Goal: Book appointment/travel/reservation

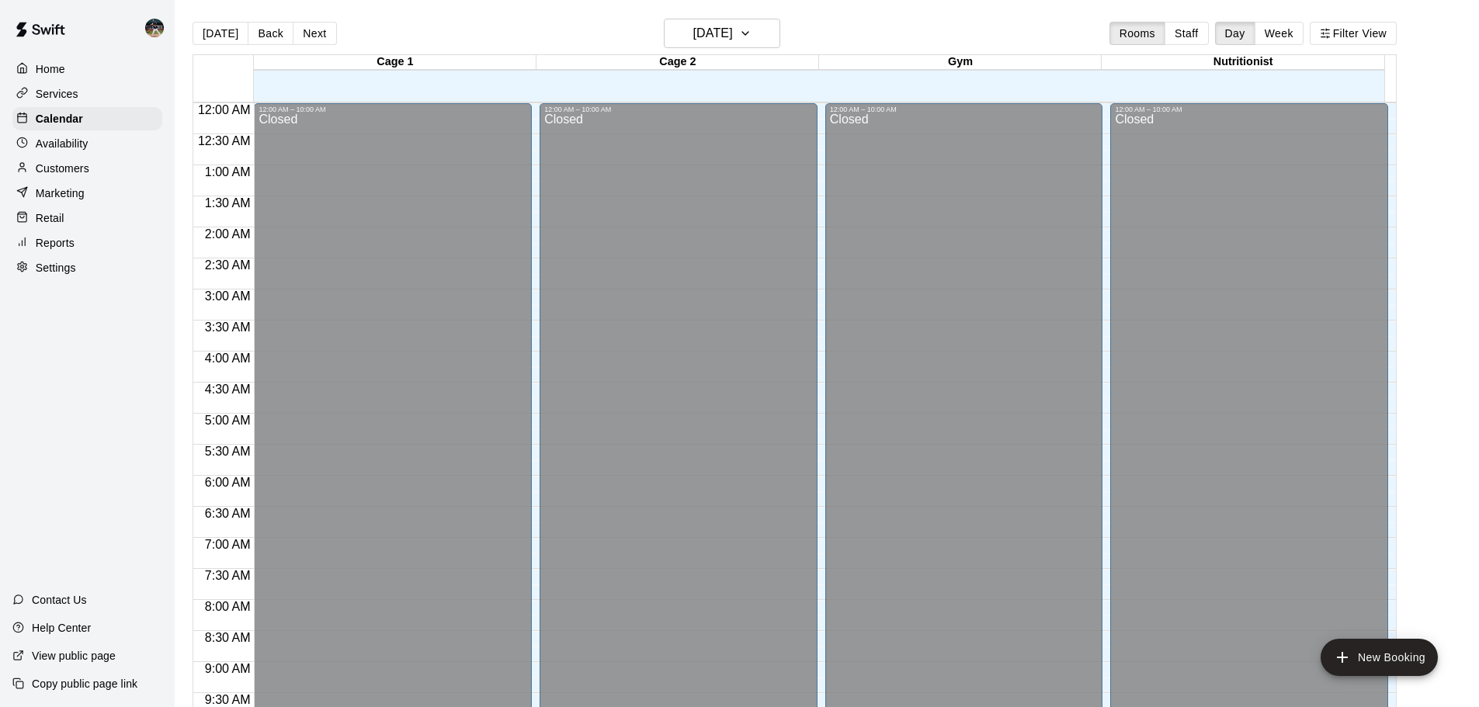
scroll to position [492, 0]
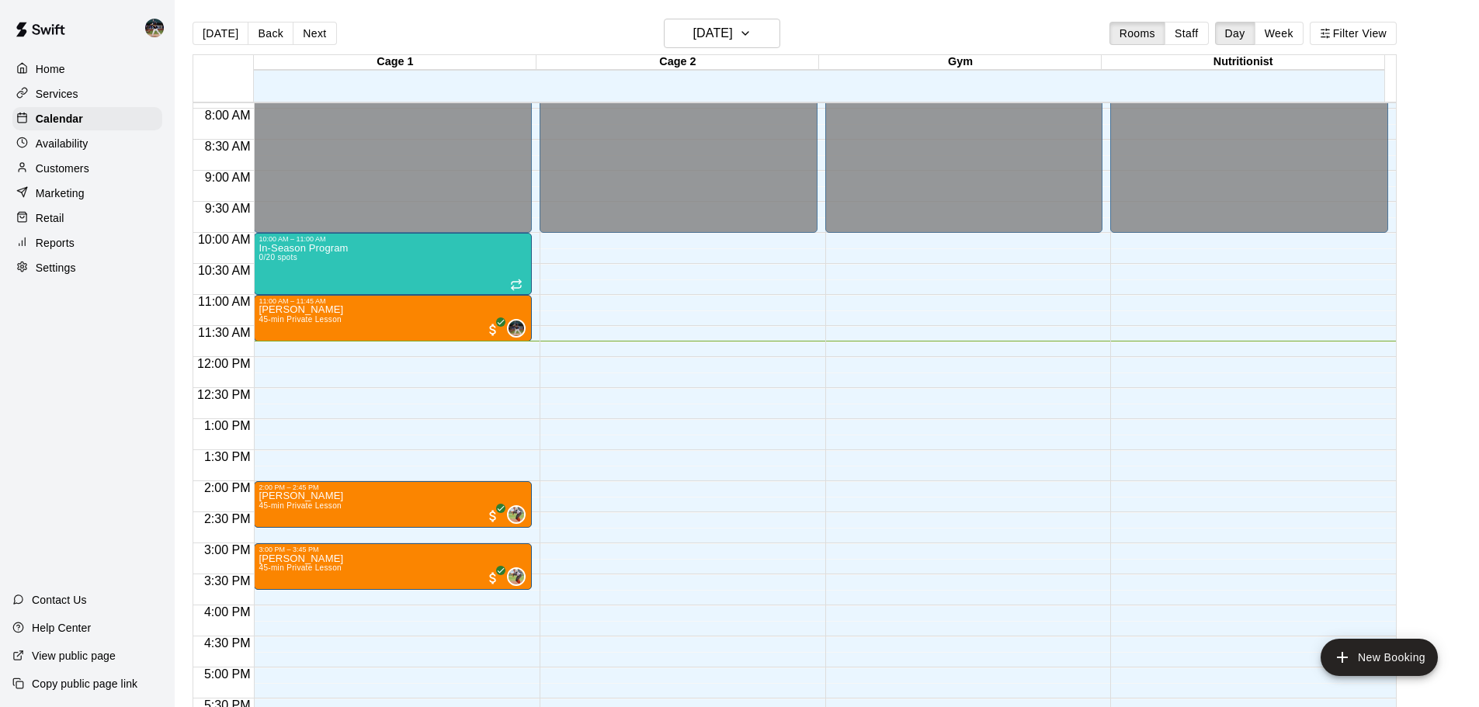
click at [89, 176] on div "Customers" at bounding box center [87, 168] width 150 height 23
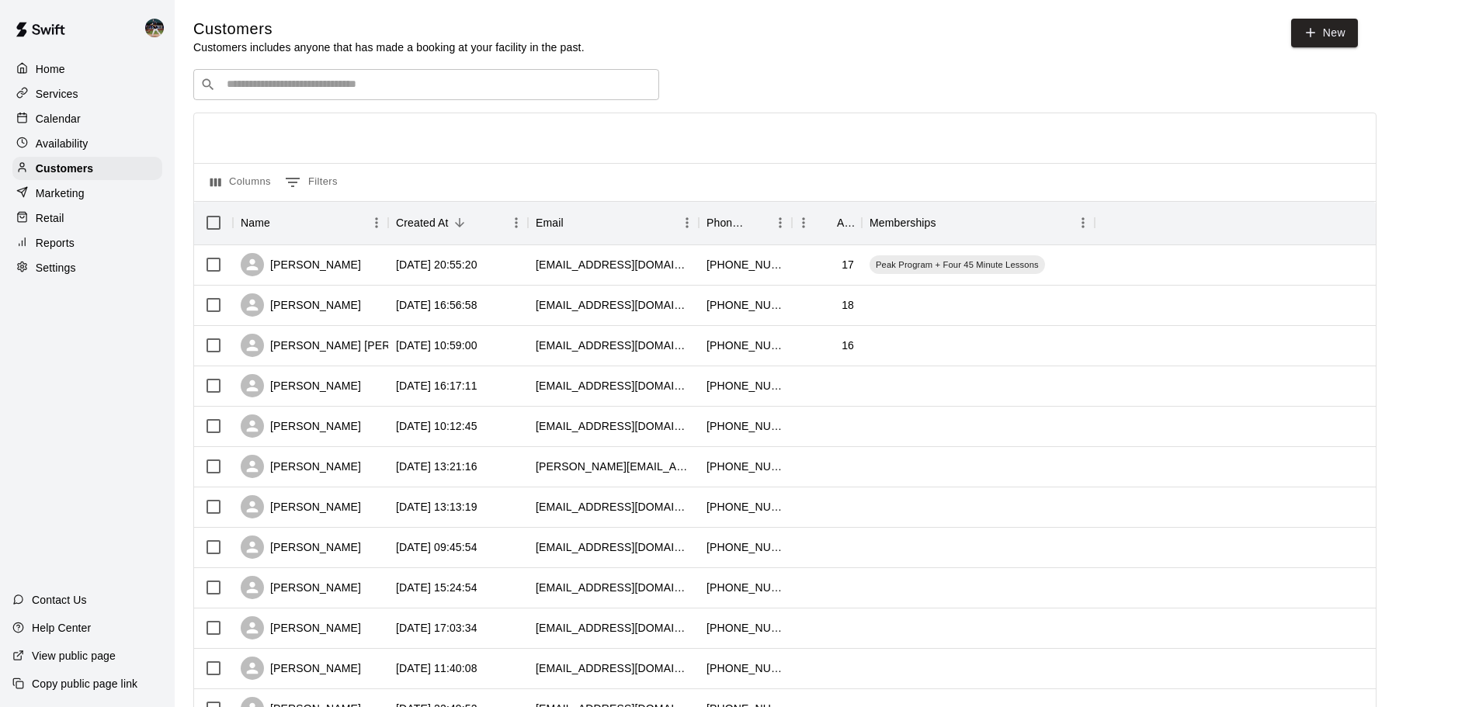
click at [349, 79] on input "Search customers by name or email" at bounding box center [437, 85] width 430 height 16
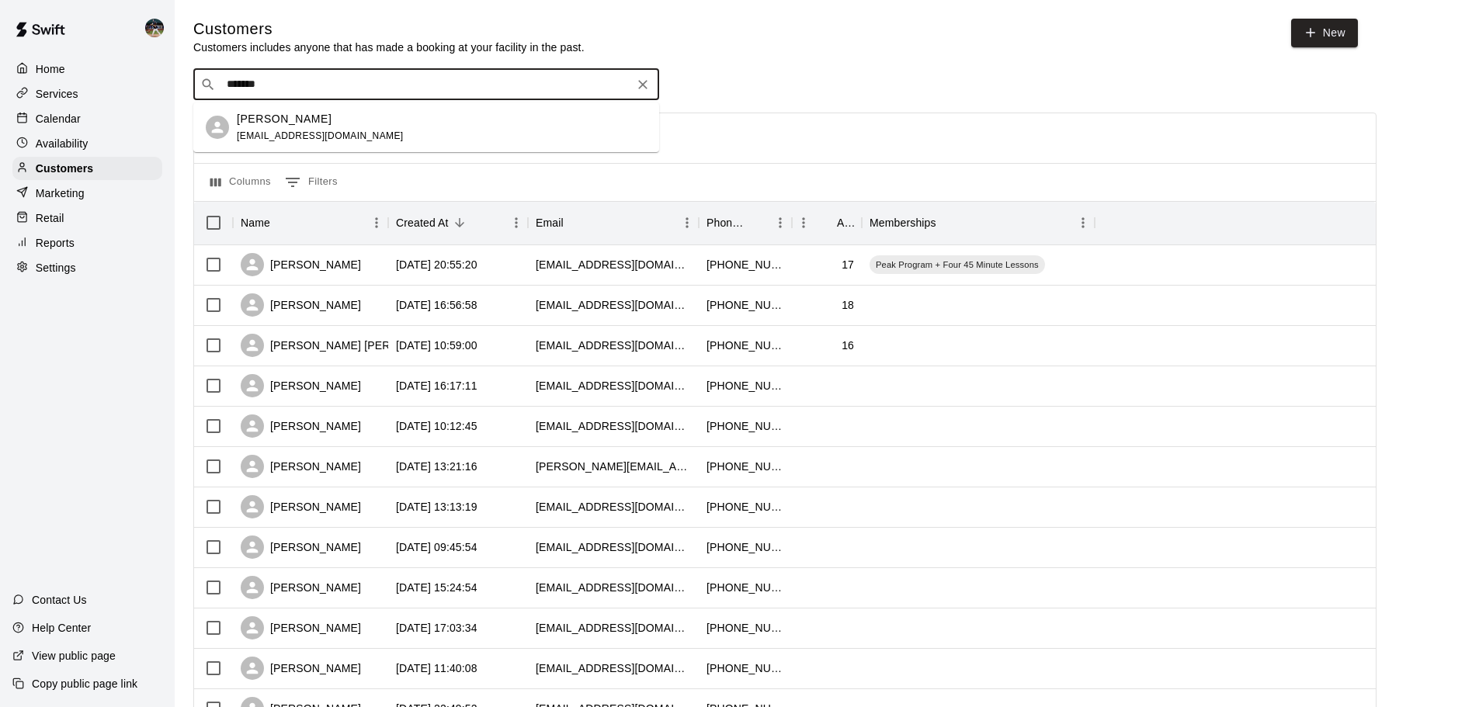
type input "********"
click at [333, 117] on div "[PERSON_NAME]" at bounding box center [320, 119] width 167 height 16
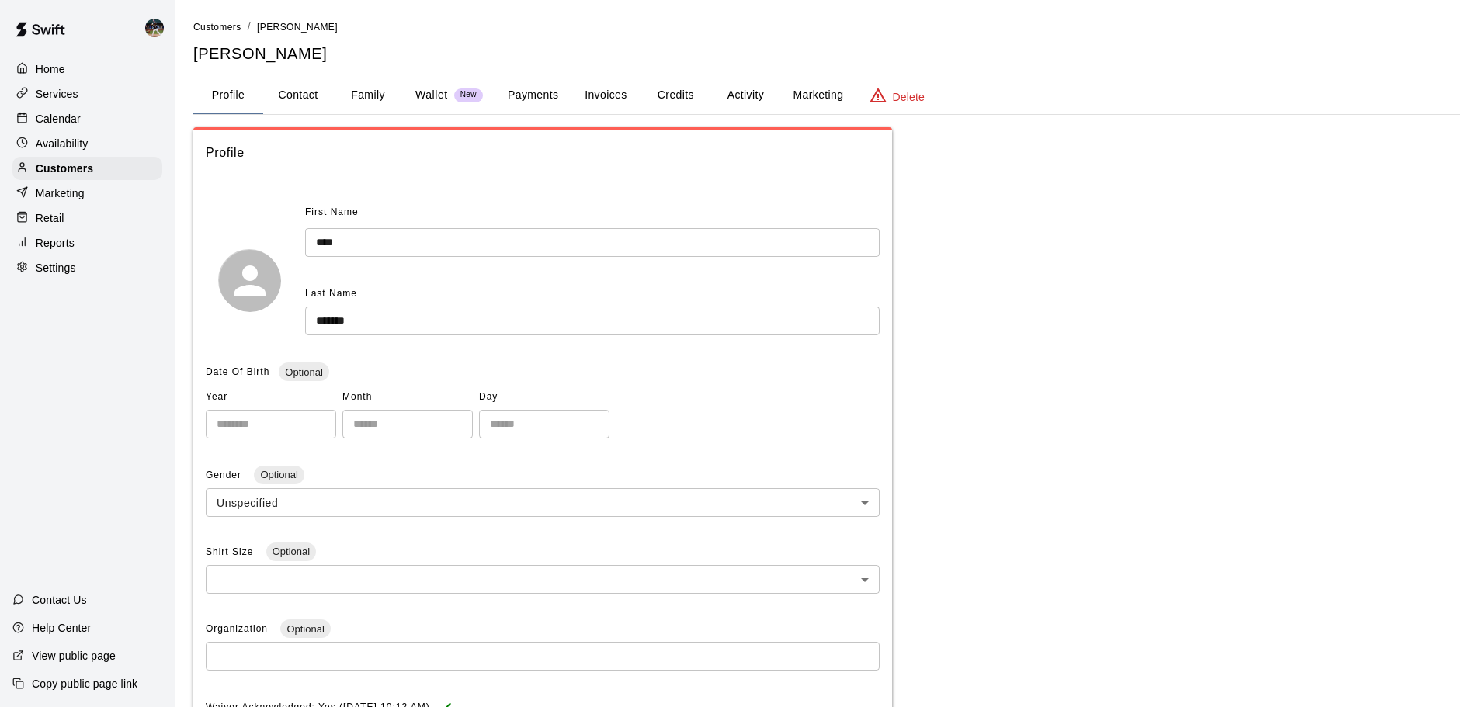
click at [741, 96] on button "Activity" at bounding box center [746, 95] width 70 height 37
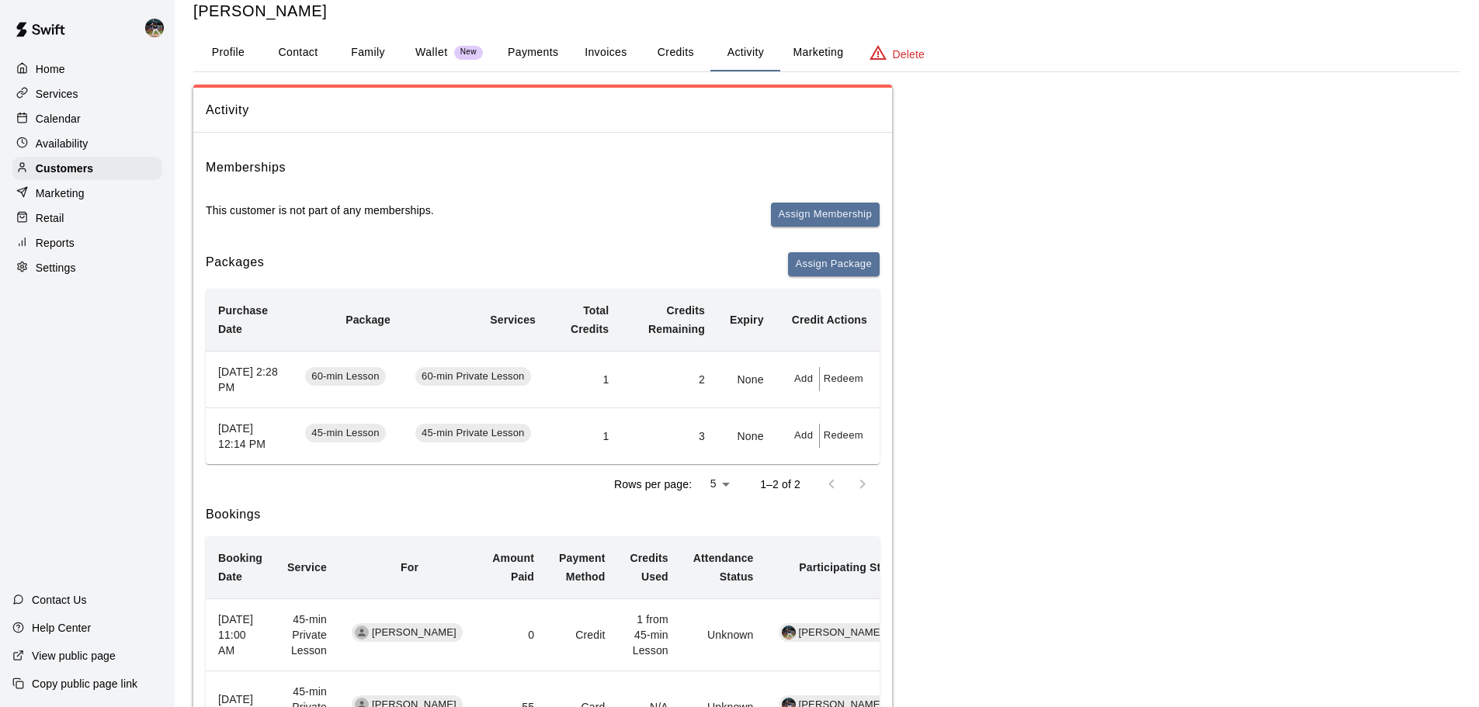
scroll to position [78, 0]
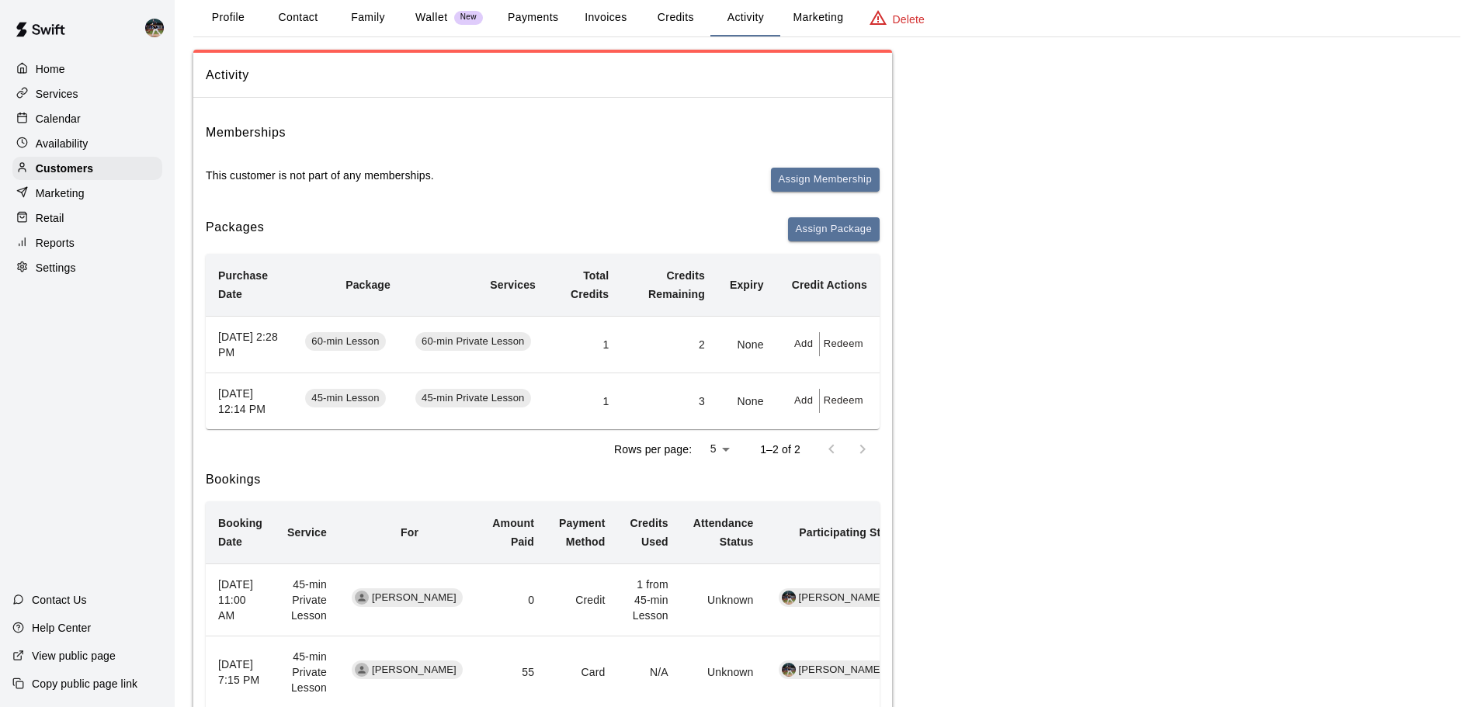
click at [61, 127] on p "Calendar" at bounding box center [58, 119] width 45 height 16
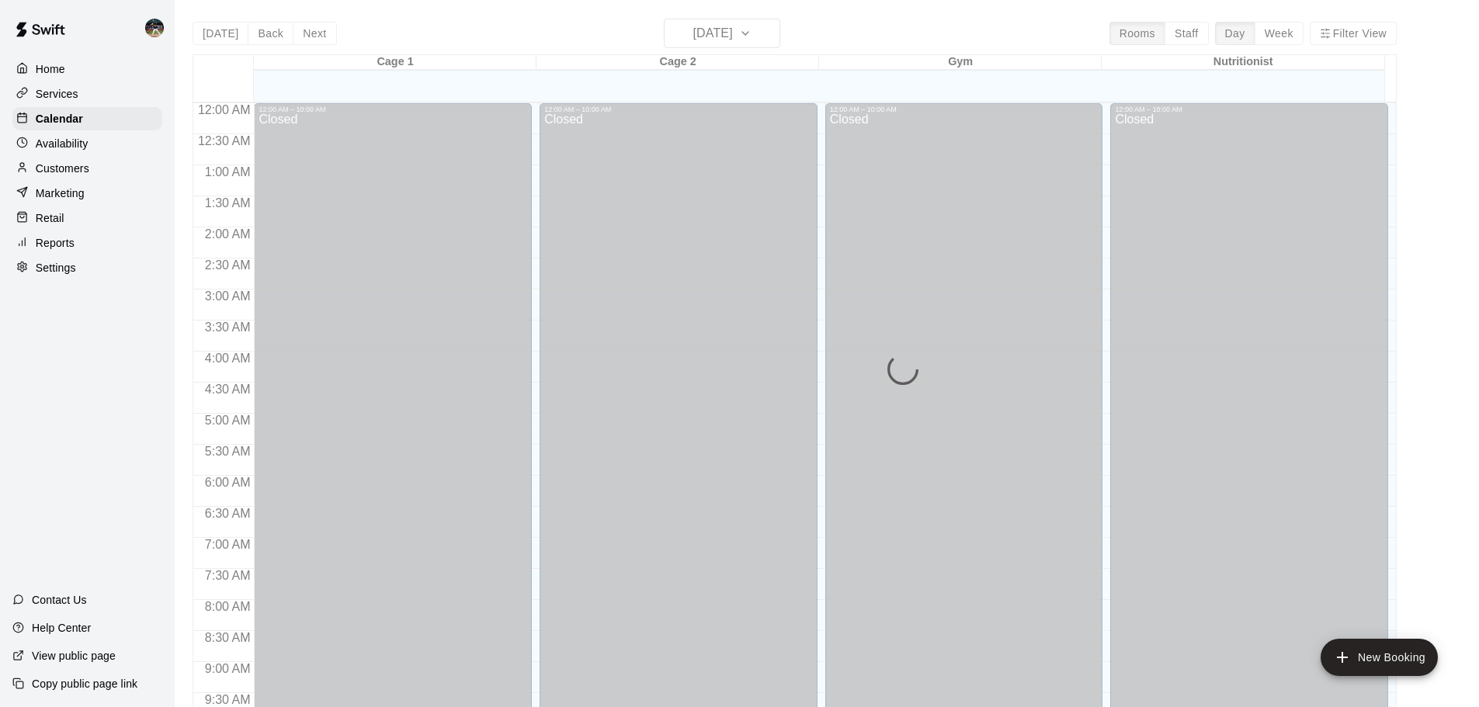
scroll to position [733, 0]
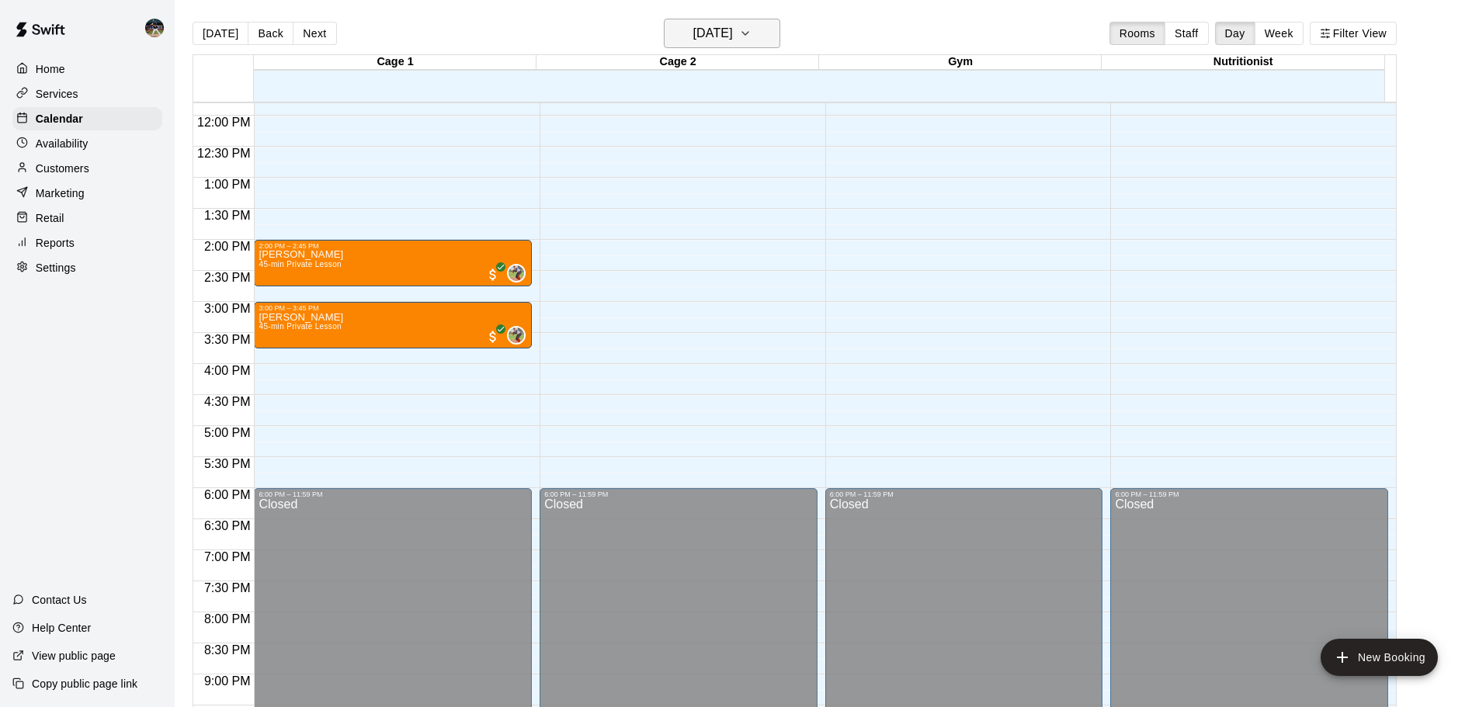
click at [733, 40] on h6 "[DATE]" at bounding box center [713, 34] width 40 height 22
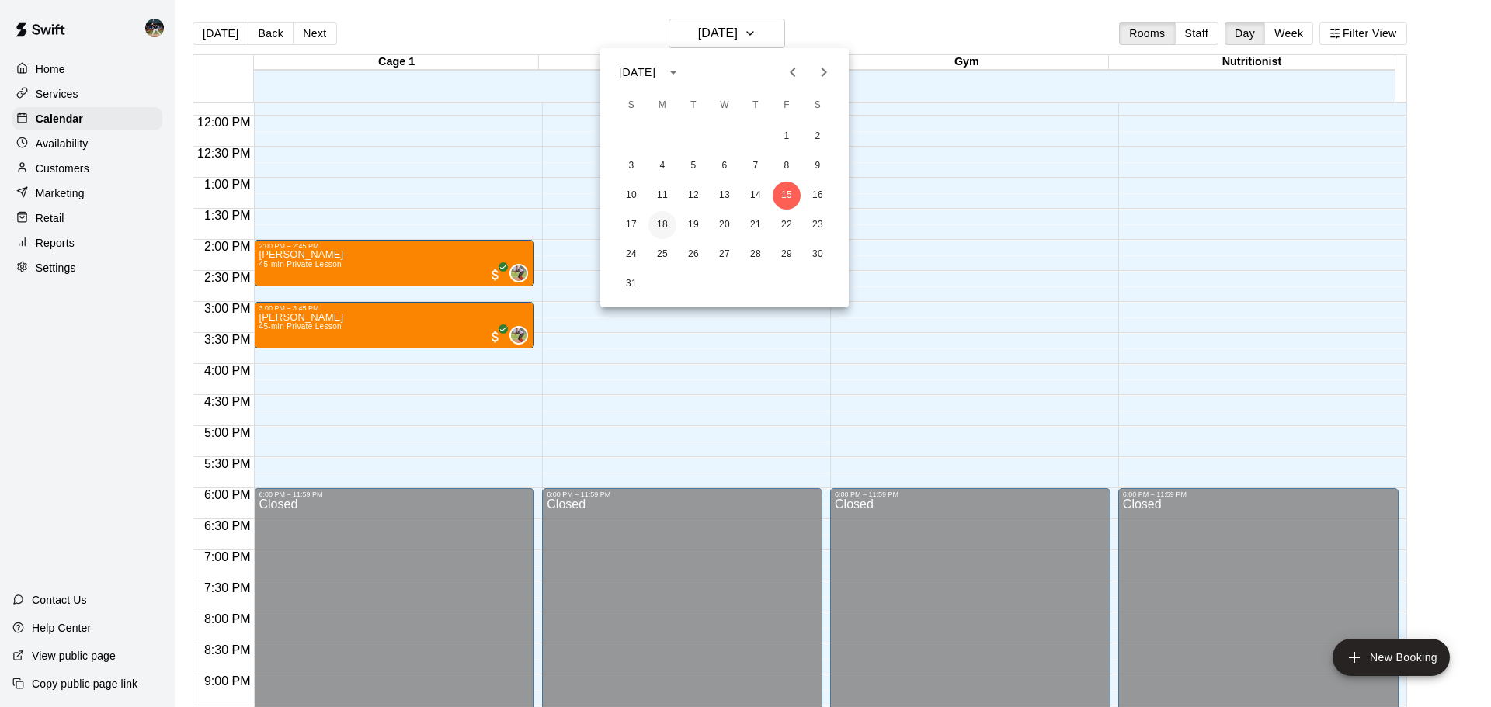
click at [669, 228] on button "18" at bounding box center [662, 225] width 28 height 28
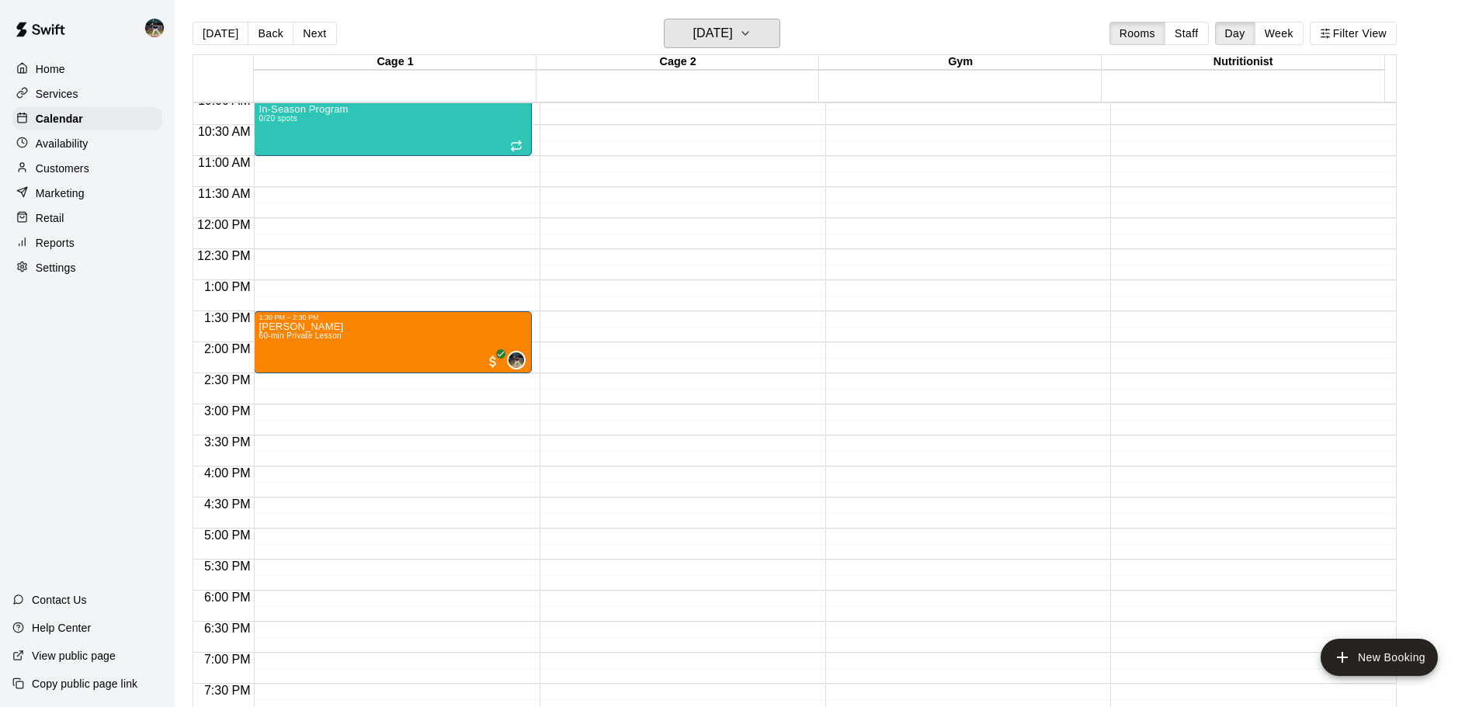
scroll to position [578, 0]
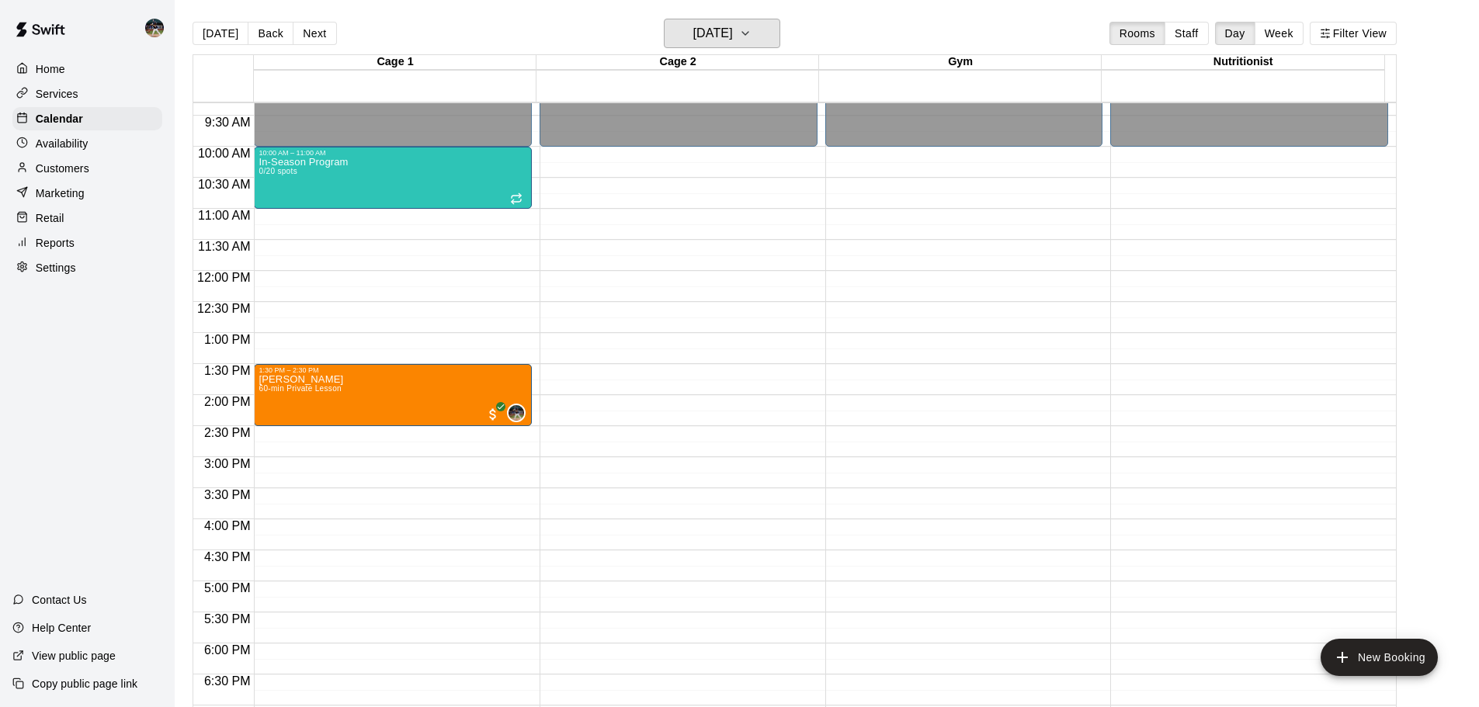
click at [718, 50] on div "[DATE] Back [DATE][DATE] Rooms Staff Day Week Filter View" at bounding box center [795, 37] width 1204 height 36
click at [721, 41] on h6 "[DATE]" at bounding box center [713, 34] width 40 height 22
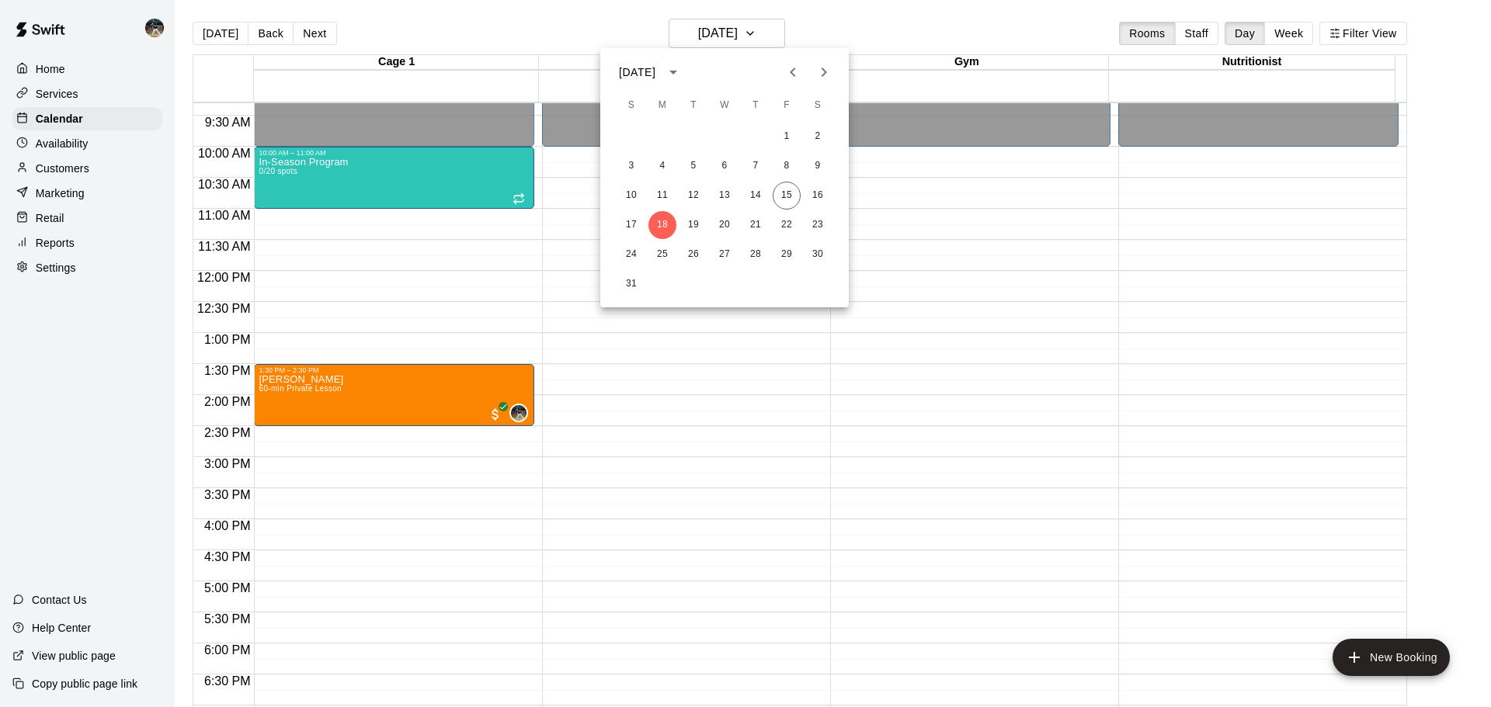
click at [629, 16] on div at bounding box center [745, 353] width 1491 height 707
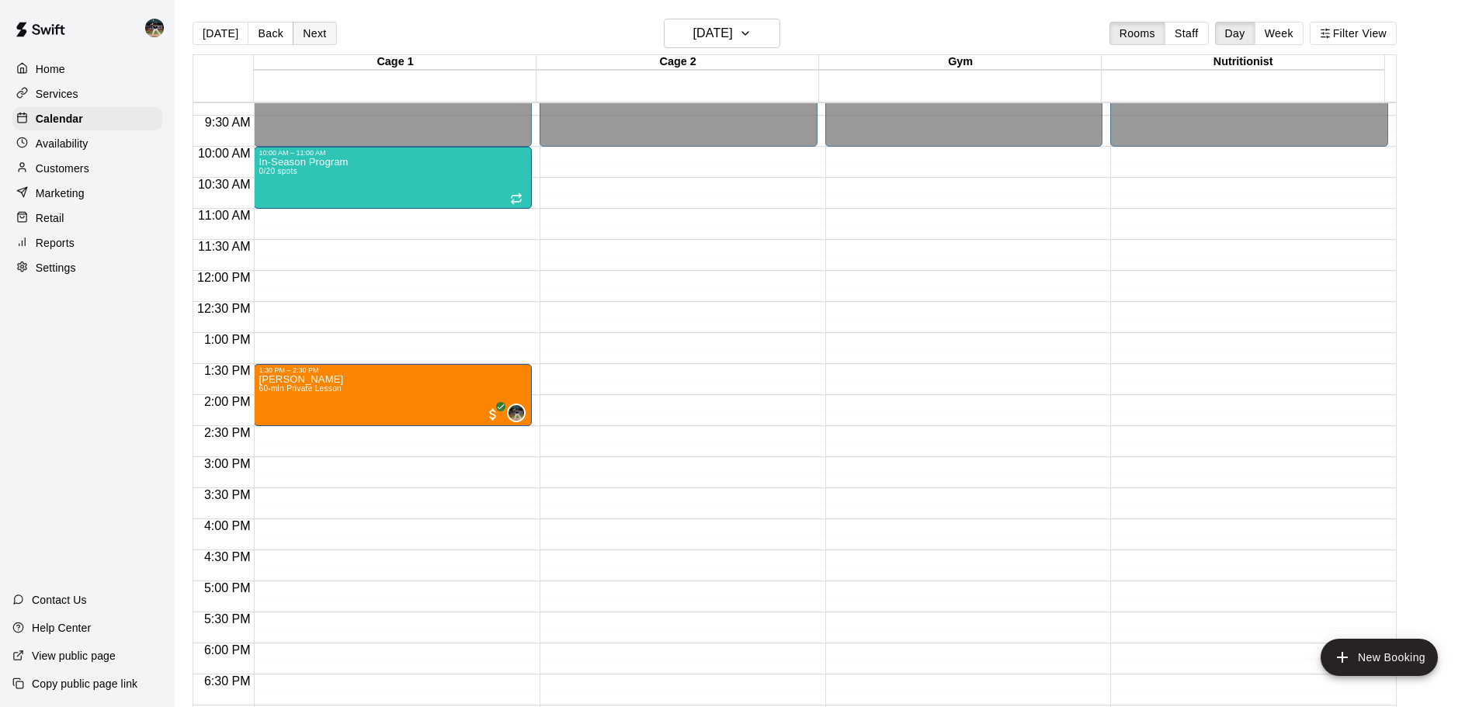
click at [319, 40] on button "Next" at bounding box center [314, 33] width 43 height 23
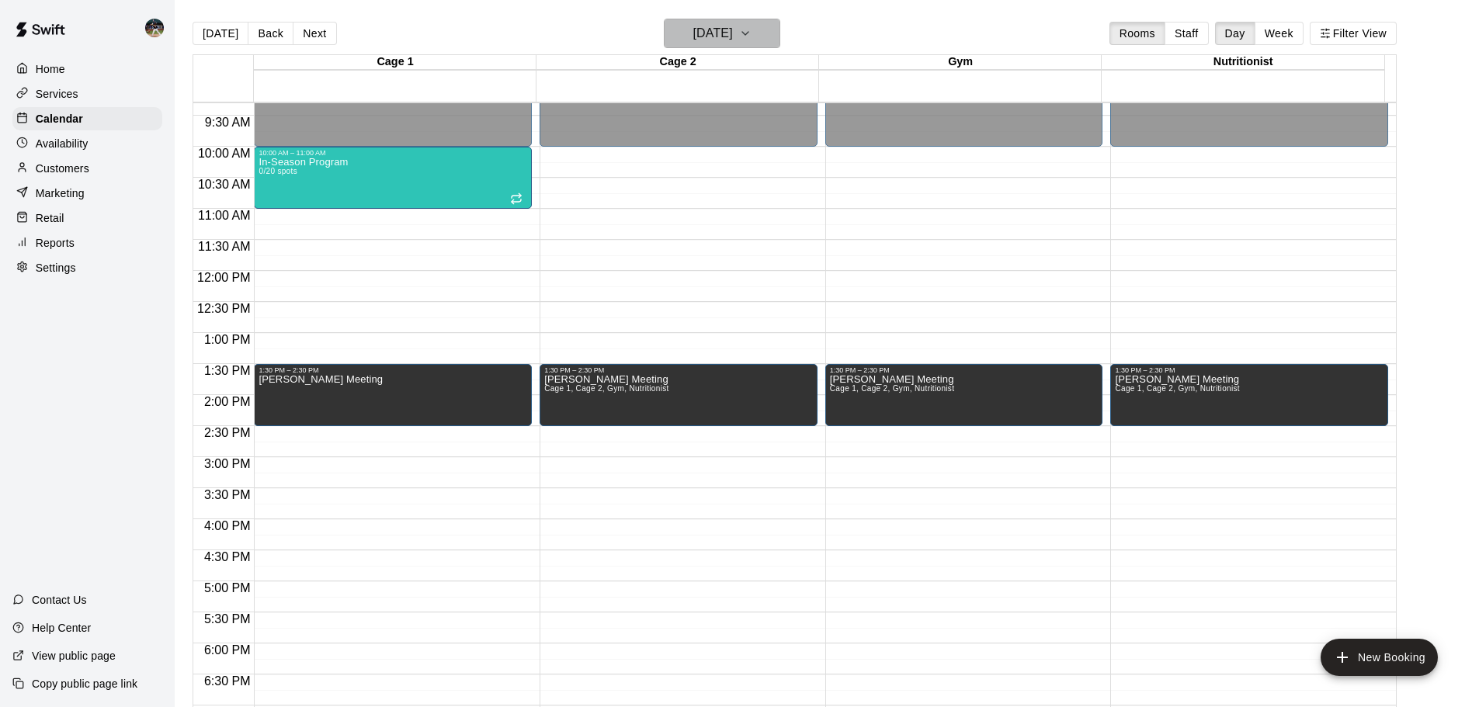
click at [725, 37] on h6 "[DATE]" at bounding box center [713, 34] width 40 height 22
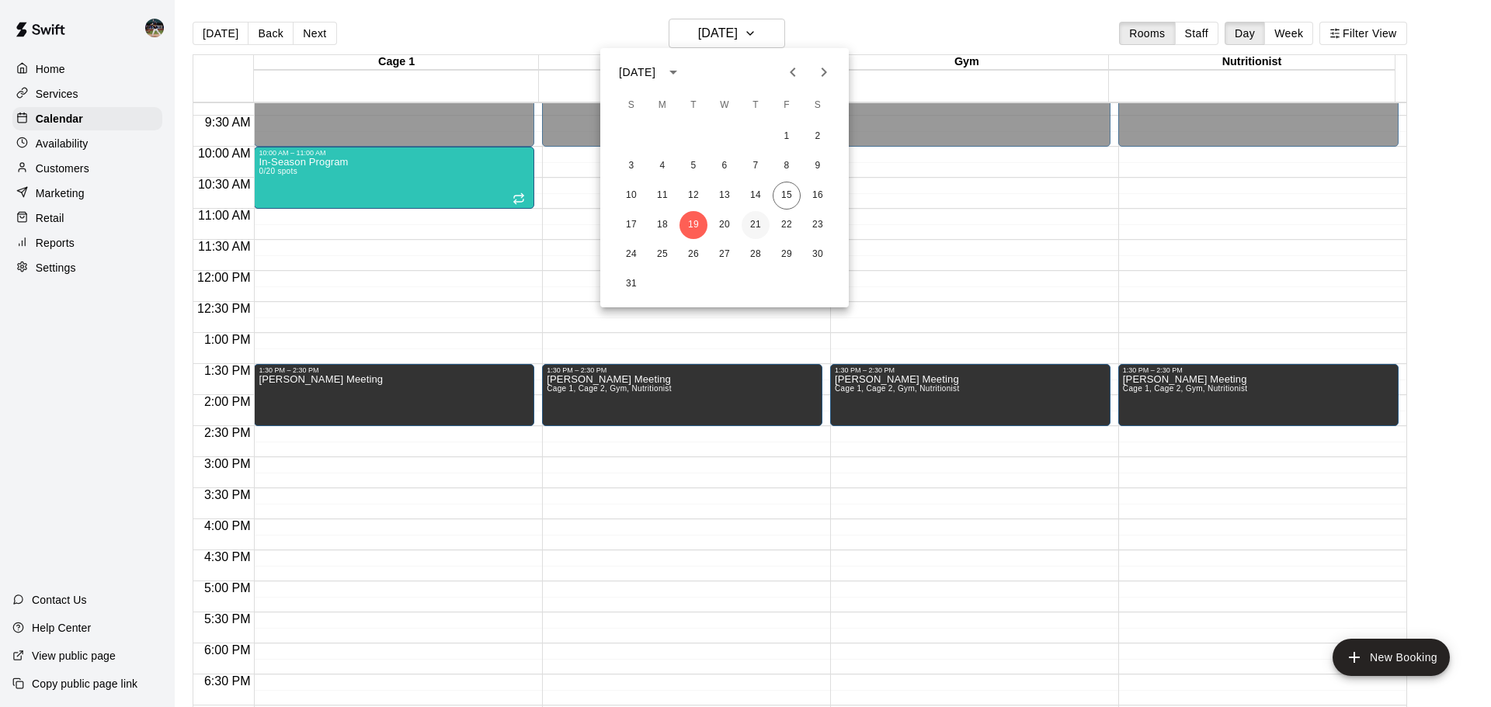
click at [753, 217] on button "21" at bounding box center [756, 225] width 28 height 28
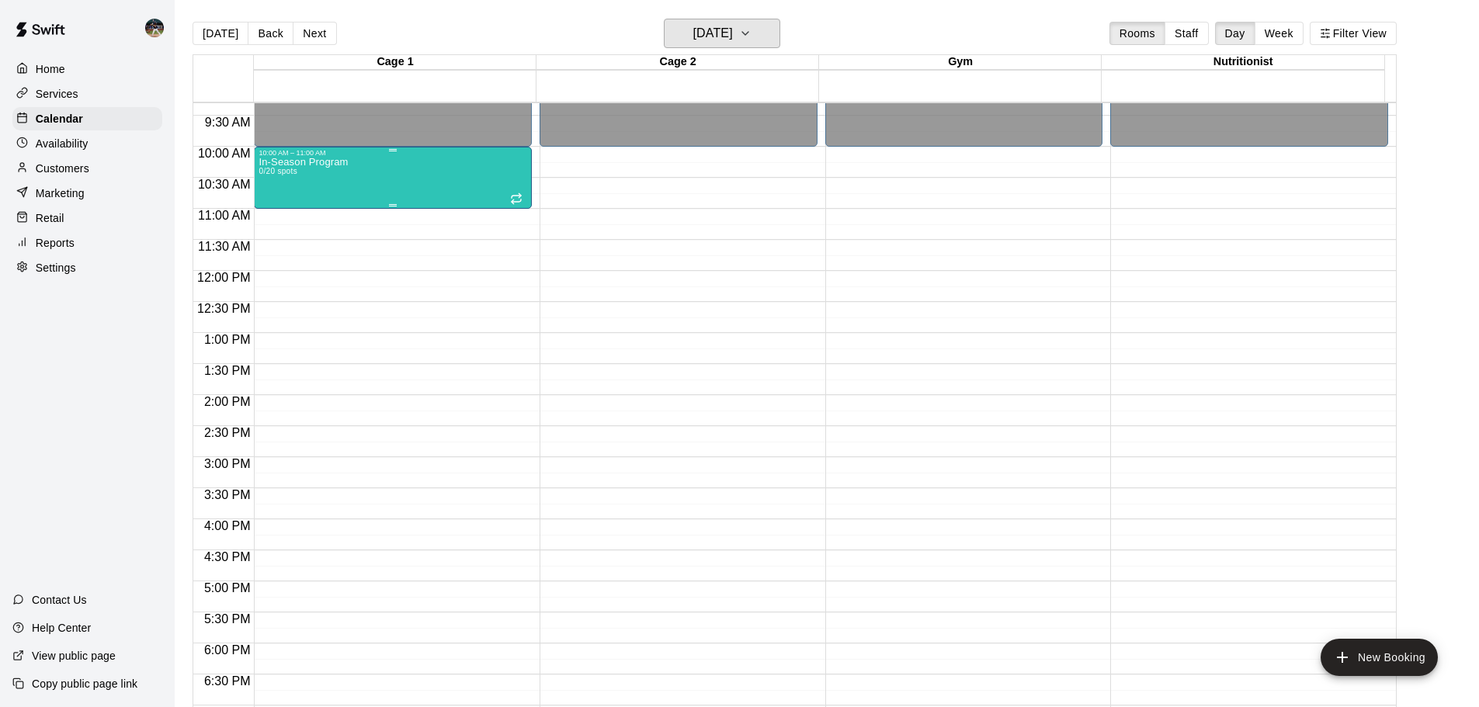
scroll to position [655, 0]
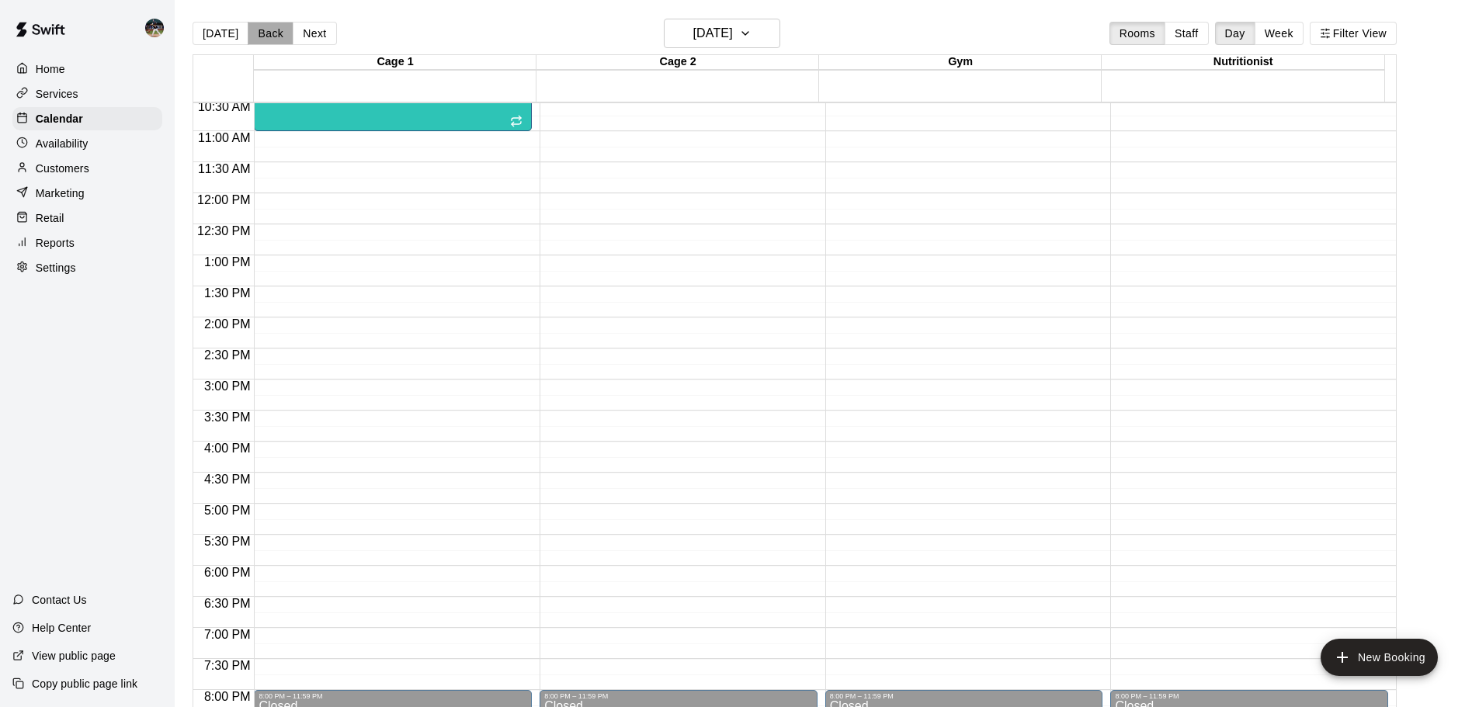
click at [266, 32] on button "Back" at bounding box center [271, 33] width 46 height 23
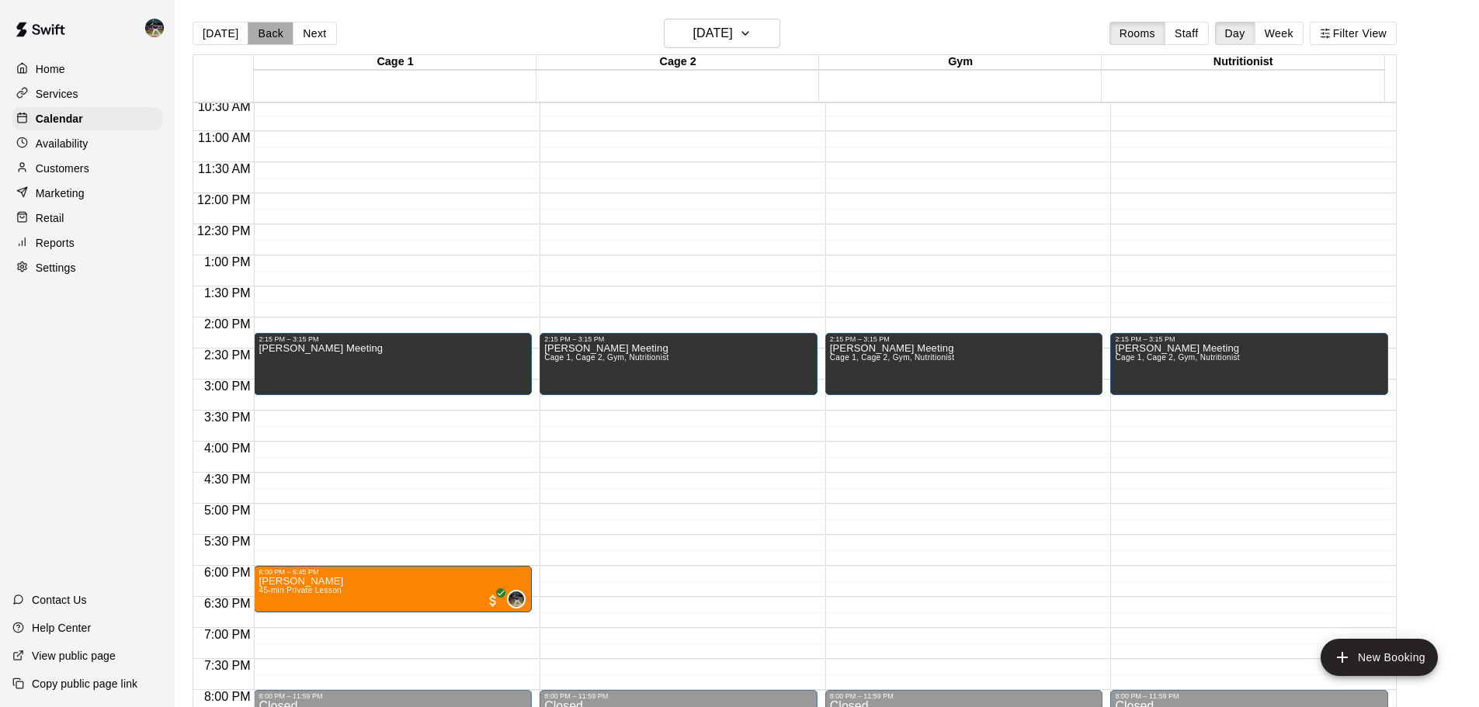
click at [261, 35] on button "Back" at bounding box center [271, 33] width 46 height 23
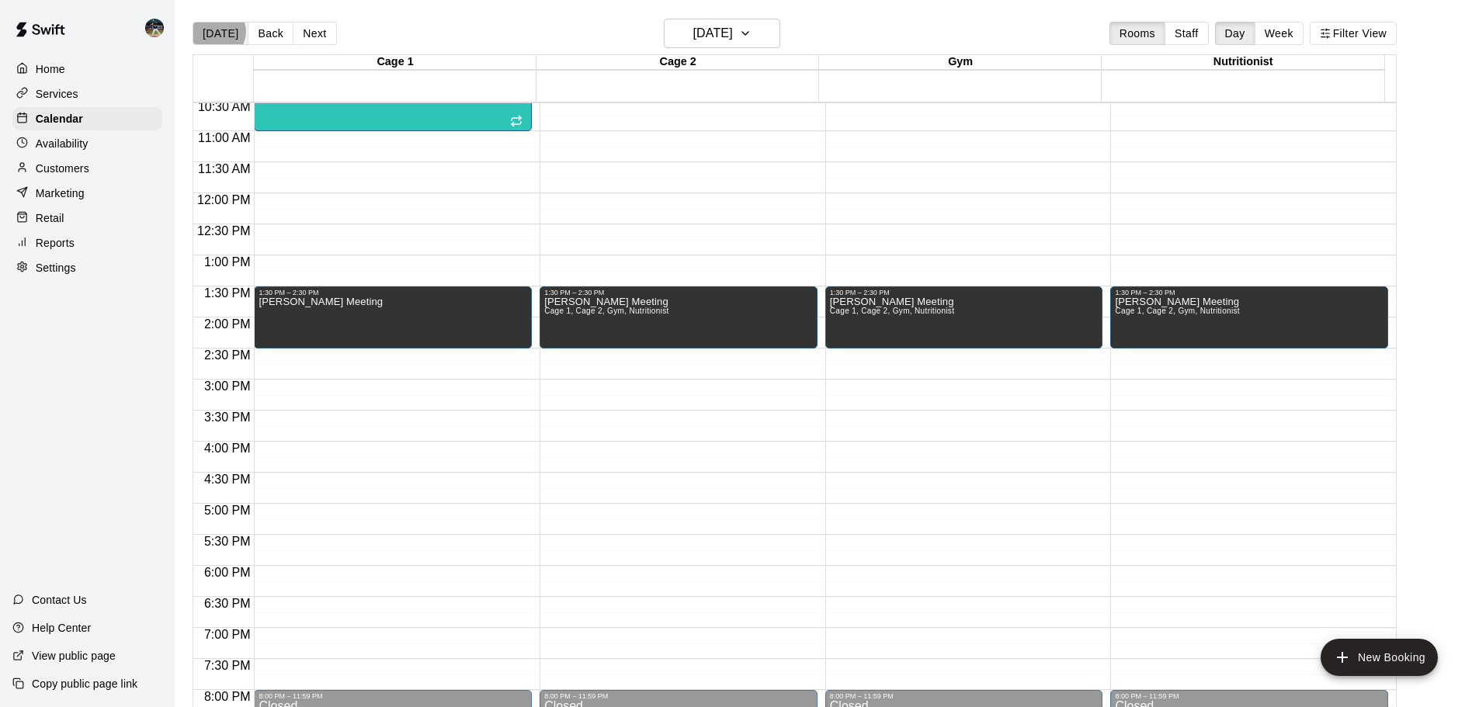
click at [217, 32] on button "[DATE]" at bounding box center [221, 33] width 56 height 23
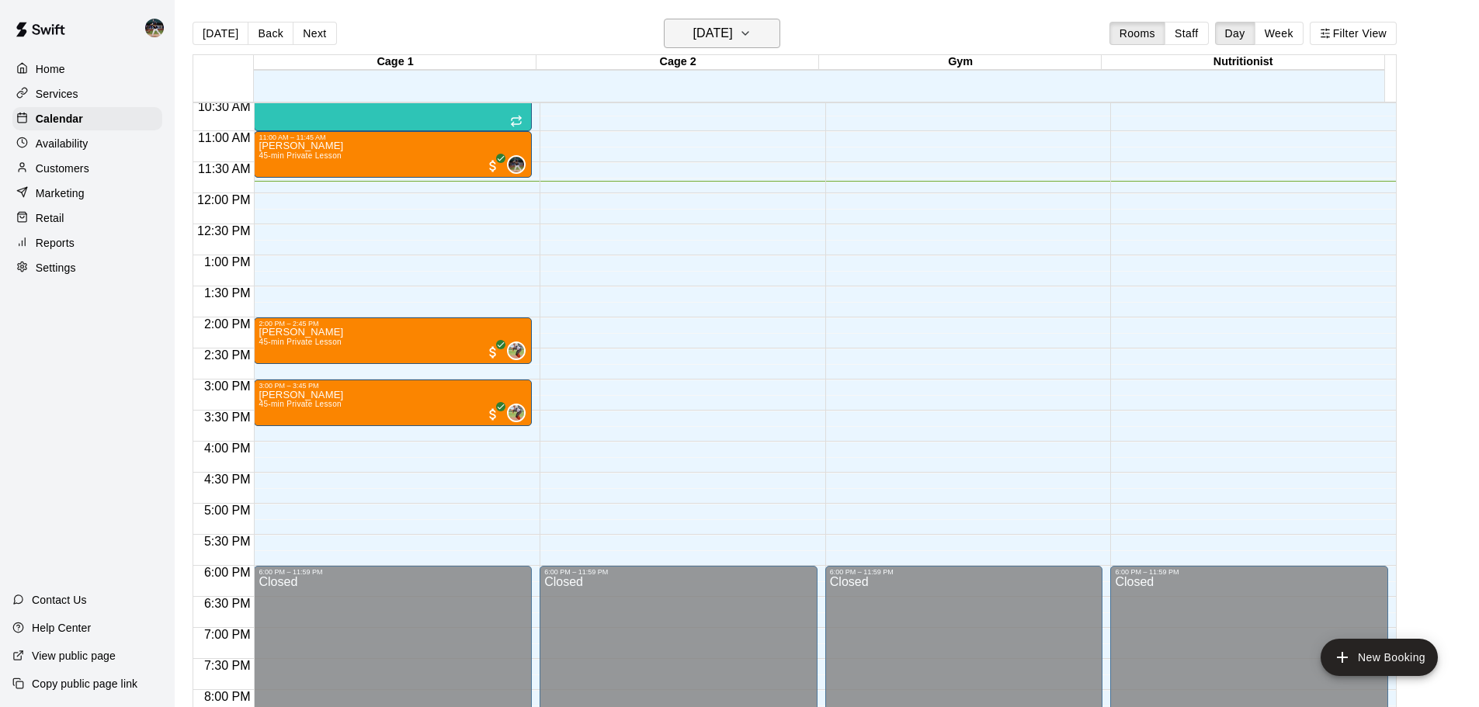
click at [752, 31] on icon "button" at bounding box center [745, 33] width 12 height 19
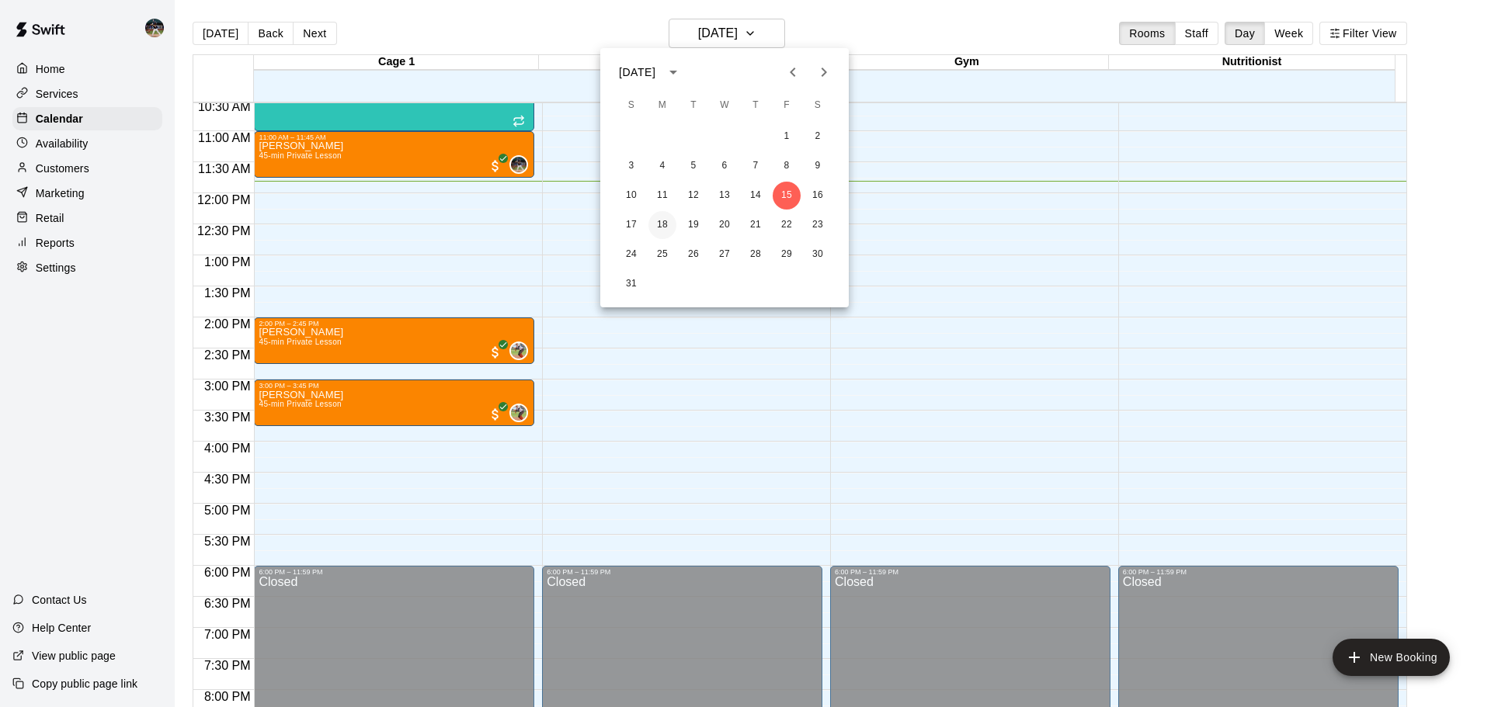
click at [668, 227] on button "18" at bounding box center [662, 225] width 28 height 28
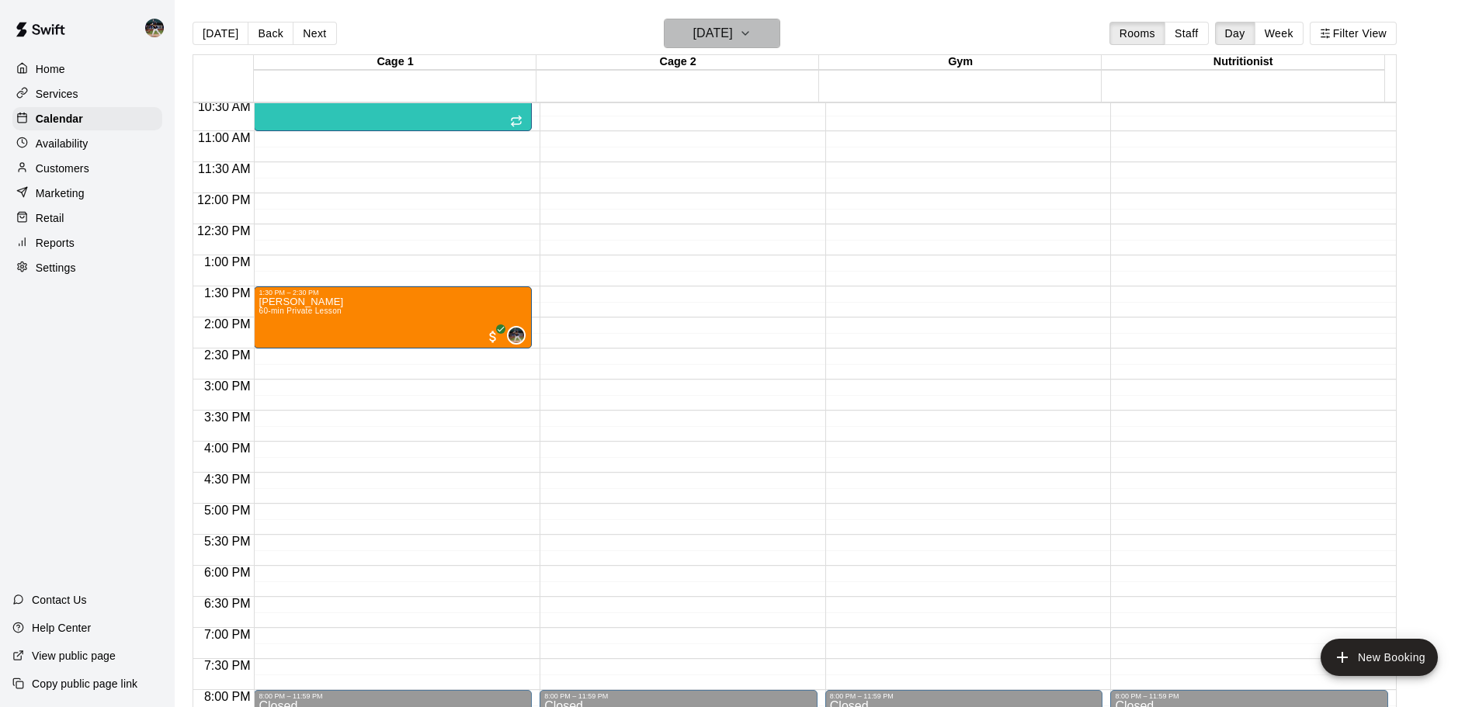
click at [733, 39] on h6 "[DATE]" at bounding box center [713, 34] width 40 height 22
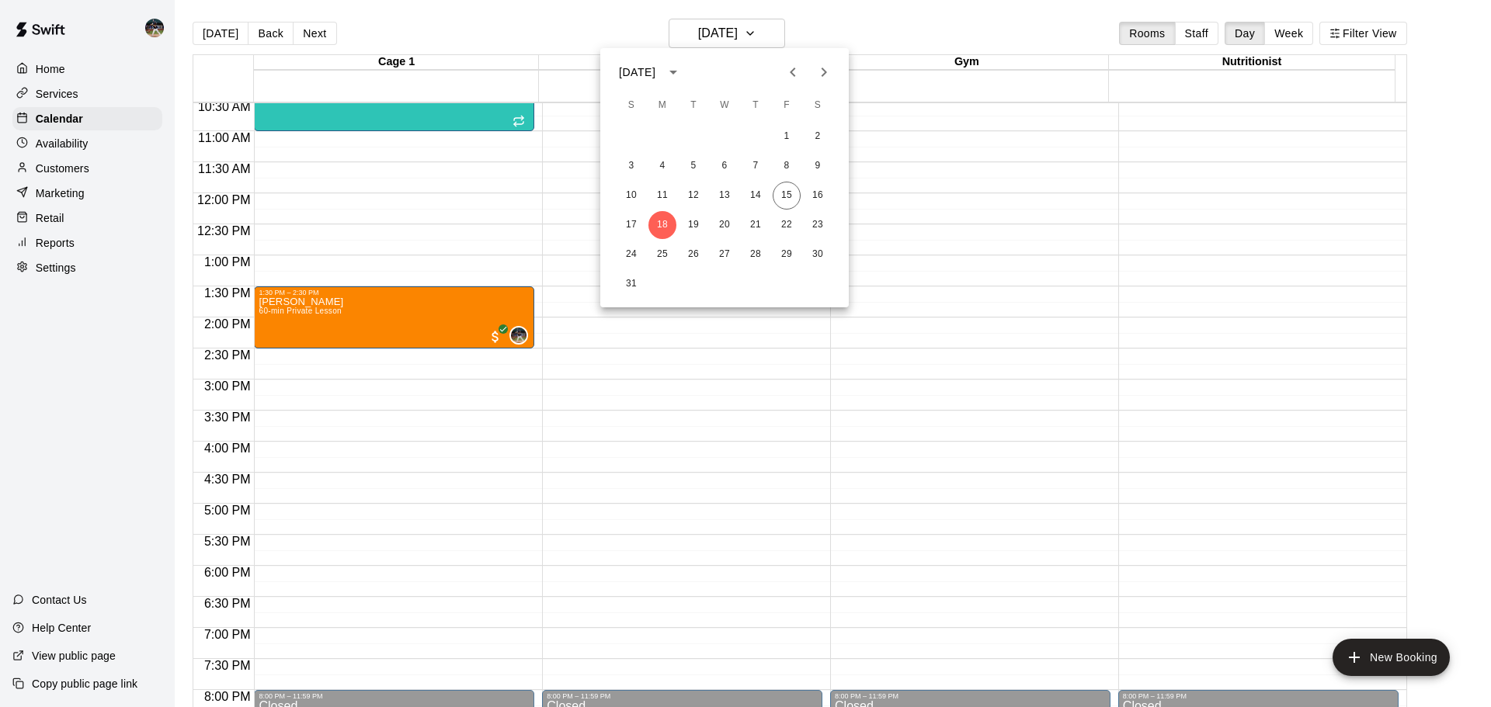
click at [743, 36] on div at bounding box center [745, 353] width 1491 height 707
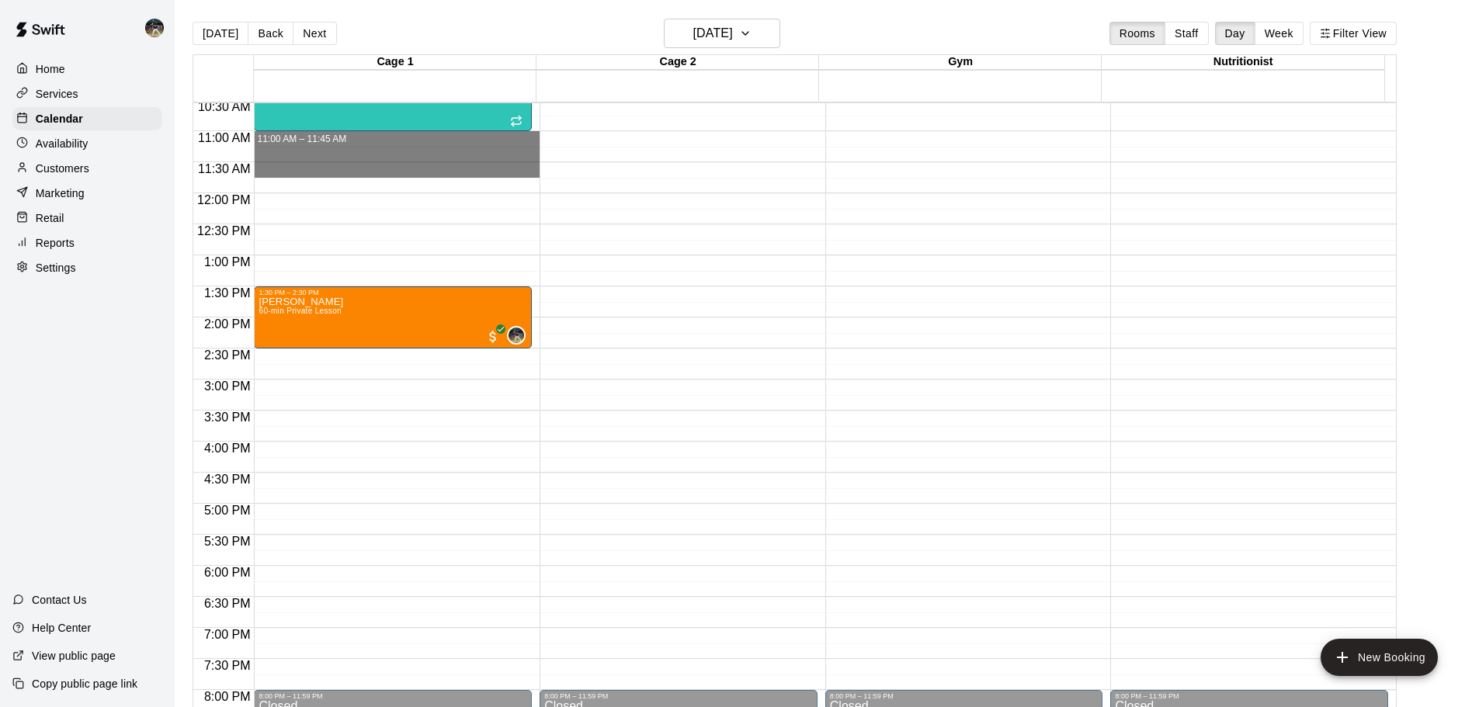
drag, startPoint x: 451, startPoint y: 136, endPoint x: 471, endPoint y: 172, distance: 41.3
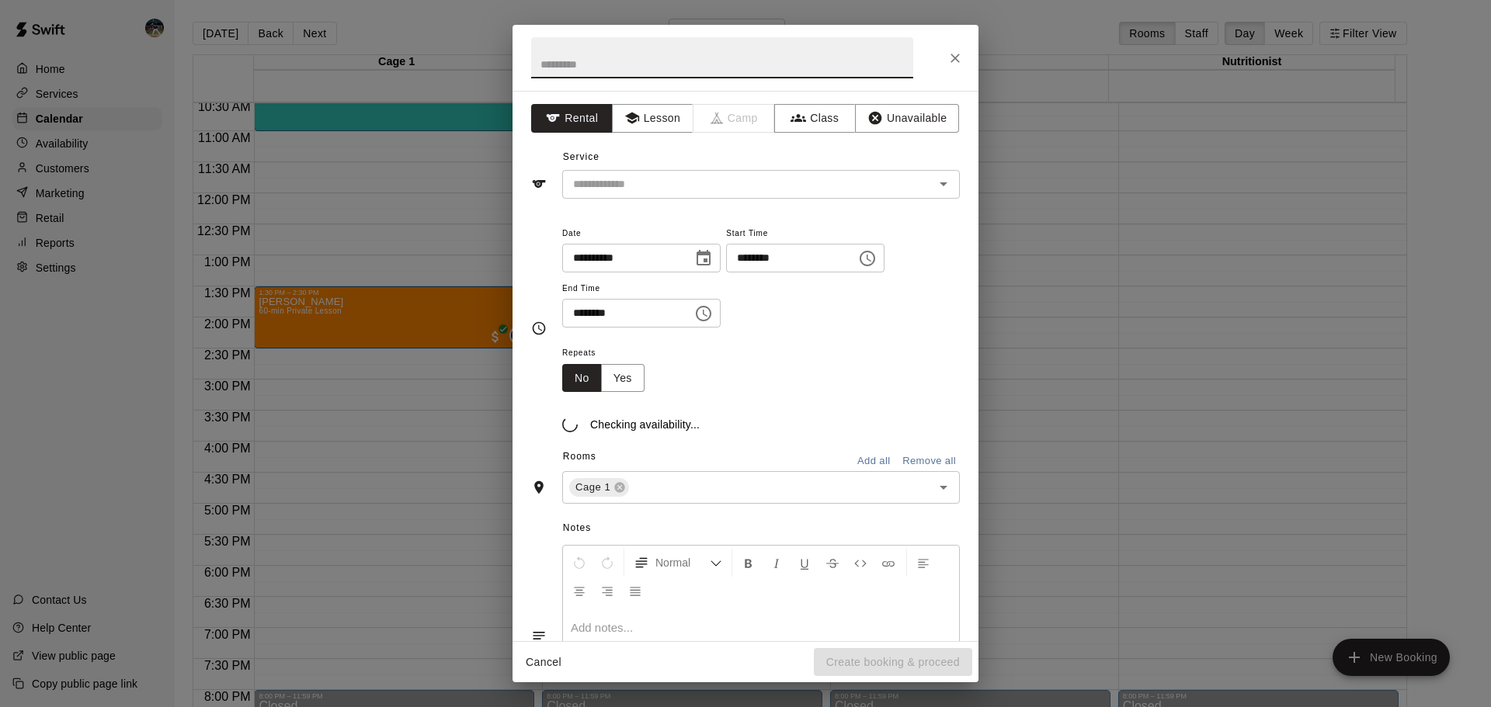
click at [648, 60] on input "text" at bounding box center [722, 57] width 382 height 41
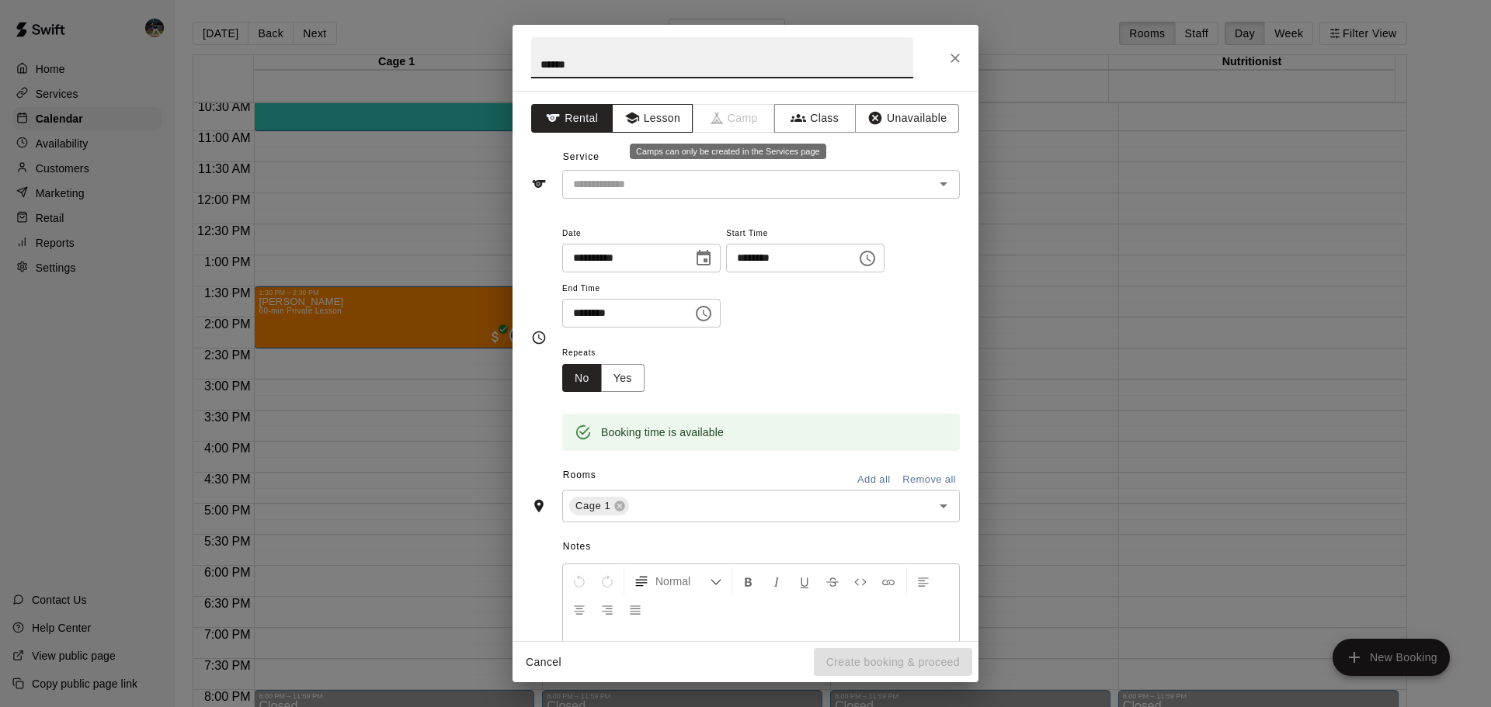
type input "******"
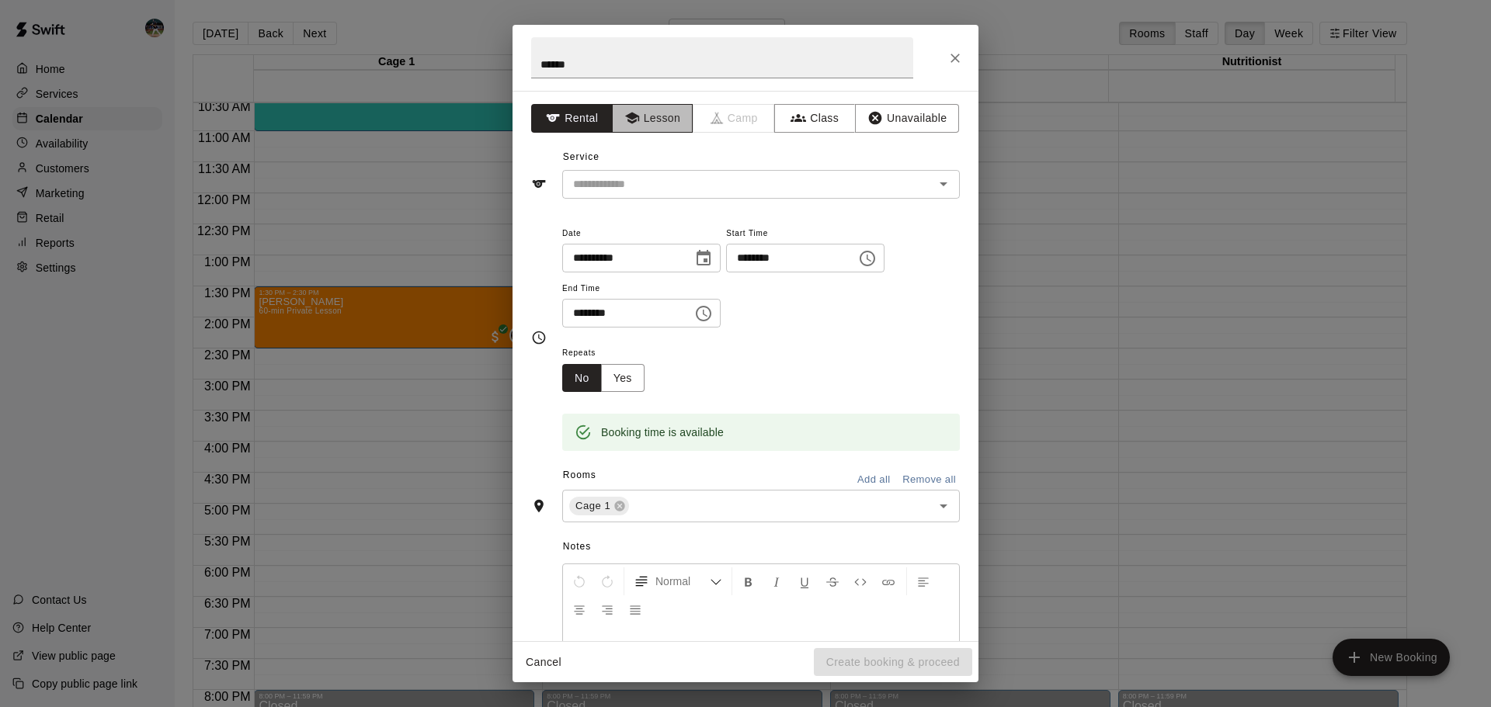
drag, startPoint x: 662, startPoint y: 115, endPoint x: 655, endPoint y: 174, distance: 59.3
click at [662, 114] on button "Lesson" at bounding box center [653, 118] width 82 height 29
click at [654, 184] on input "text" at bounding box center [738, 184] width 342 height 19
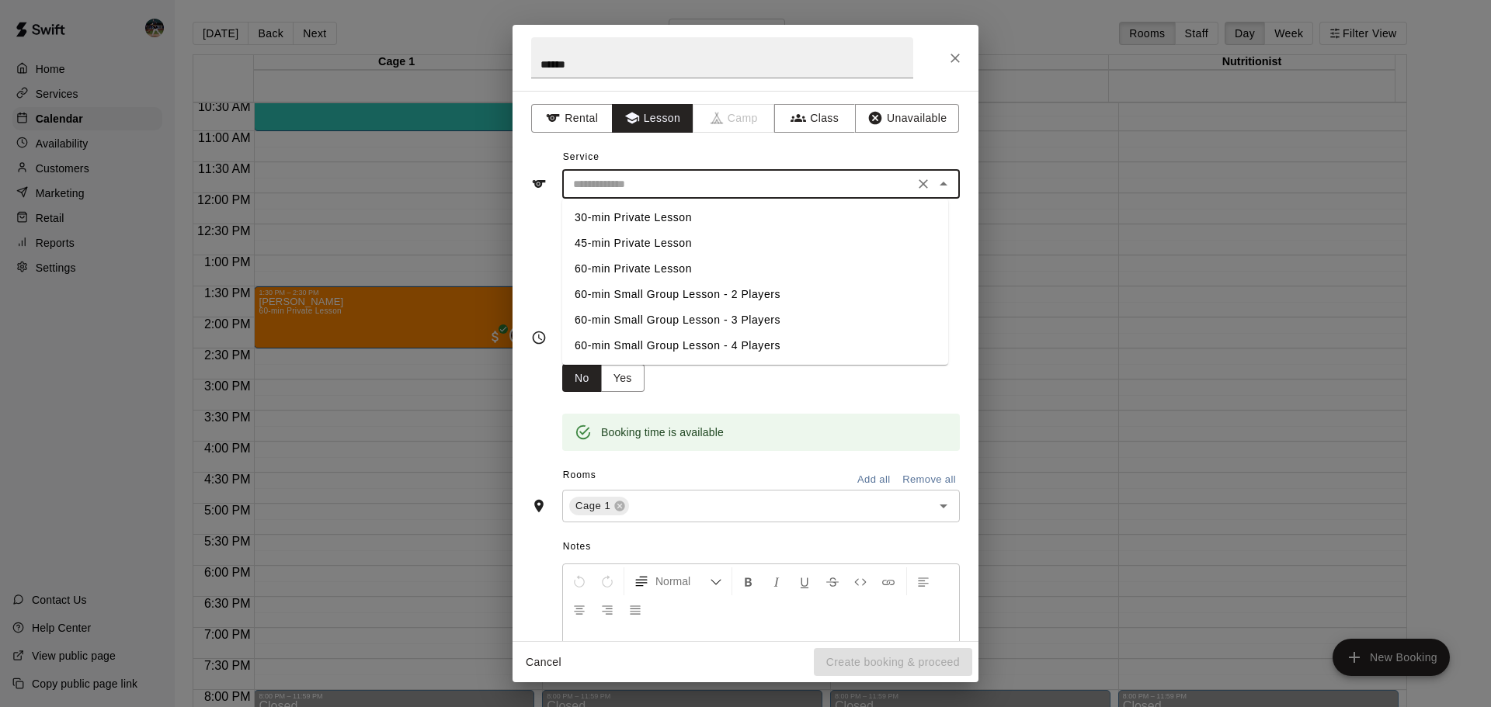
click at [667, 245] on li "45-min Private Lesson" at bounding box center [755, 244] width 386 height 26
type input "**********"
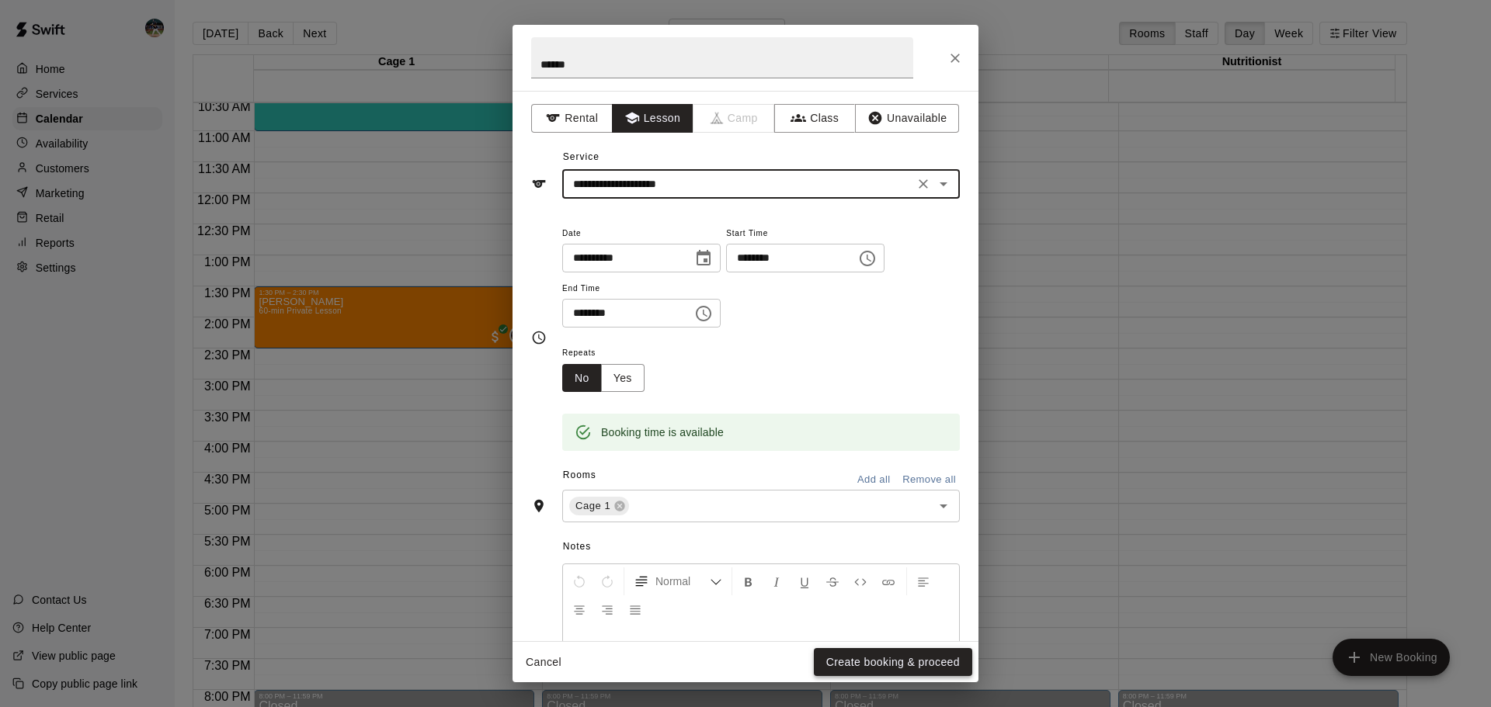
click at [880, 659] on button "Create booking & proceed" at bounding box center [893, 662] width 158 height 29
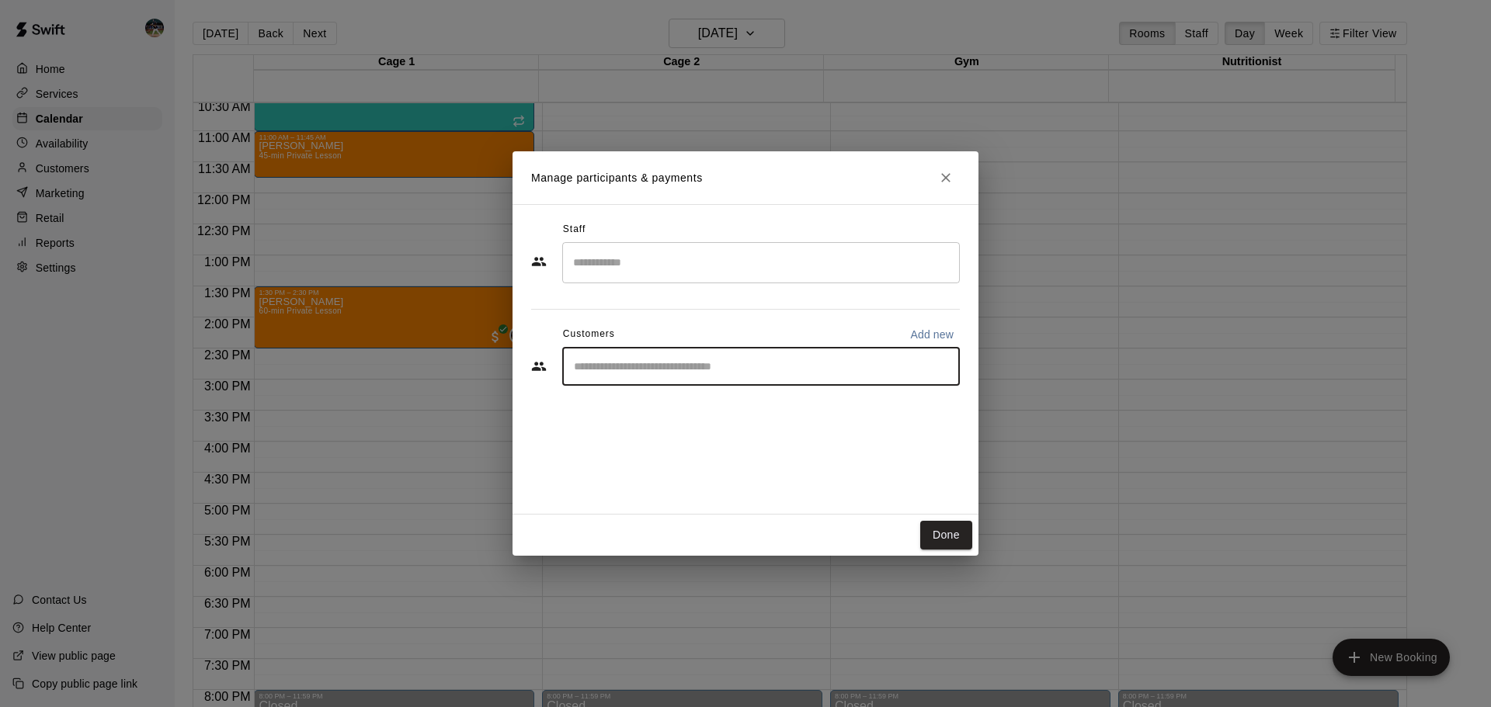
click at [715, 360] on input "Start typing to search customers..." at bounding box center [761, 367] width 384 height 16
type input "****"
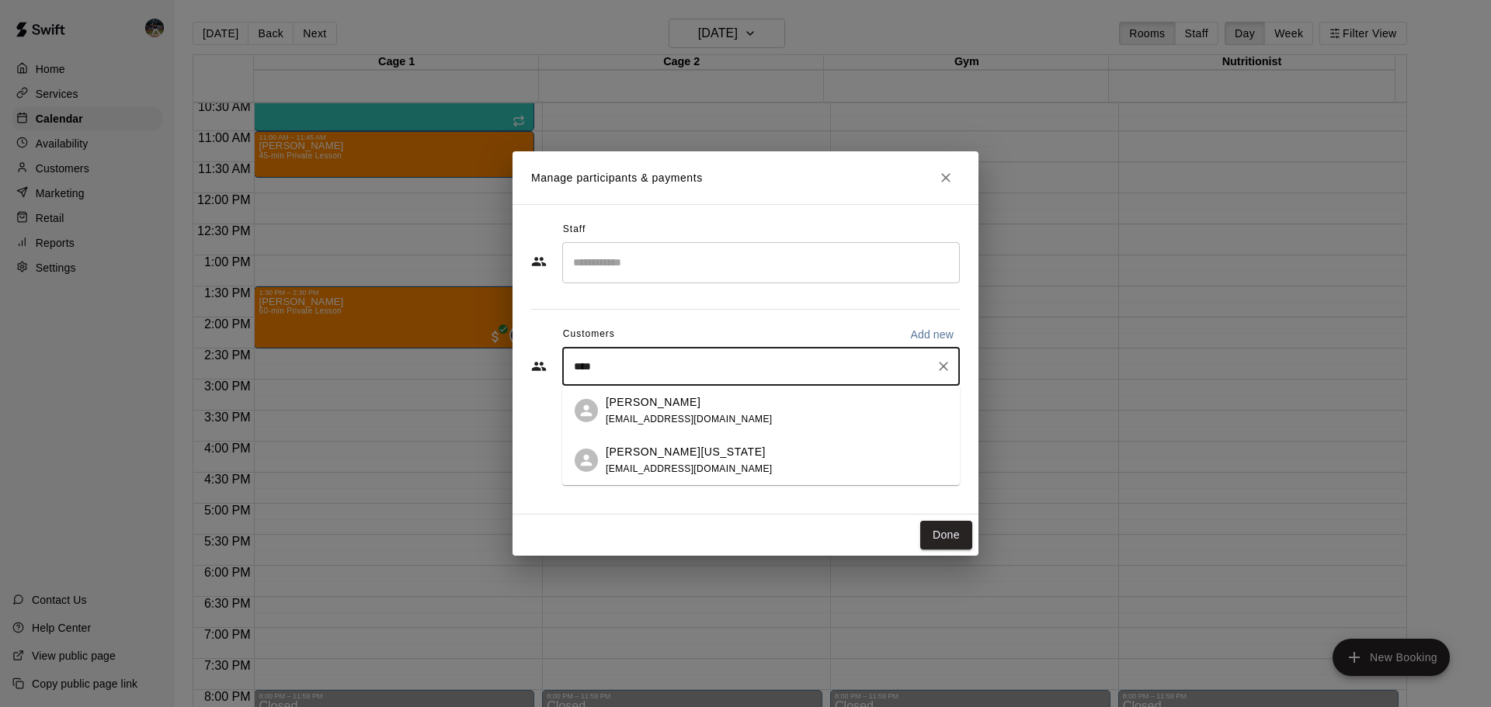
click at [718, 407] on div "[PERSON_NAME] [EMAIL_ADDRESS][DOMAIN_NAME]" at bounding box center [777, 411] width 342 height 33
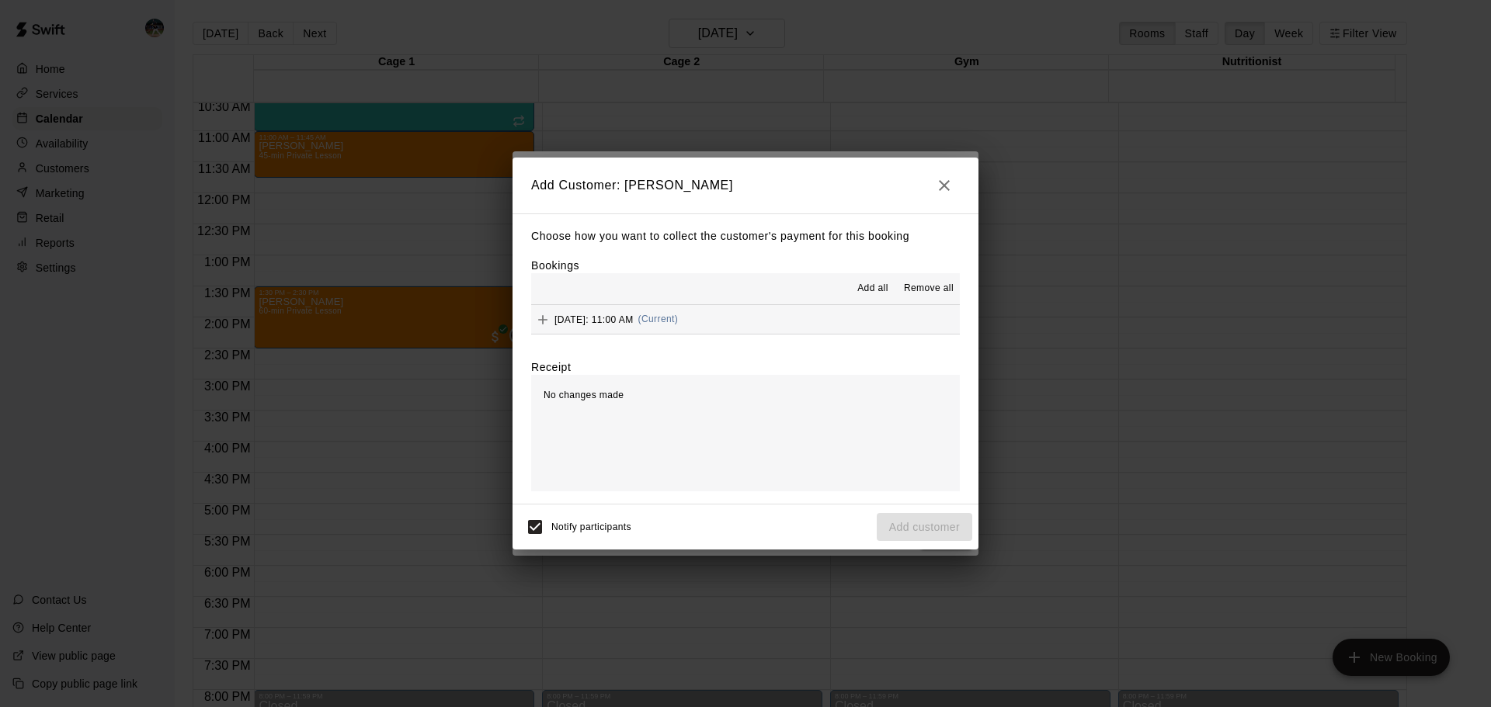
click at [679, 323] on span "(Current)" at bounding box center [658, 319] width 40 height 11
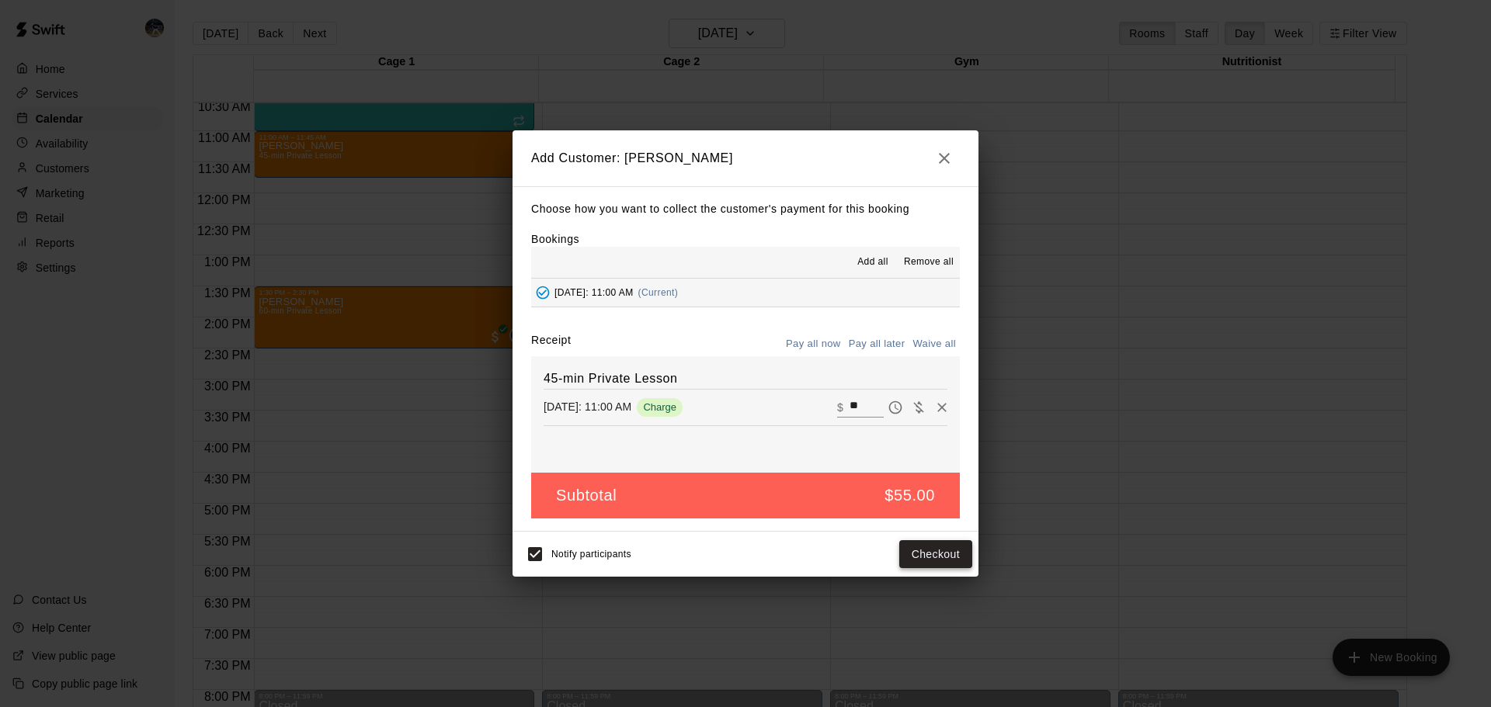
click at [929, 554] on button "Checkout" at bounding box center [935, 555] width 73 height 29
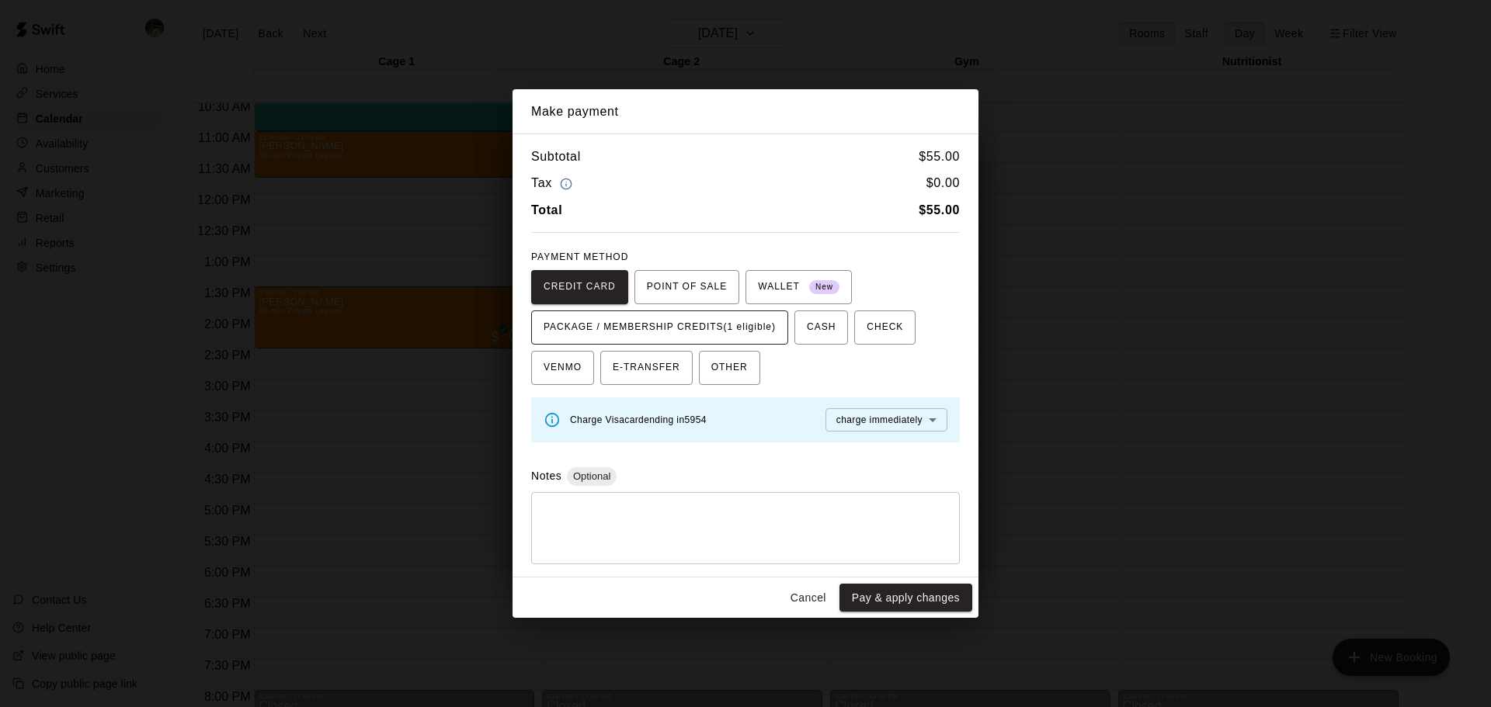
click at [658, 332] on span "PACKAGE / MEMBERSHIP CREDITS (1 eligible)" at bounding box center [660, 327] width 232 height 25
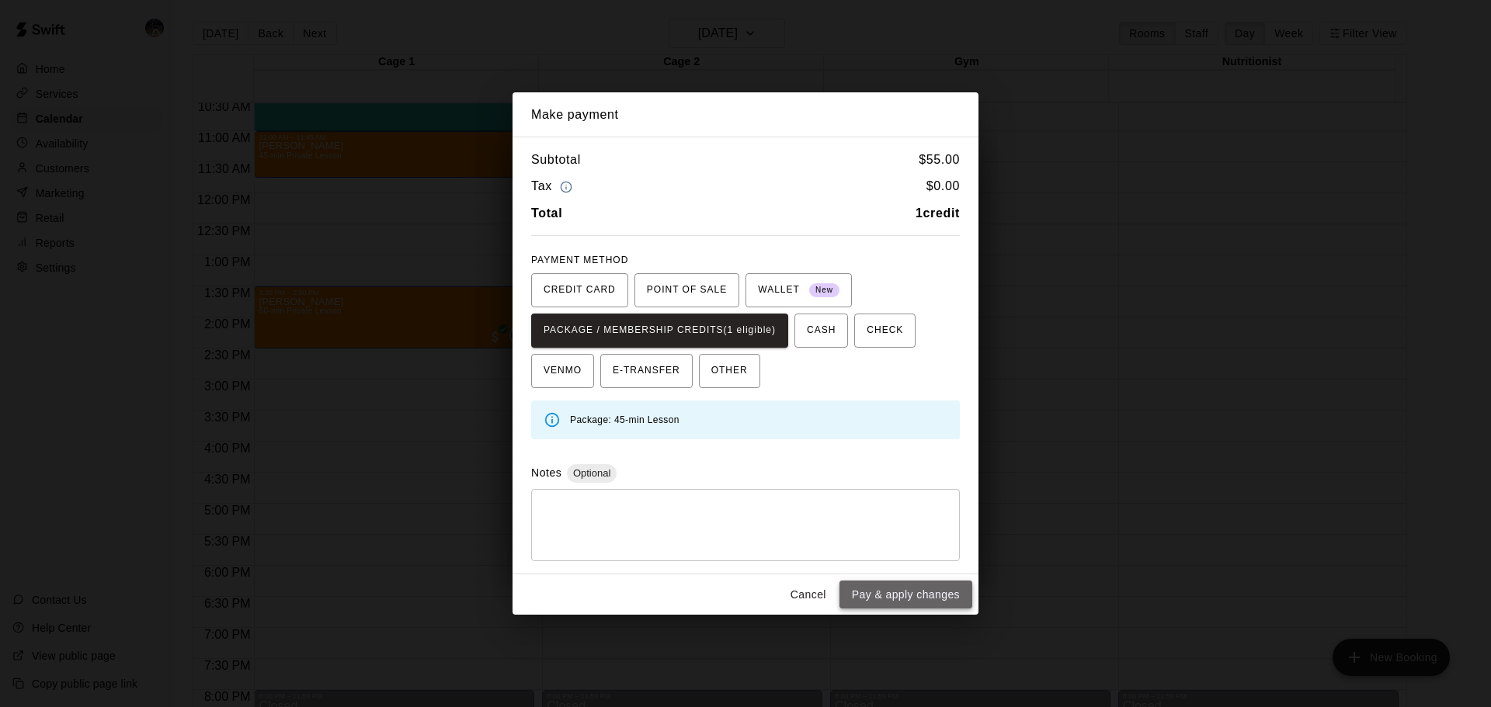
click at [909, 597] on button "Pay & apply changes" at bounding box center [905, 595] width 133 height 29
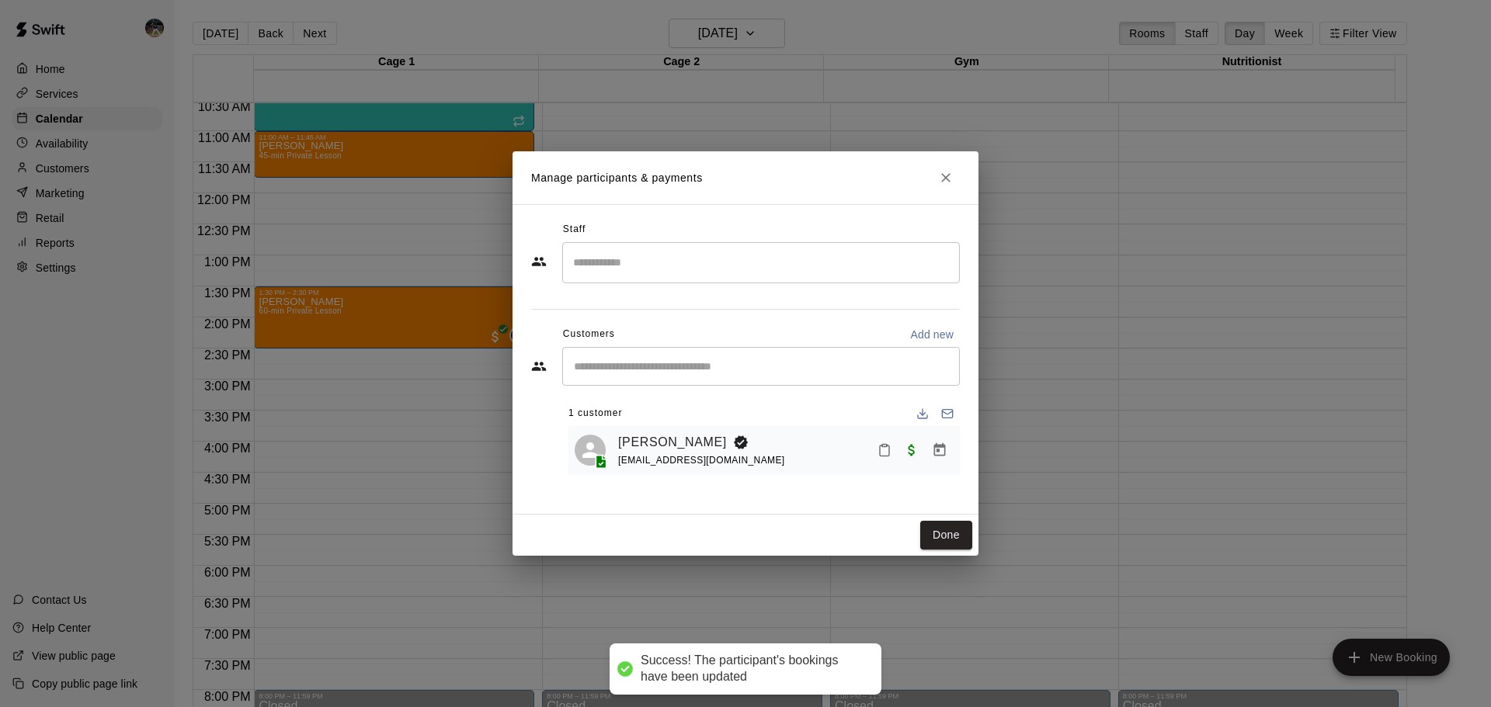
click at [817, 255] on input "Search staff" at bounding box center [761, 262] width 384 height 27
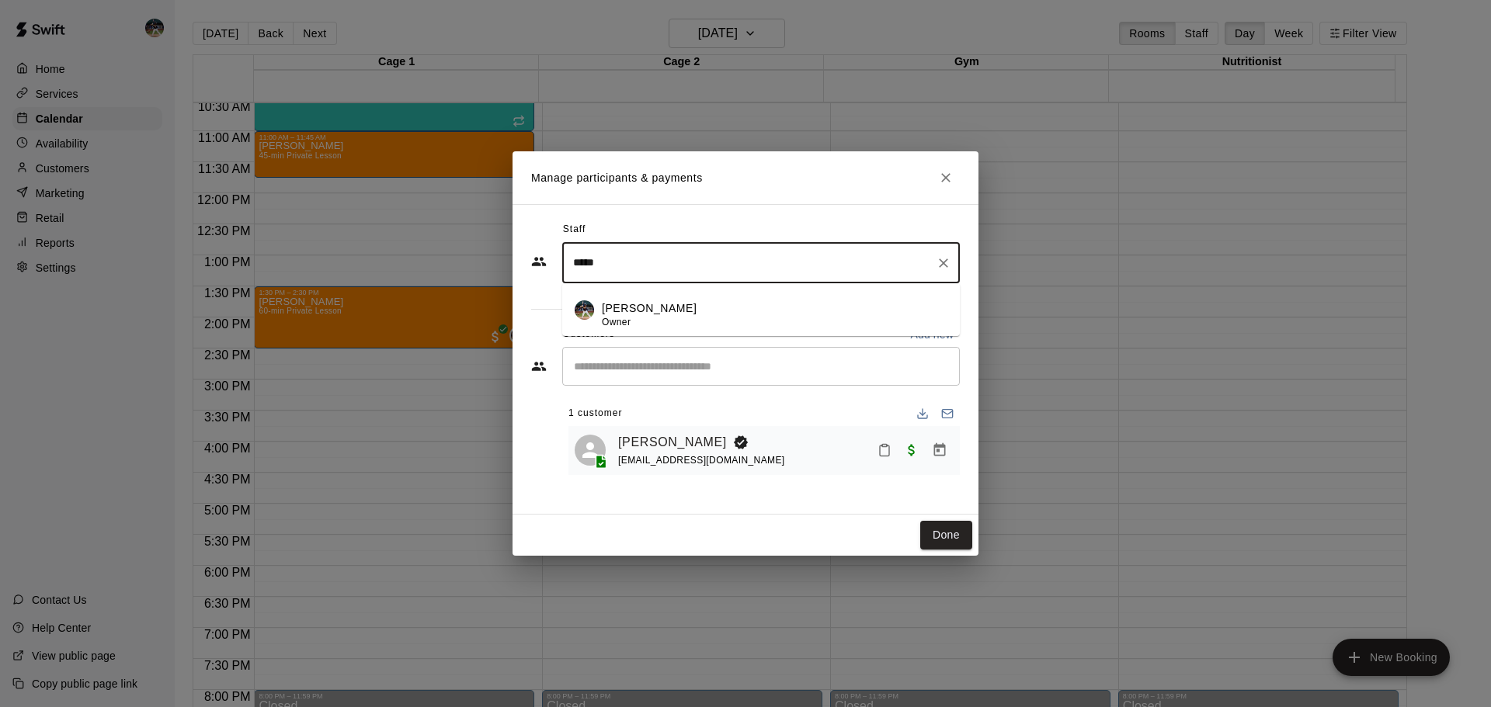
click at [748, 304] on div "[PERSON_NAME] Owner" at bounding box center [775, 316] width 346 height 30
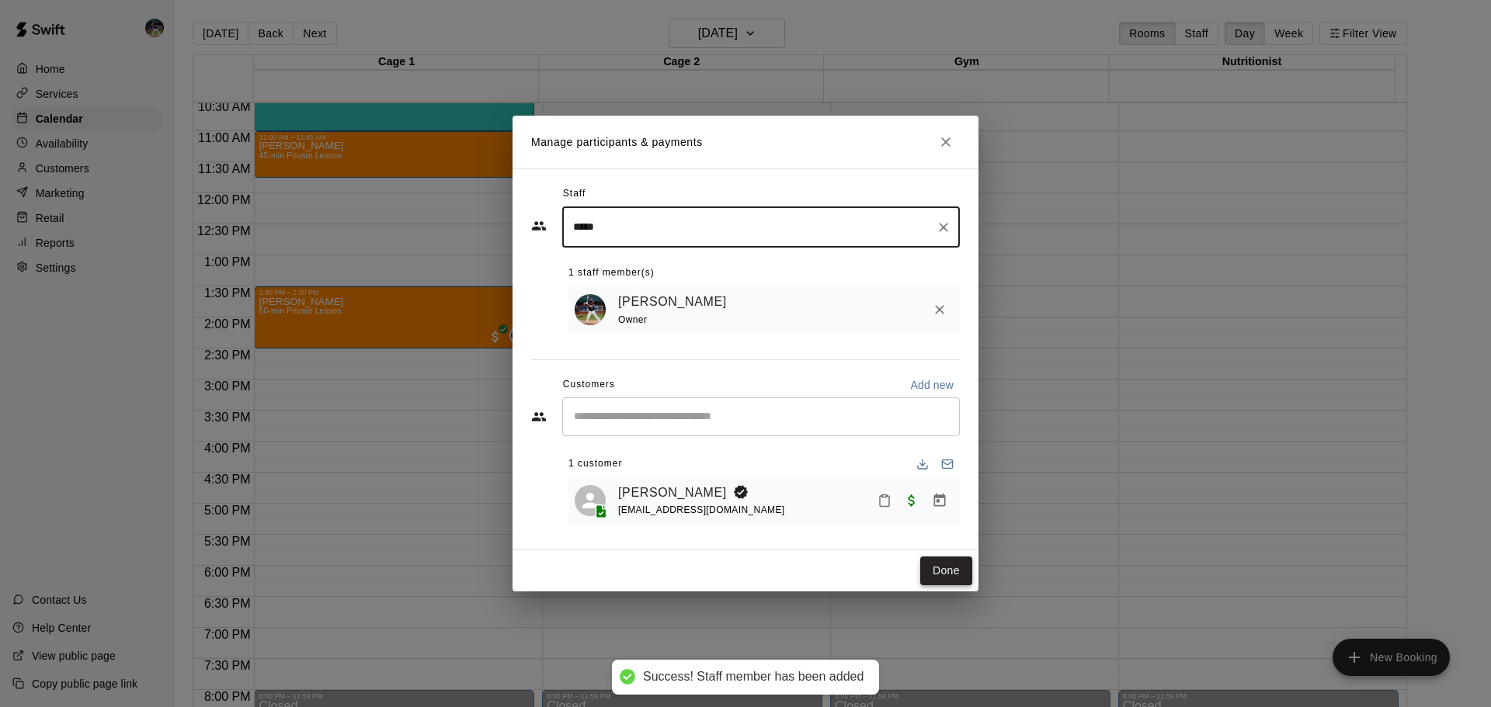
type input "*****"
click at [931, 562] on button "Done" at bounding box center [946, 571] width 52 height 29
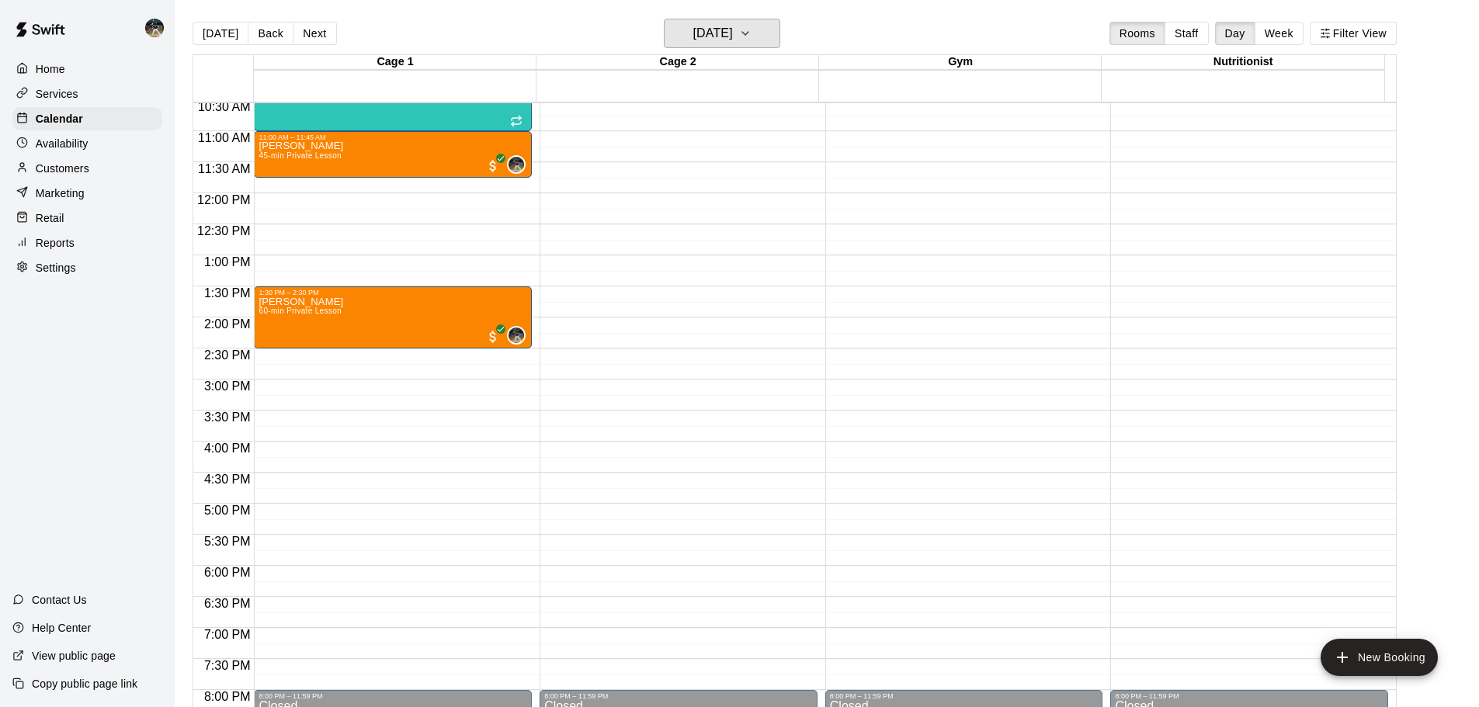
click at [752, 36] on icon "button" at bounding box center [745, 33] width 12 height 19
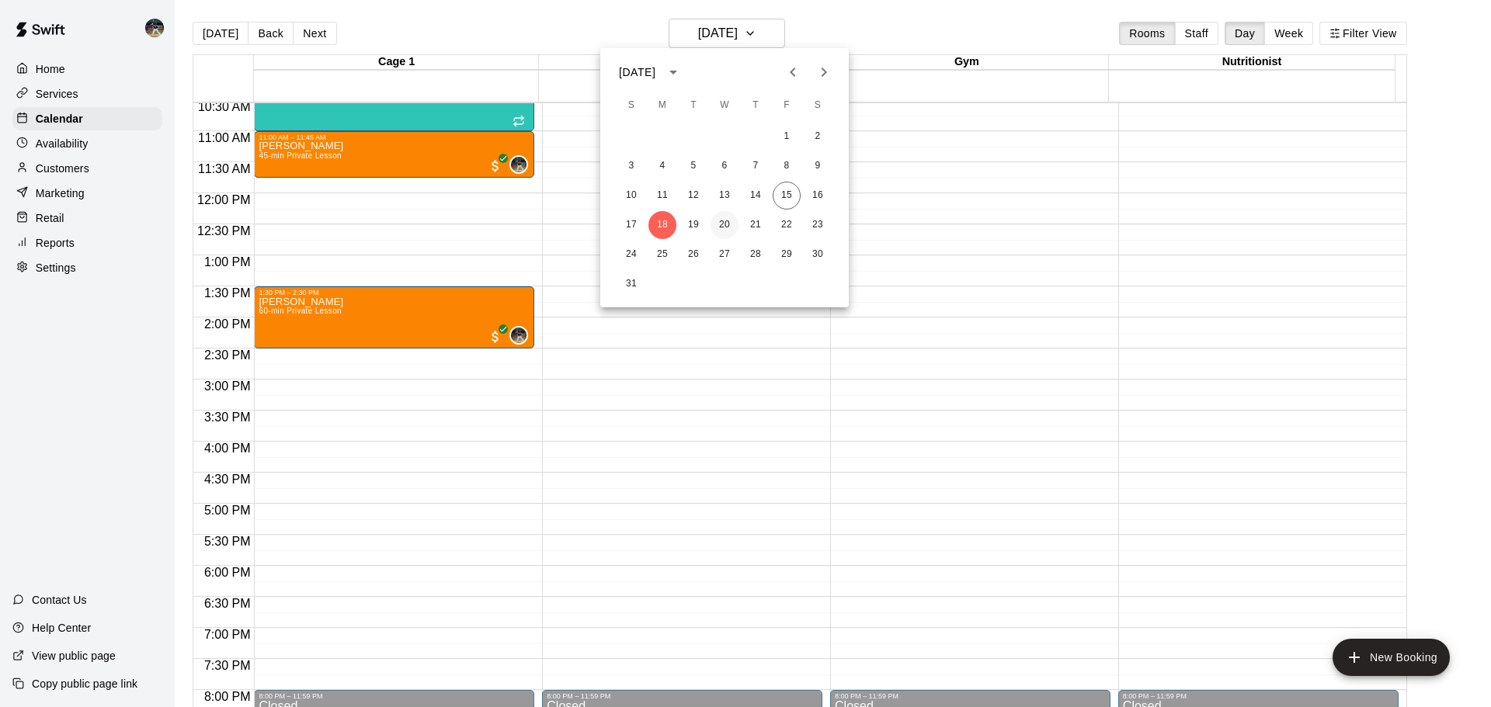
click at [731, 221] on button "20" at bounding box center [725, 225] width 28 height 28
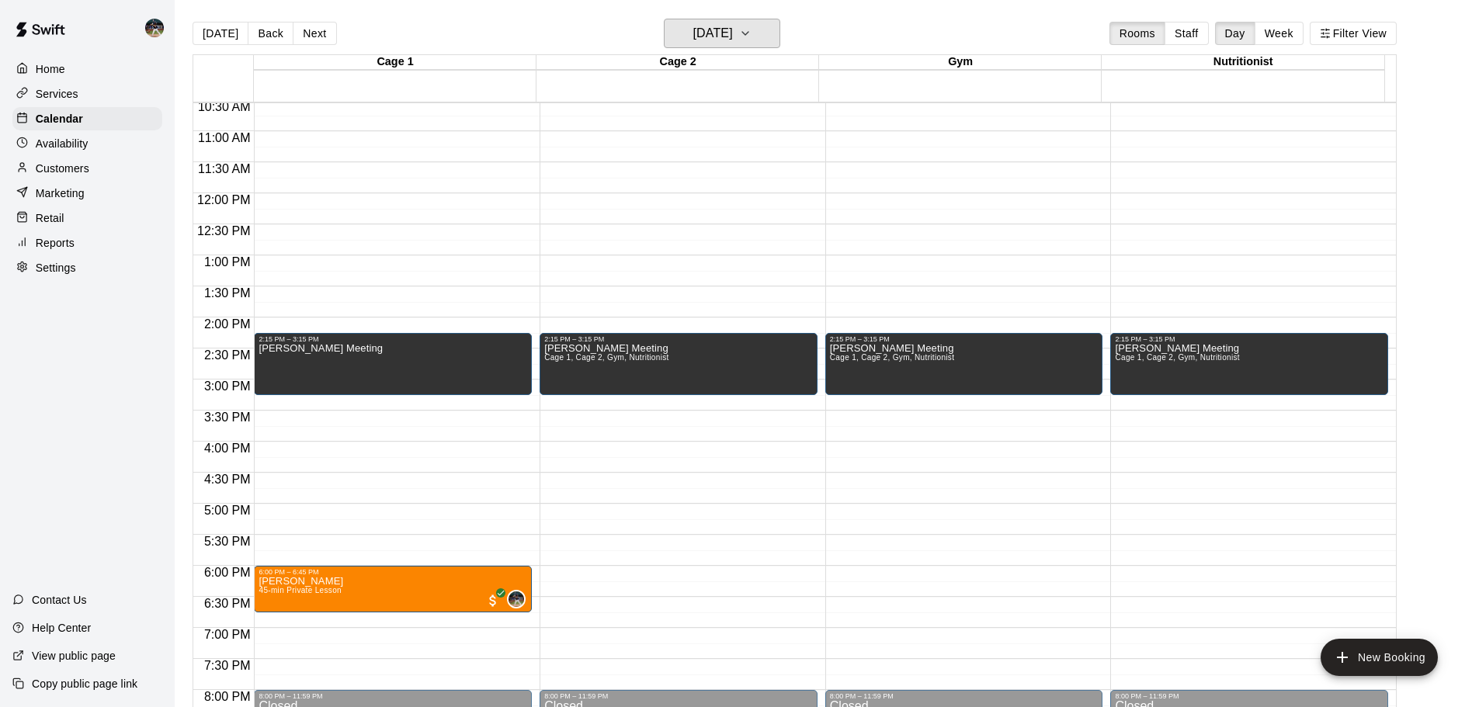
scroll to position [578, 0]
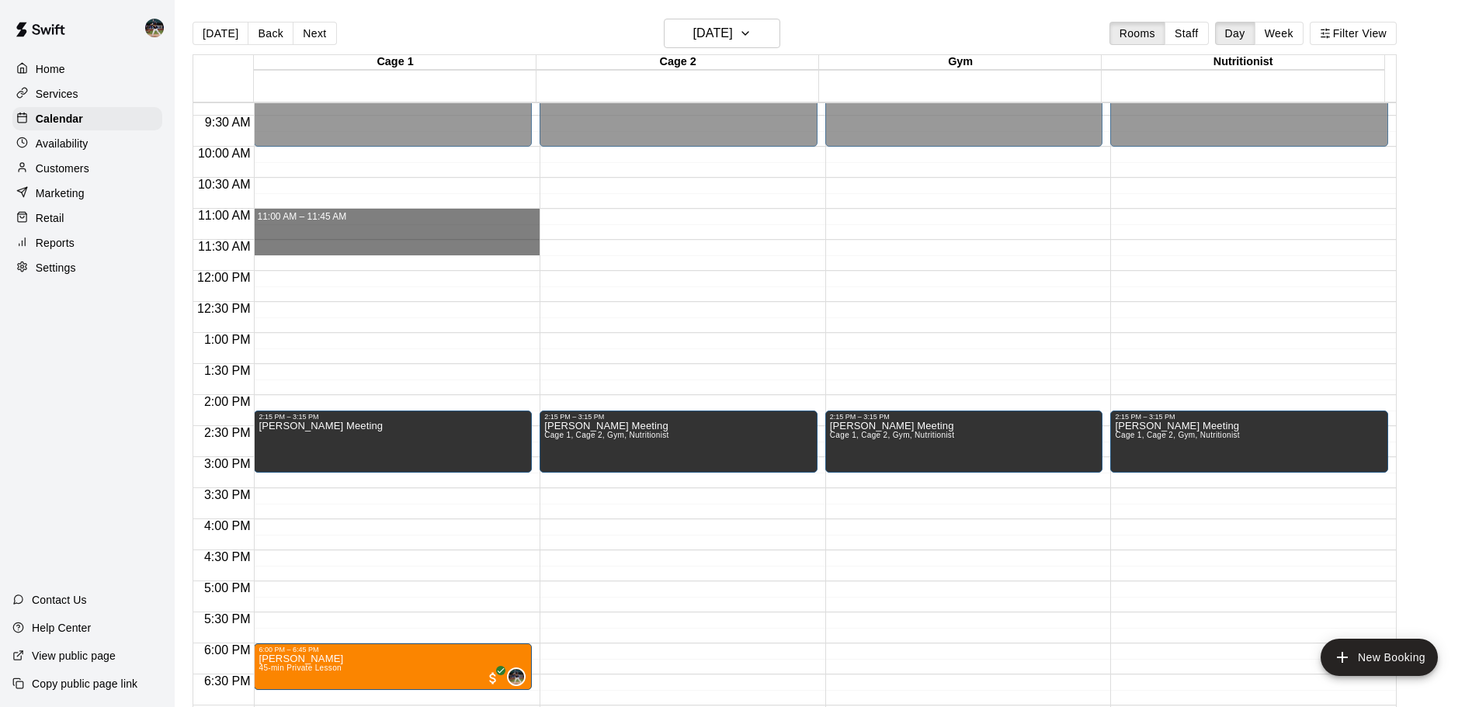
drag, startPoint x: 357, startPoint y: 212, endPoint x: 367, endPoint y: 254, distance: 43.0
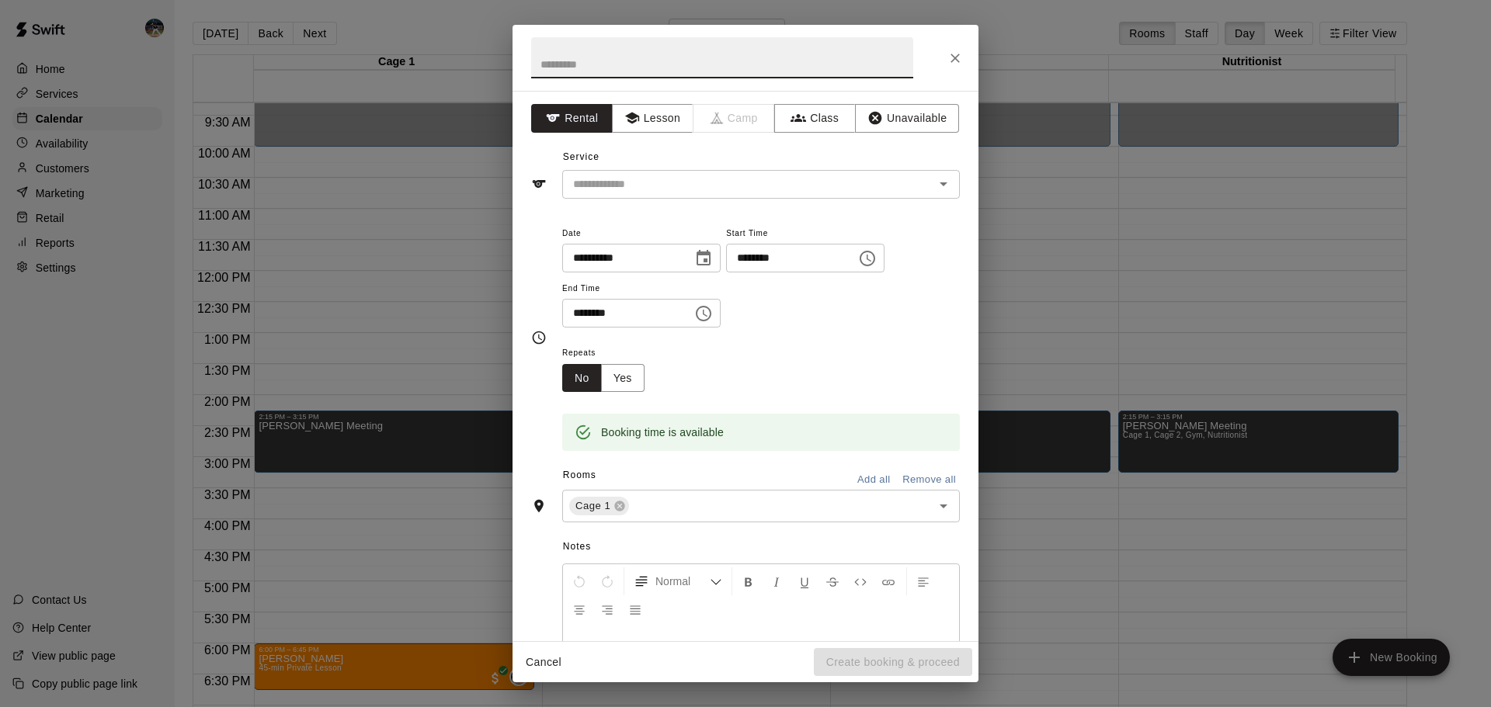
click at [706, 64] on input "text" at bounding box center [722, 57] width 382 height 41
type input "******"
click at [662, 106] on button "Lesson" at bounding box center [653, 118] width 82 height 29
click at [667, 186] on input "text" at bounding box center [738, 184] width 342 height 19
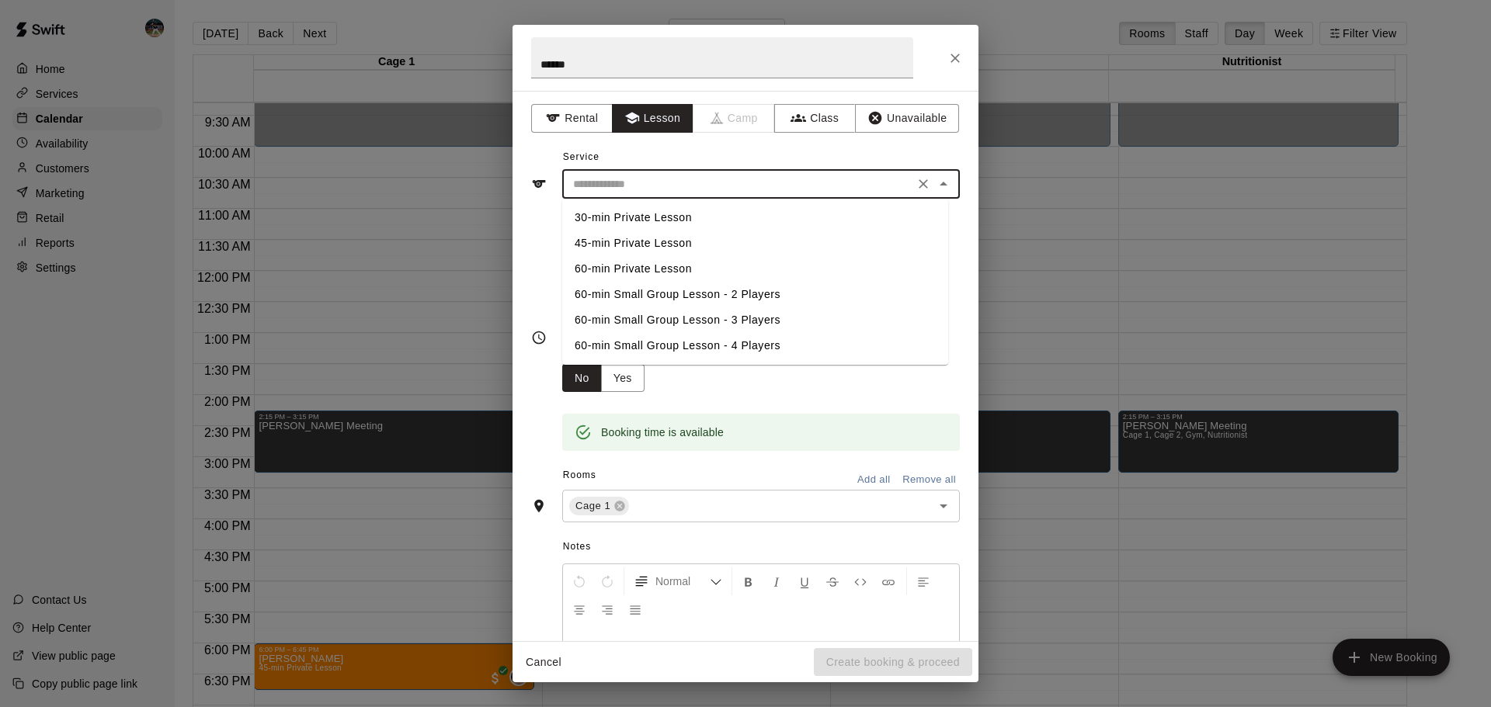
click at [659, 238] on li "45-min Private Lesson" at bounding box center [755, 244] width 386 height 26
type input "**********"
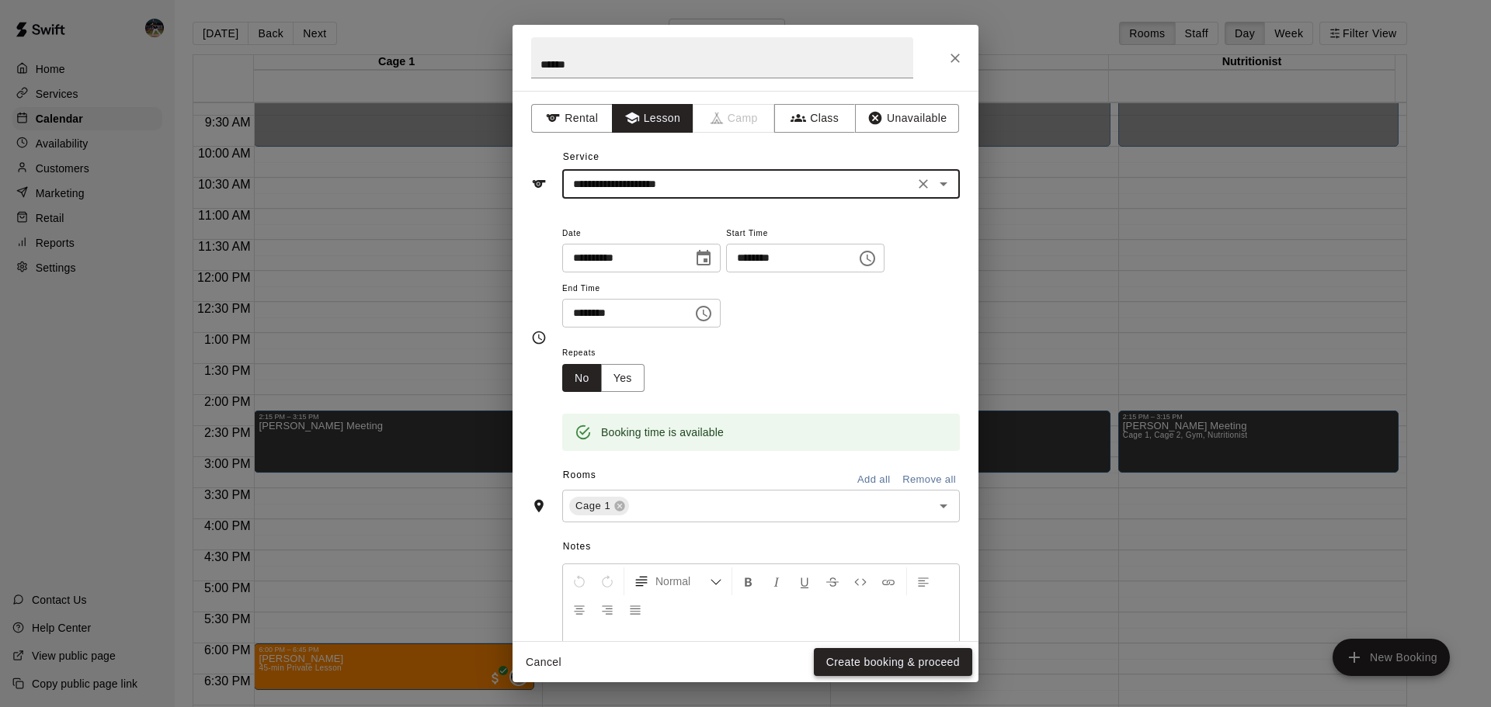
click at [896, 652] on button "Create booking & proceed" at bounding box center [893, 662] width 158 height 29
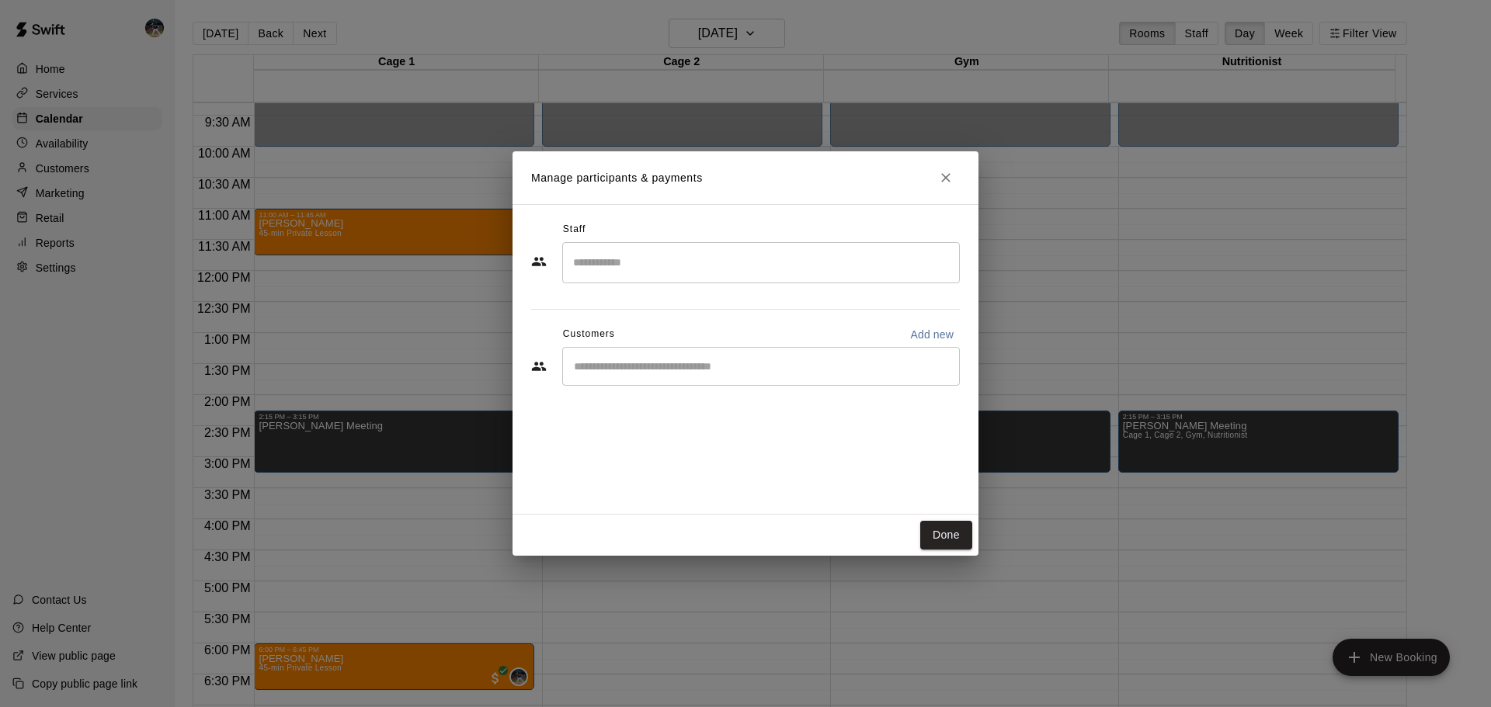
click at [697, 363] on input "Start typing to search customers..." at bounding box center [761, 367] width 384 height 16
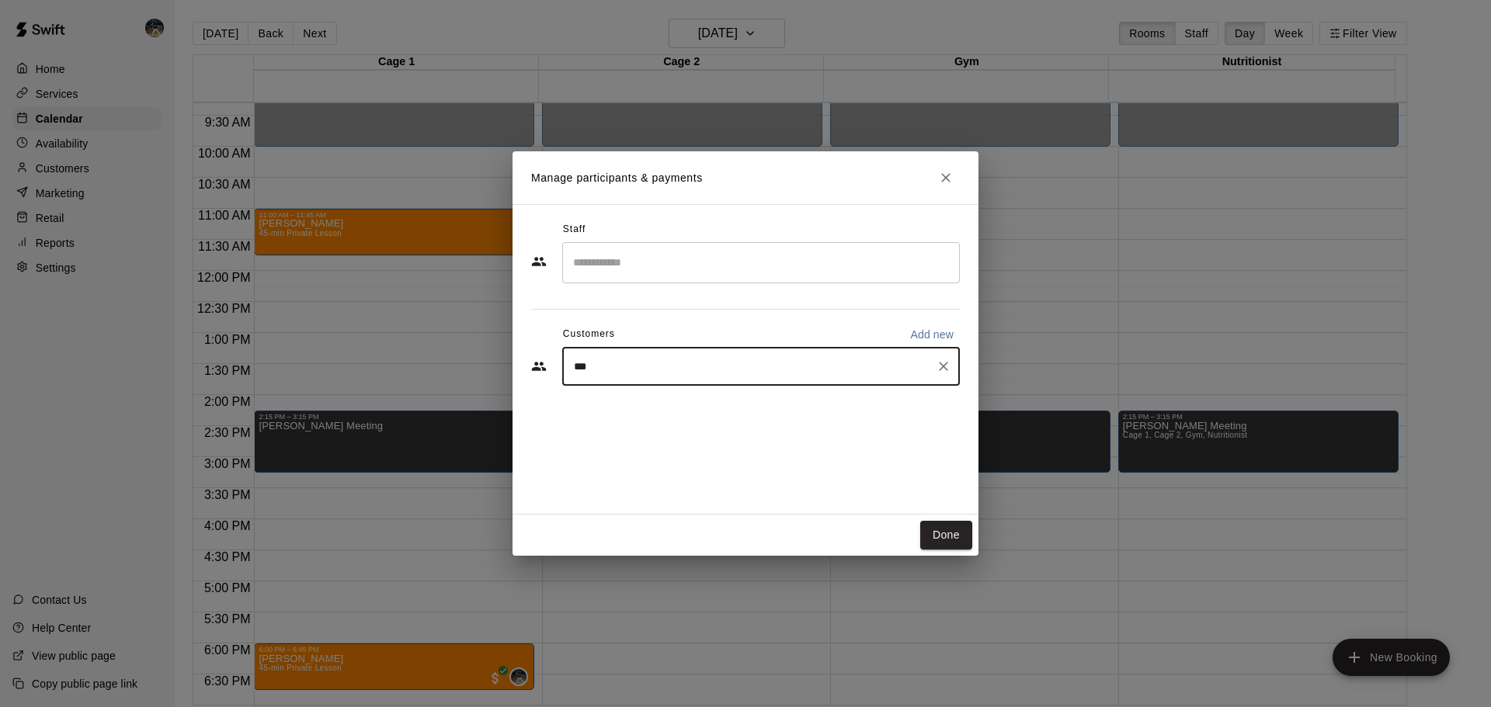
type input "****"
click at [699, 414] on span "[EMAIL_ADDRESS][DOMAIN_NAME]" at bounding box center [689, 419] width 167 height 11
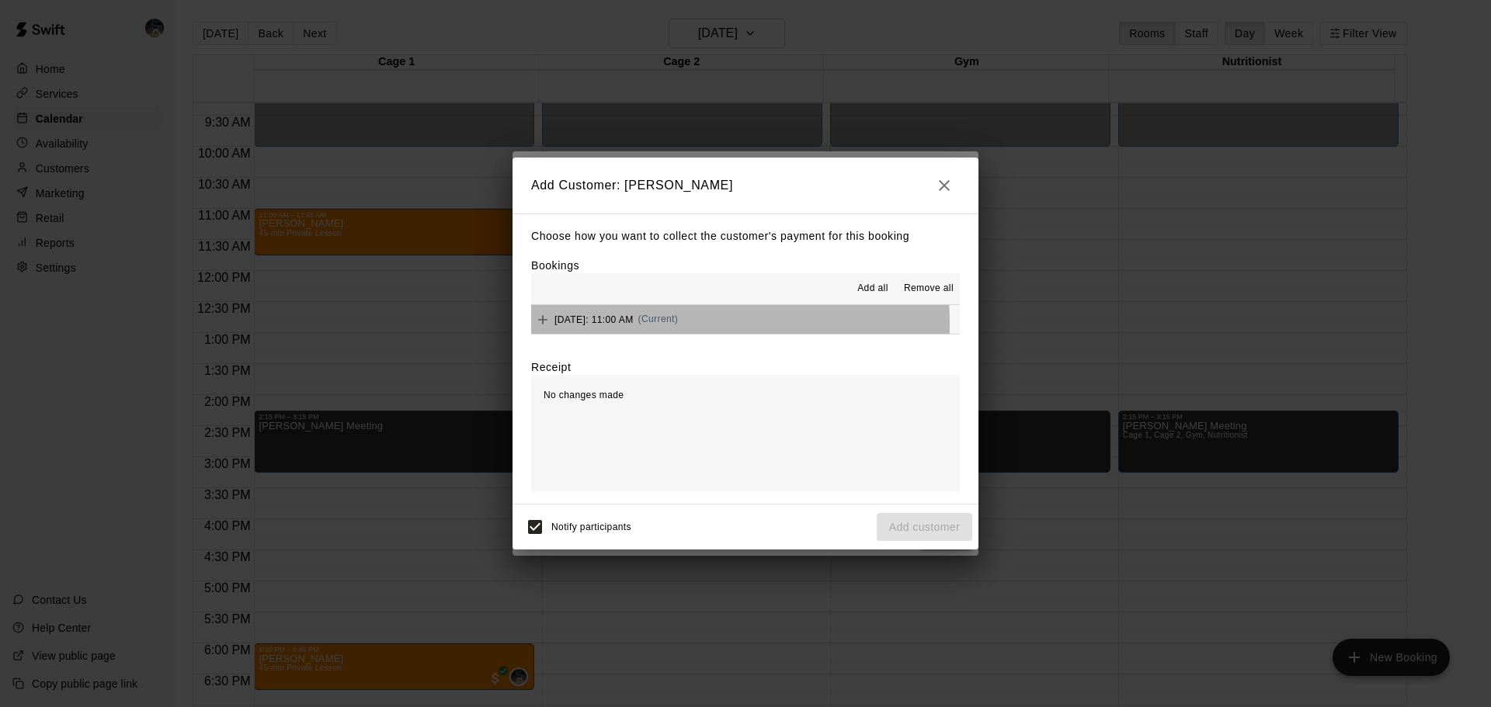
click at [634, 324] on span "[DATE]: 11:00 AM" at bounding box center [593, 319] width 79 height 11
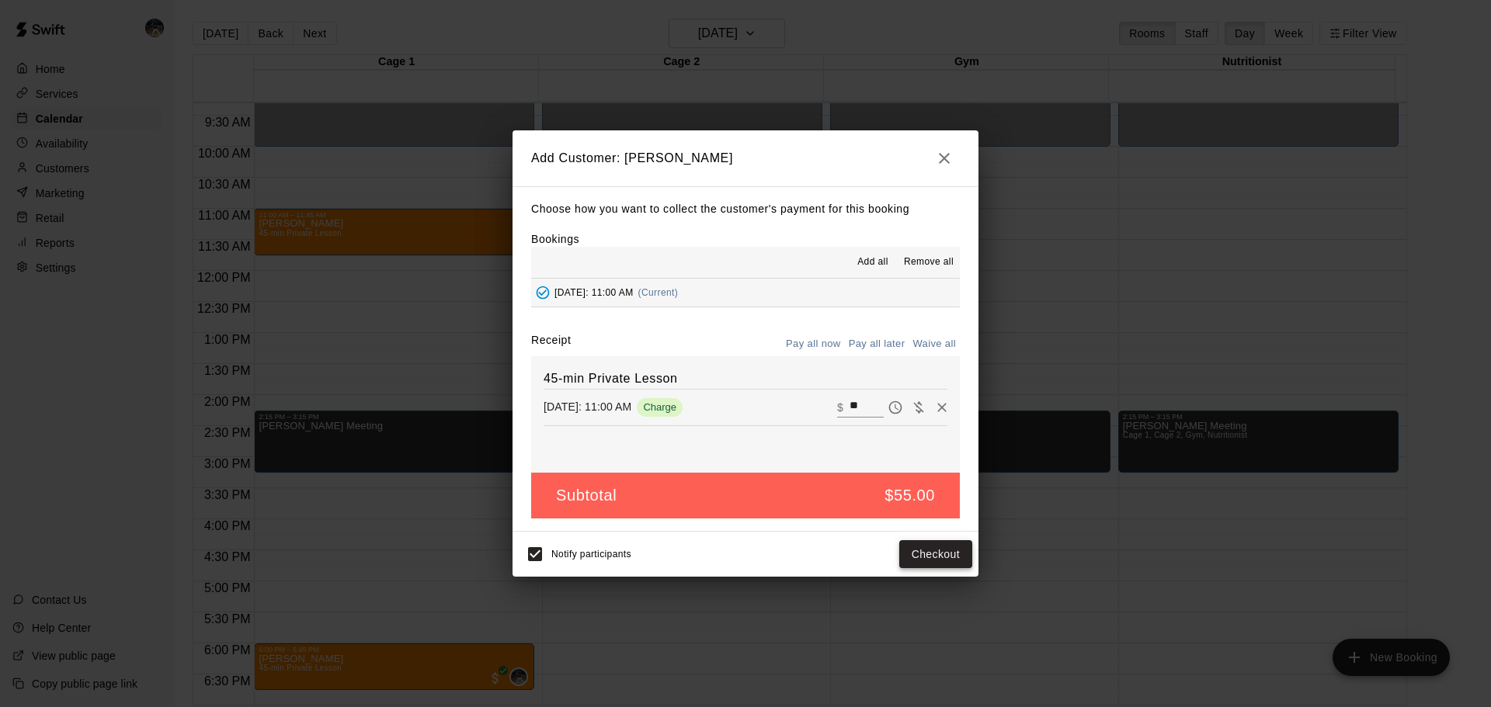
click at [944, 561] on button "Checkout" at bounding box center [935, 555] width 73 height 29
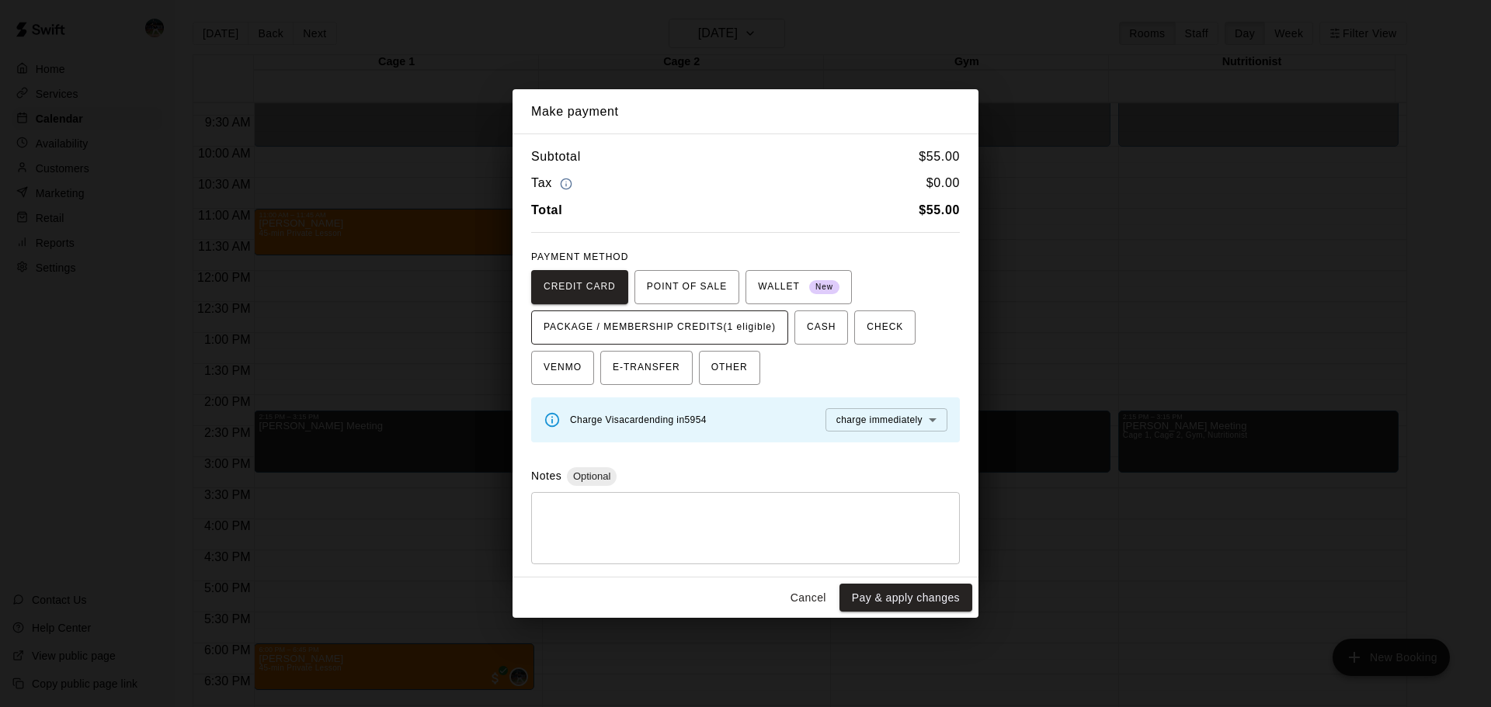
click at [694, 324] on span "PACKAGE / MEMBERSHIP CREDITS (1 eligible)" at bounding box center [660, 327] width 232 height 25
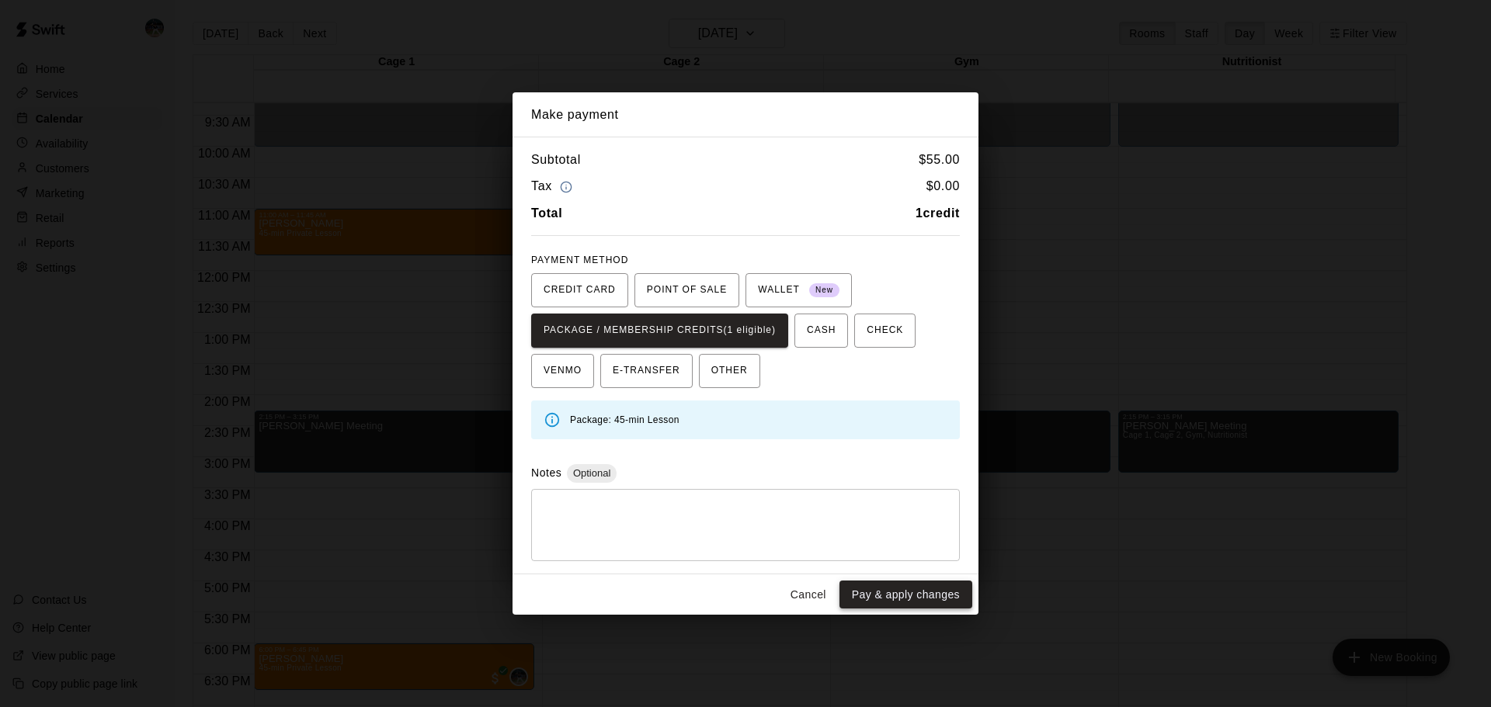
click at [905, 596] on button "Pay & apply changes" at bounding box center [905, 595] width 133 height 29
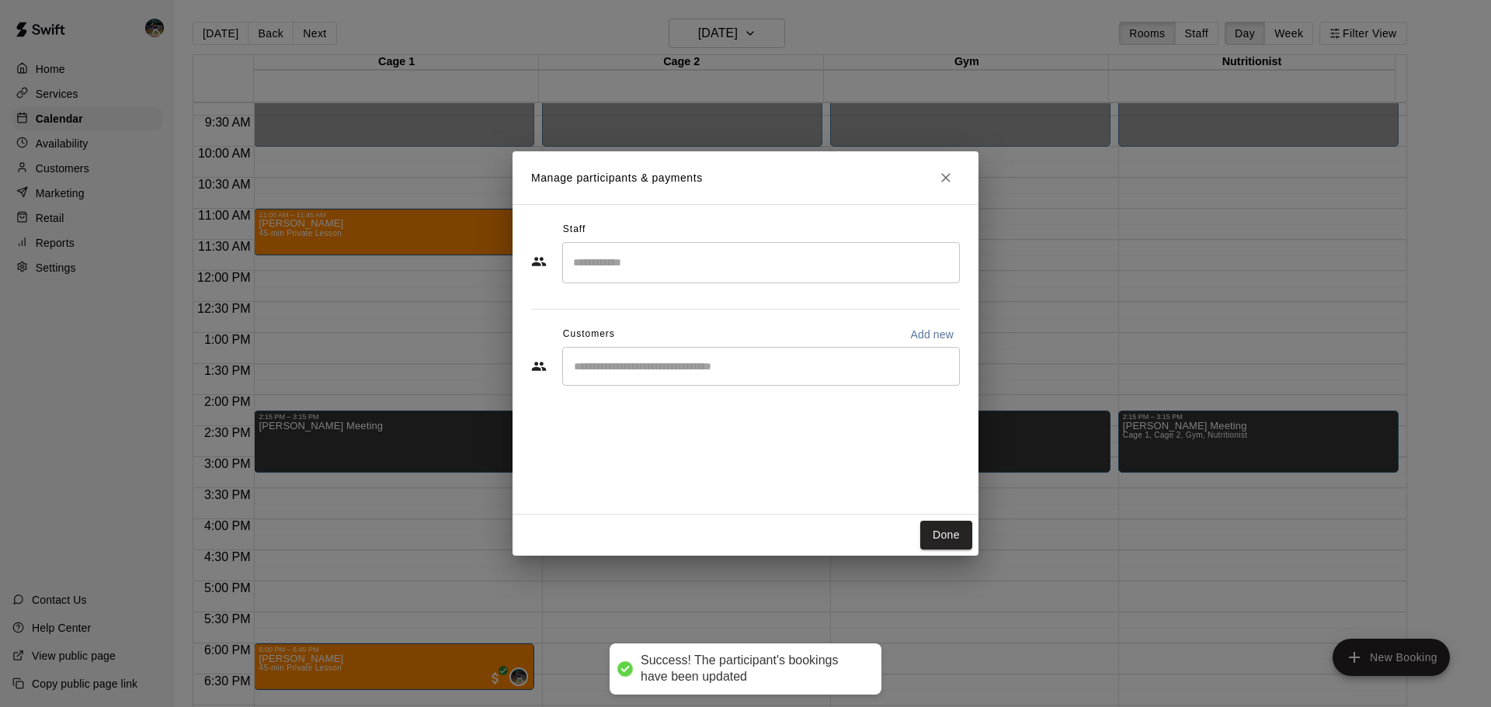
click at [707, 253] on input "Search staff" at bounding box center [761, 262] width 384 height 27
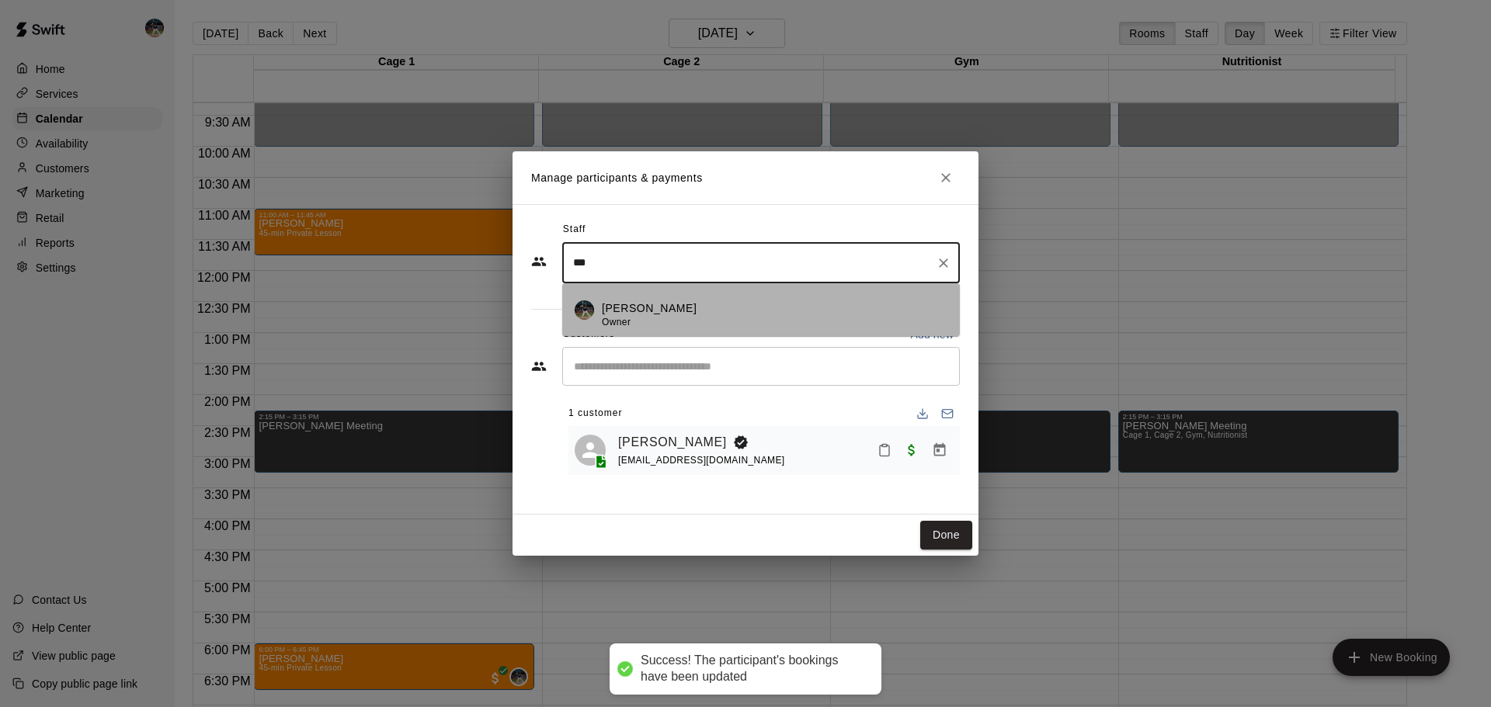
click at [683, 323] on div "[PERSON_NAME] Owner" at bounding box center [775, 316] width 346 height 30
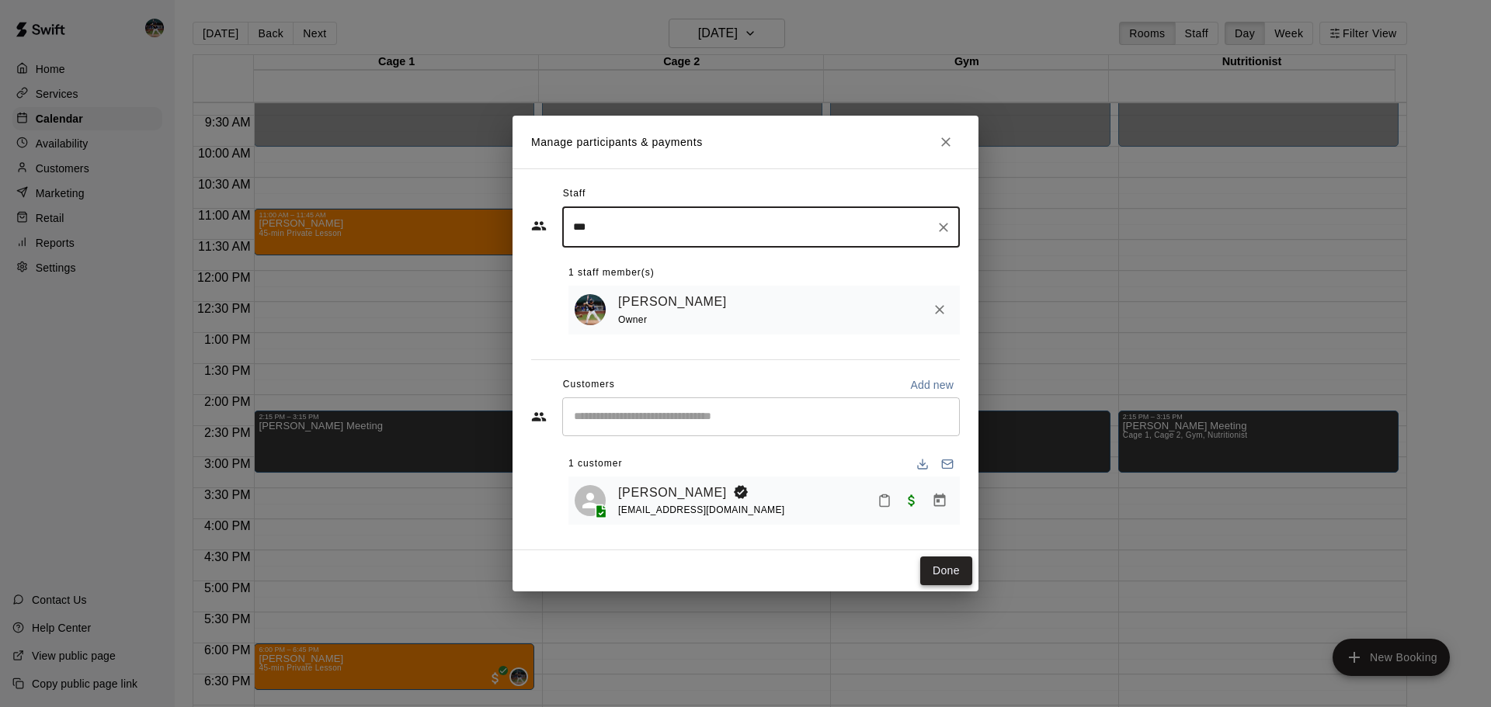
type input "***"
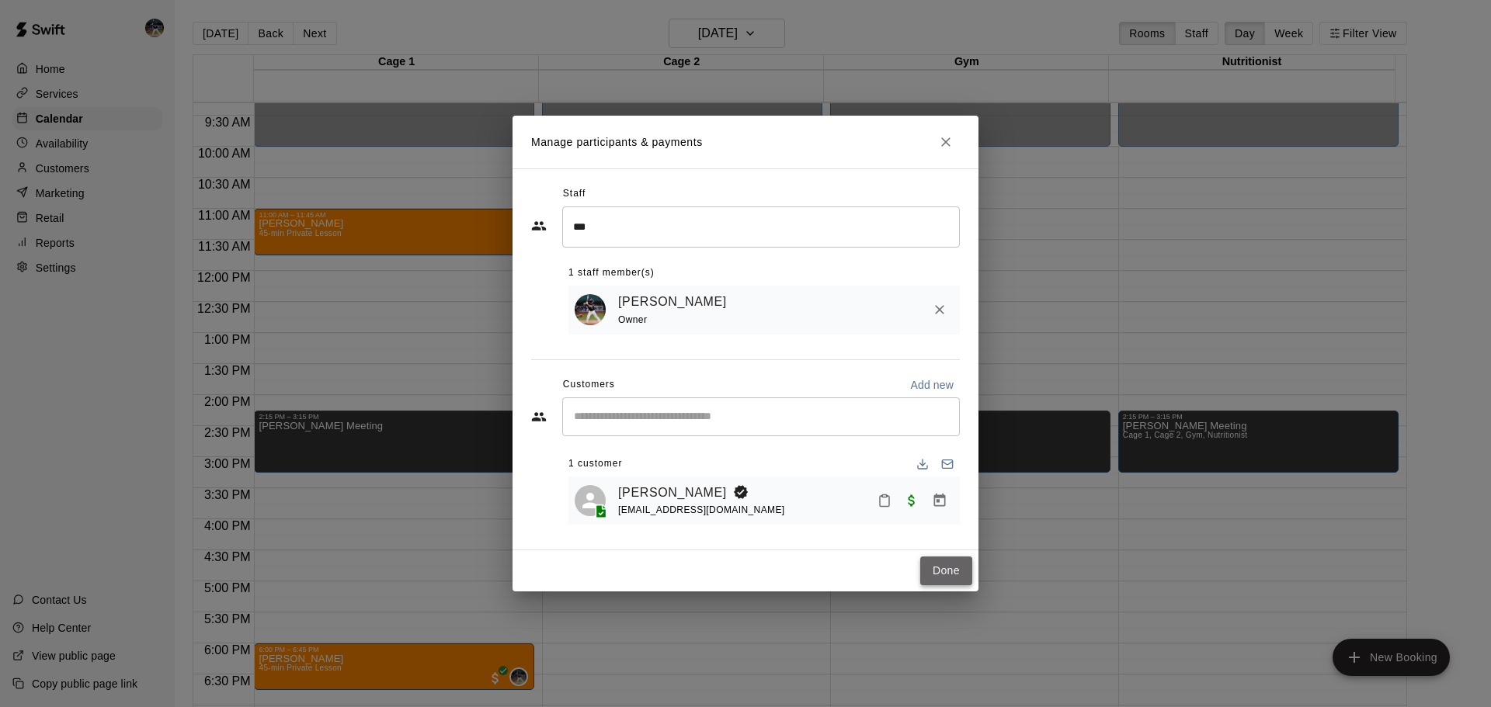
click at [943, 581] on button "Done" at bounding box center [946, 571] width 52 height 29
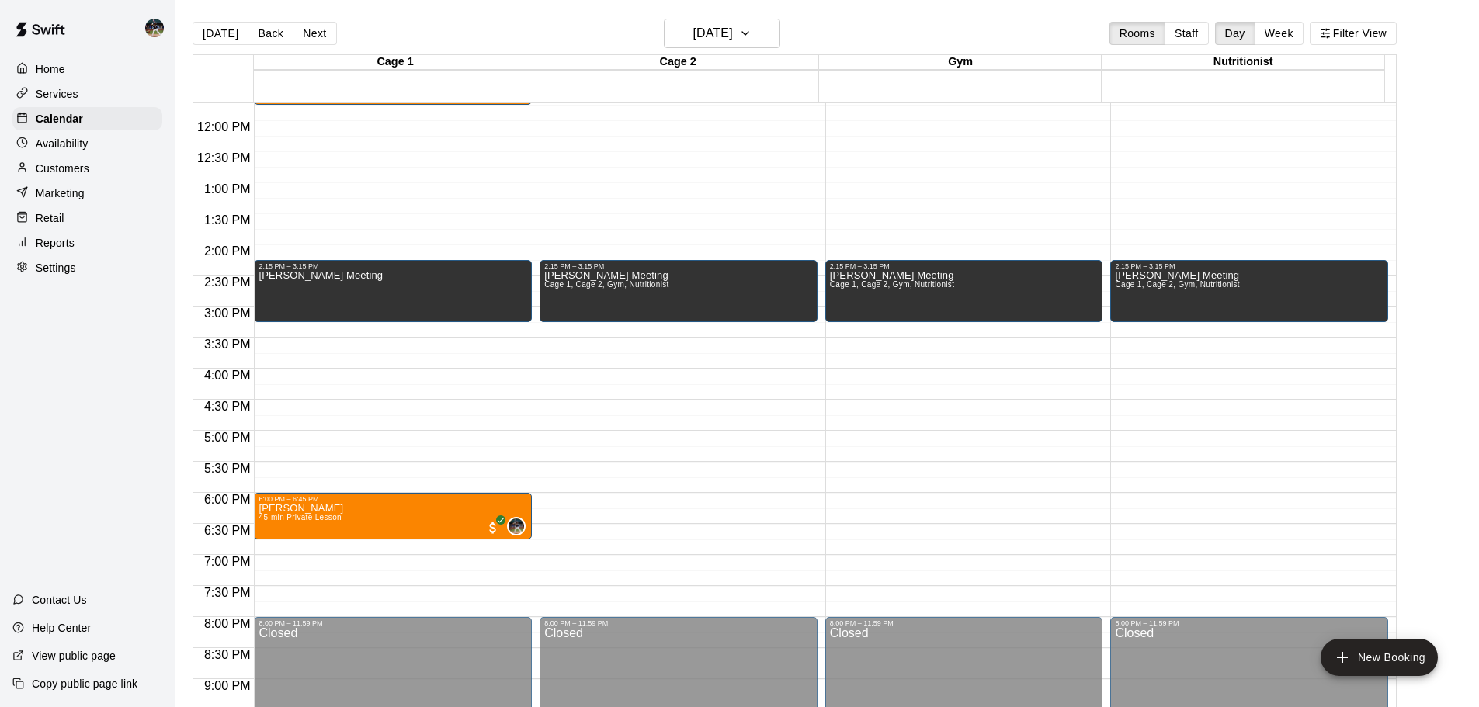
scroll to position [733, 0]
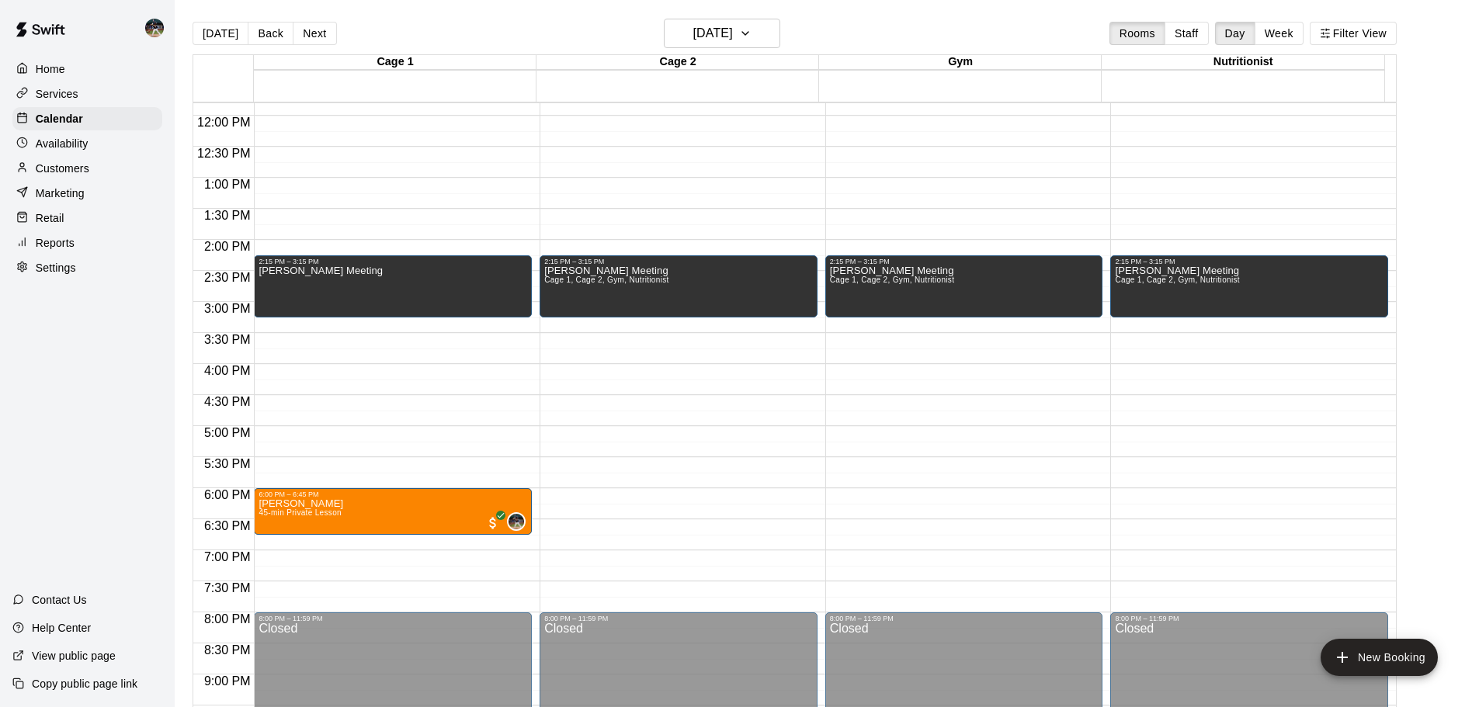
click at [213, 21] on div "[DATE] Back [DATE][DATE] Rooms Staff Day Week Filter View" at bounding box center [795, 37] width 1204 height 36
click at [205, 32] on button "[DATE]" at bounding box center [221, 33] width 56 height 23
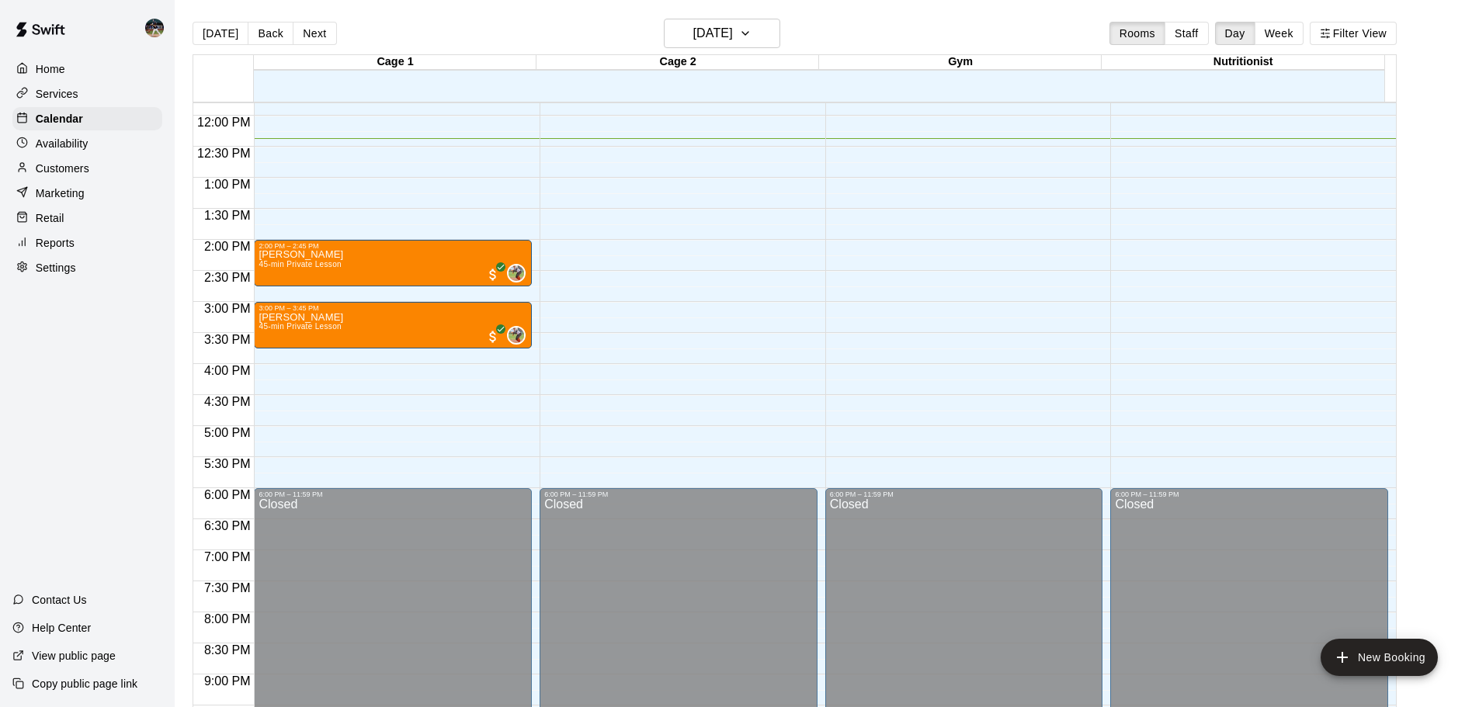
click at [96, 174] on div "Customers" at bounding box center [87, 168] width 150 height 23
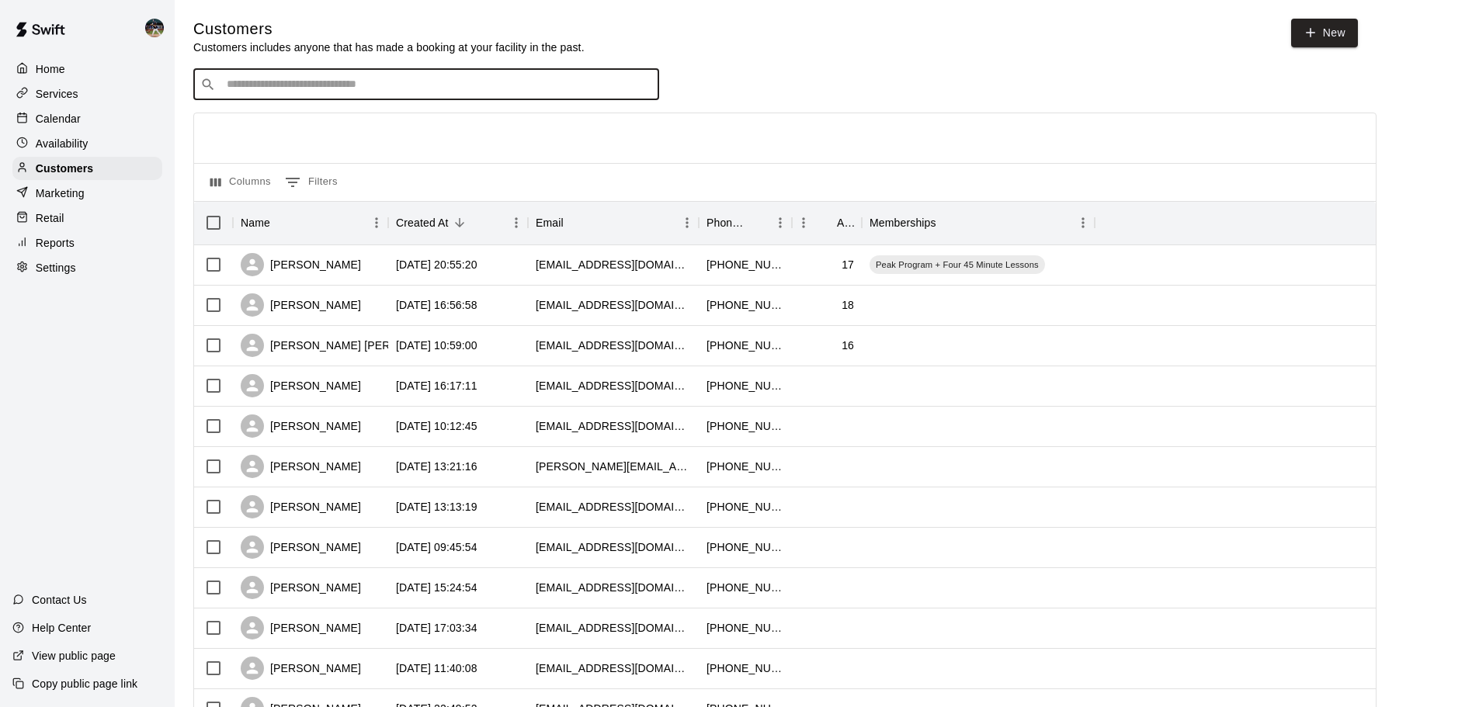
click at [368, 79] on input "Search customers by name or email" at bounding box center [437, 85] width 430 height 16
type input "*********"
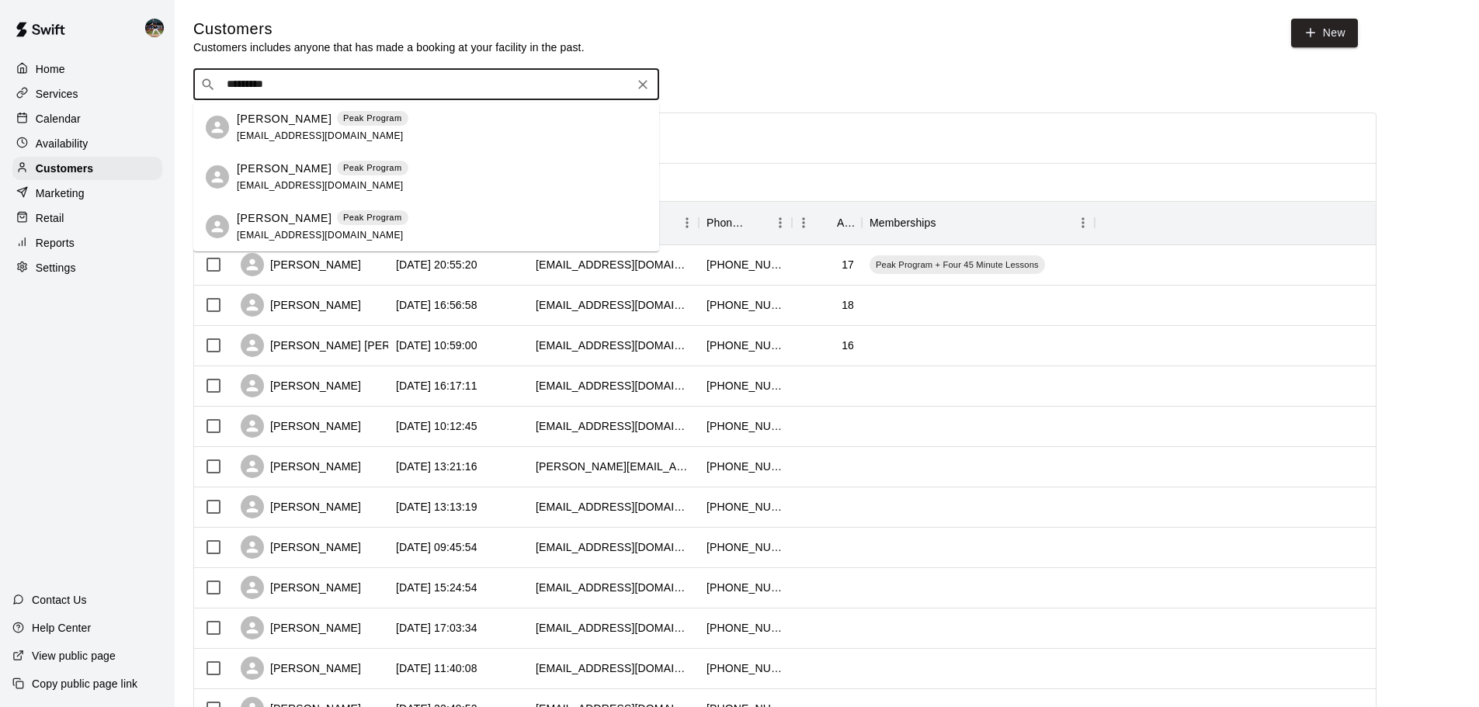
click at [368, 137] on div "[PERSON_NAME] Peak Program [EMAIL_ADDRESS][DOMAIN_NAME]" at bounding box center [323, 127] width 172 height 33
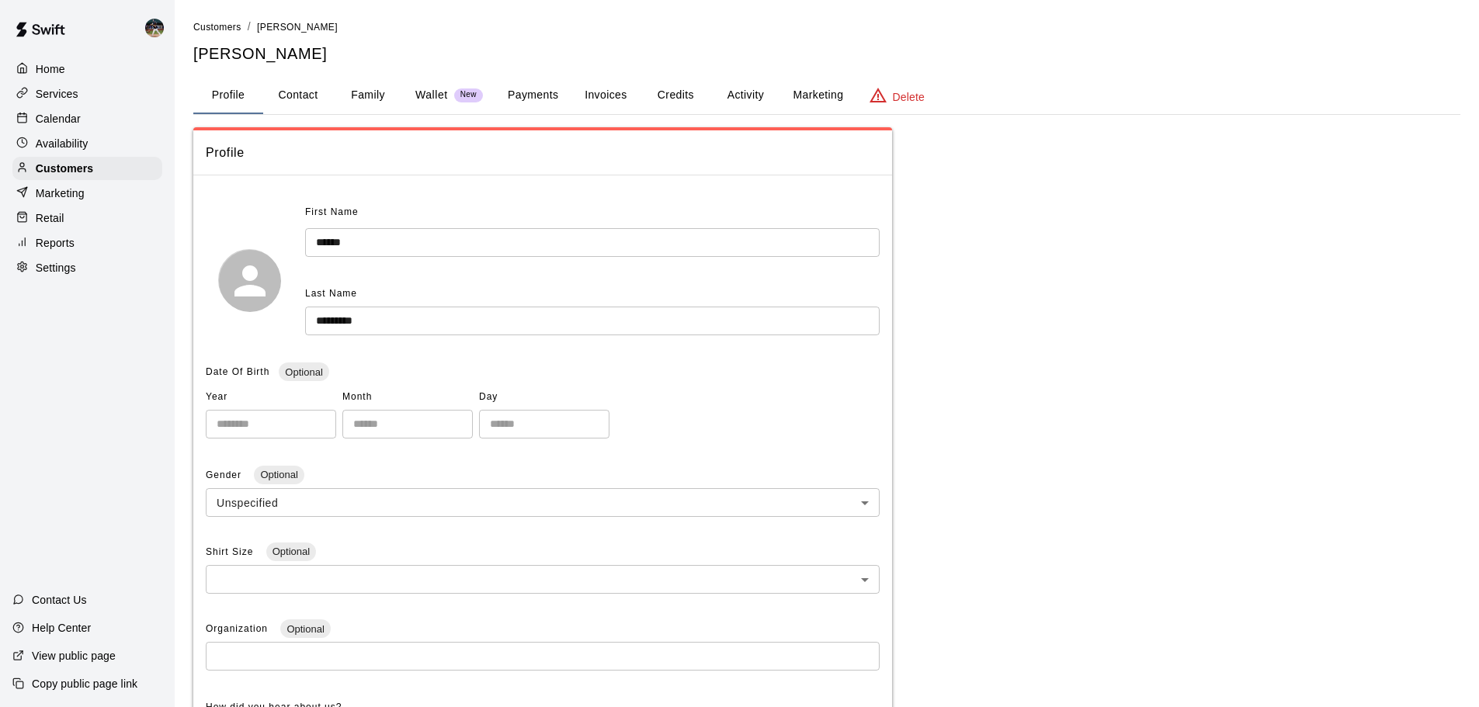
click at [732, 99] on button "Activity" at bounding box center [746, 95] width 70 height 37
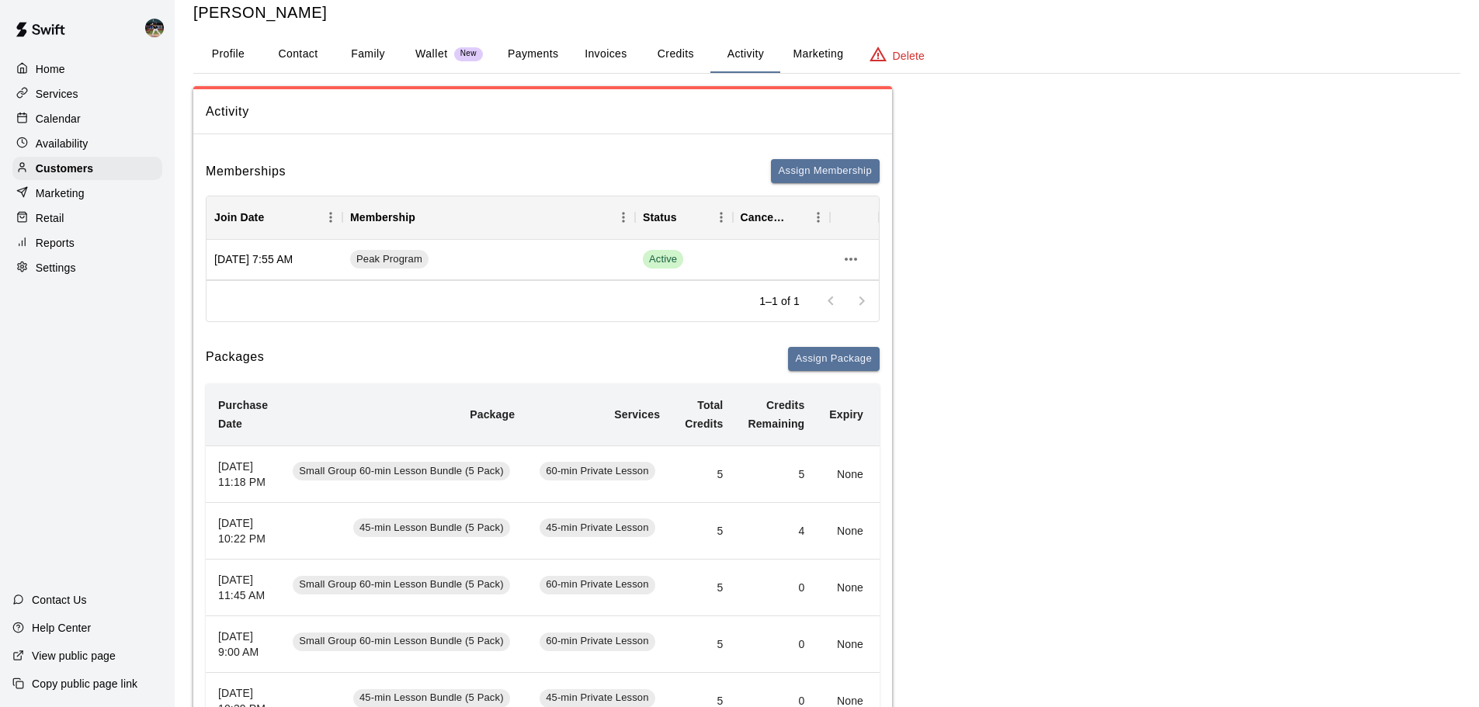
scroll to position [78, 0]
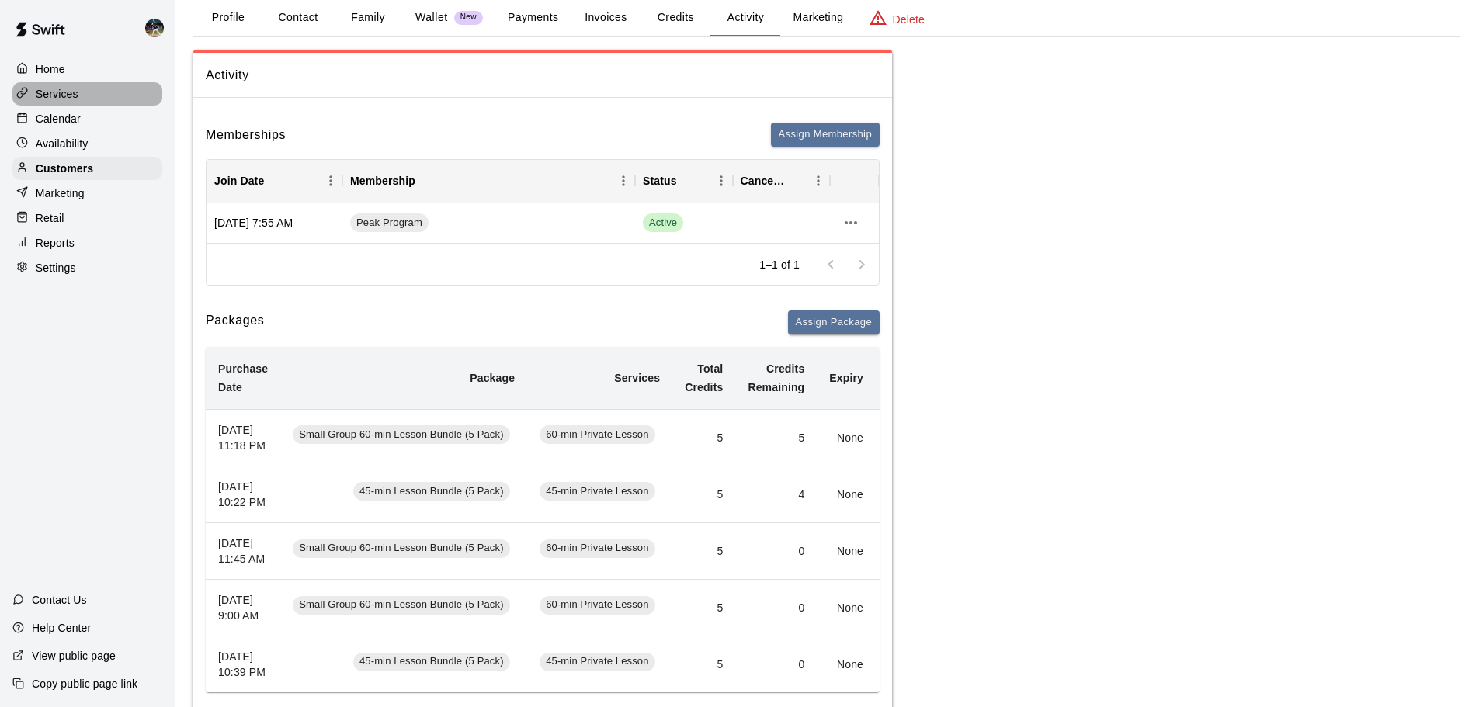
click at [75, 91] on p "Services" at bounding box center [57, 94] width 43 height 16
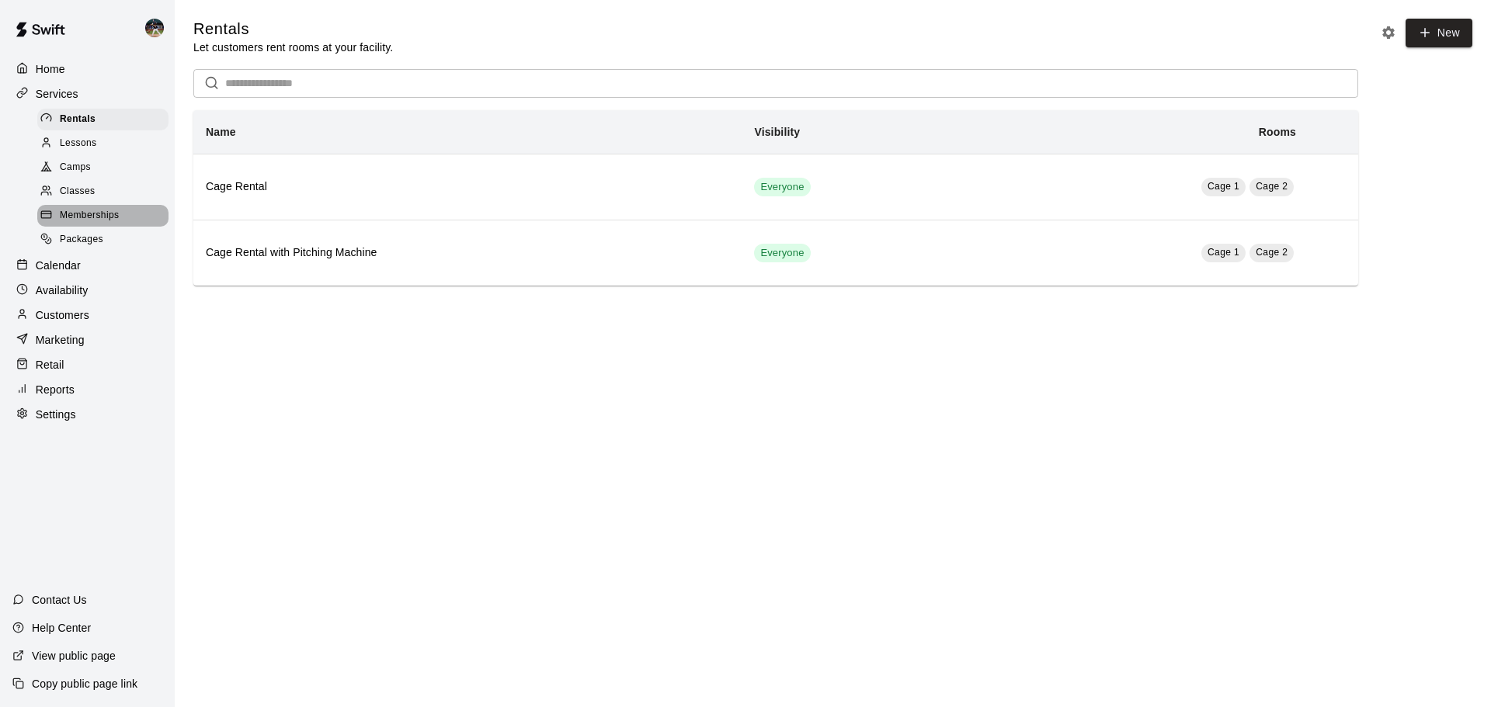
click at [92, 214] on span "Memberships" at bounding box center [89, 216] width 59 height 16
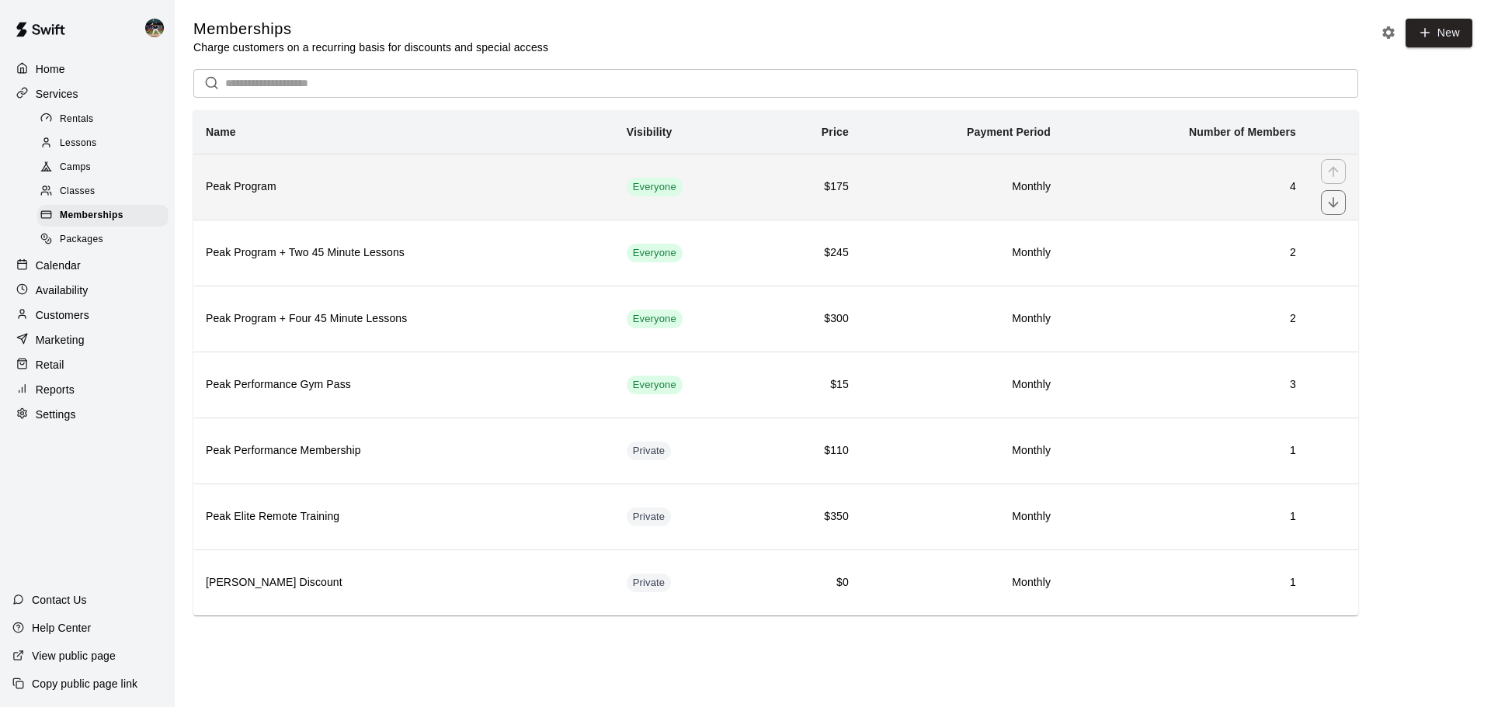
click at [523, 200] on th "Peak Program" at bounding box center [403, 187] width 421 height 66
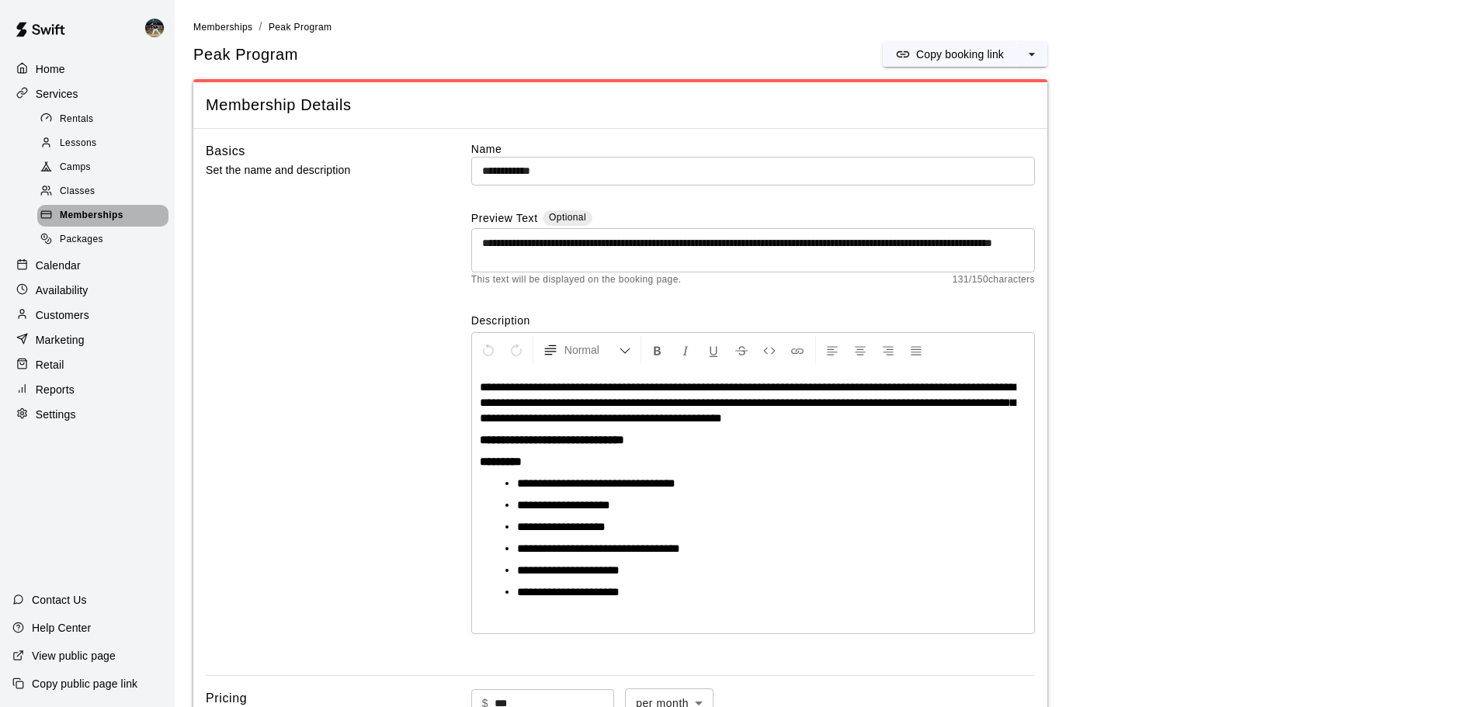
click at [93, 224] on span "Memberships" at bounding box center [92, 216] width 64 height 16
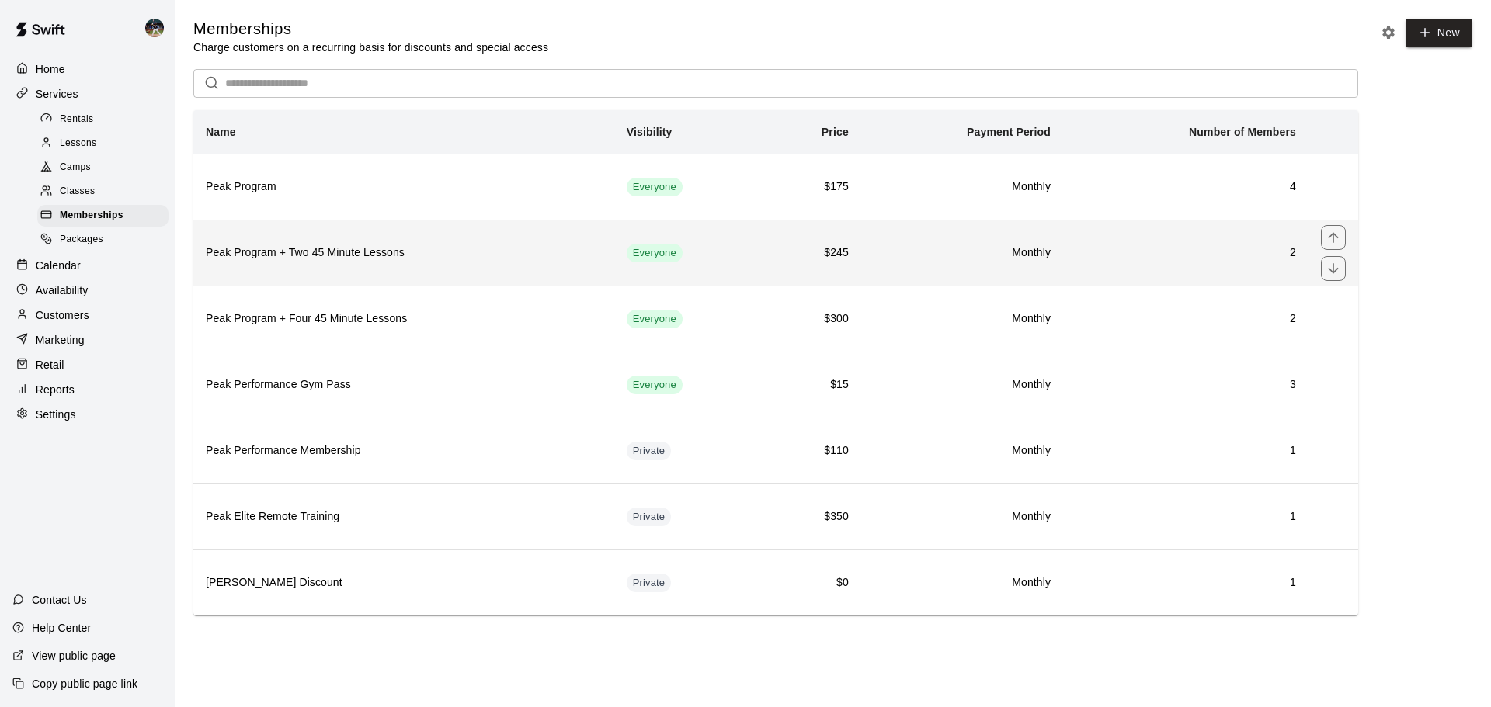
click at [468, 253] on h6 "Peak Program + Two 45 Minute Lessons" at bounding box center [404, 253] width 396 height 17
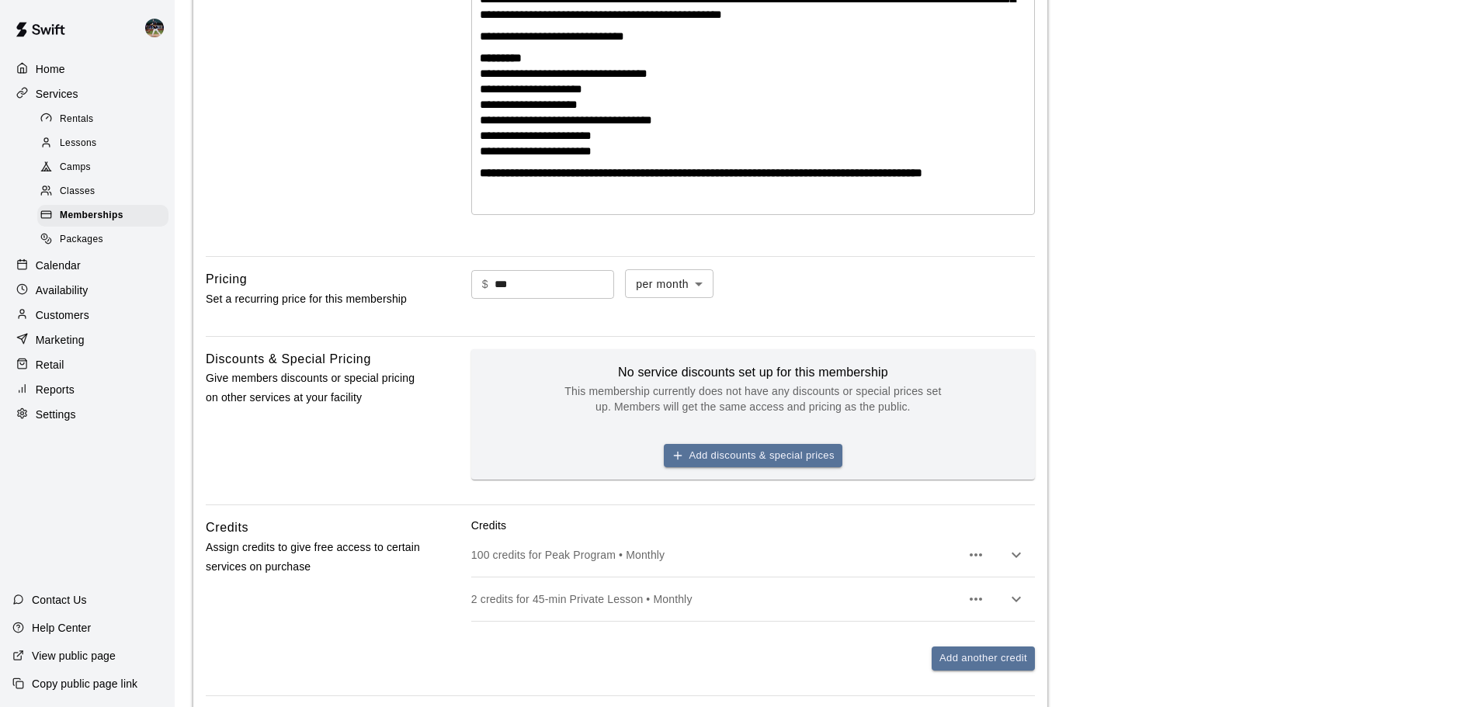
scroll to position [777, 0]
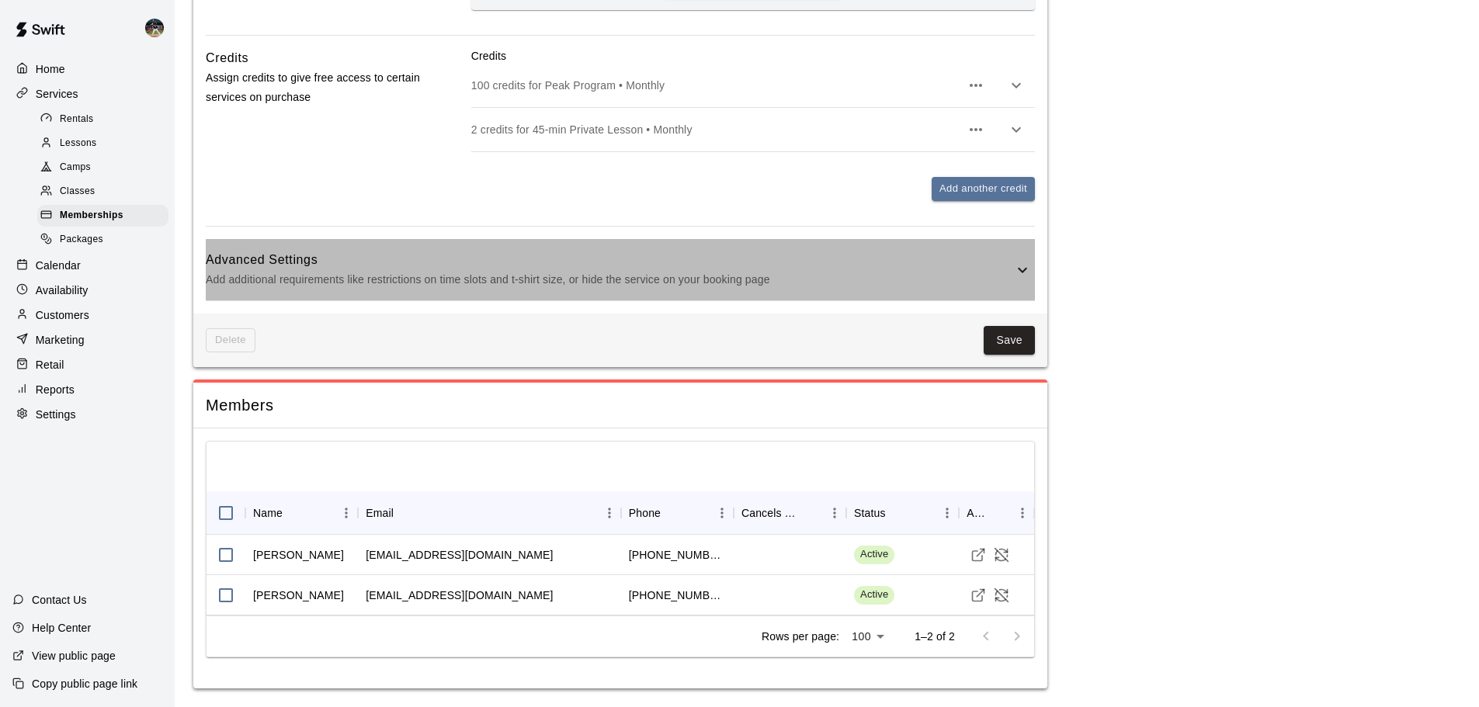
click at [587, 279] on p "Add additional requirements like restrictions on time slots and t-shirt size, o…" at bounding box center [610, 279] width 808 height 19
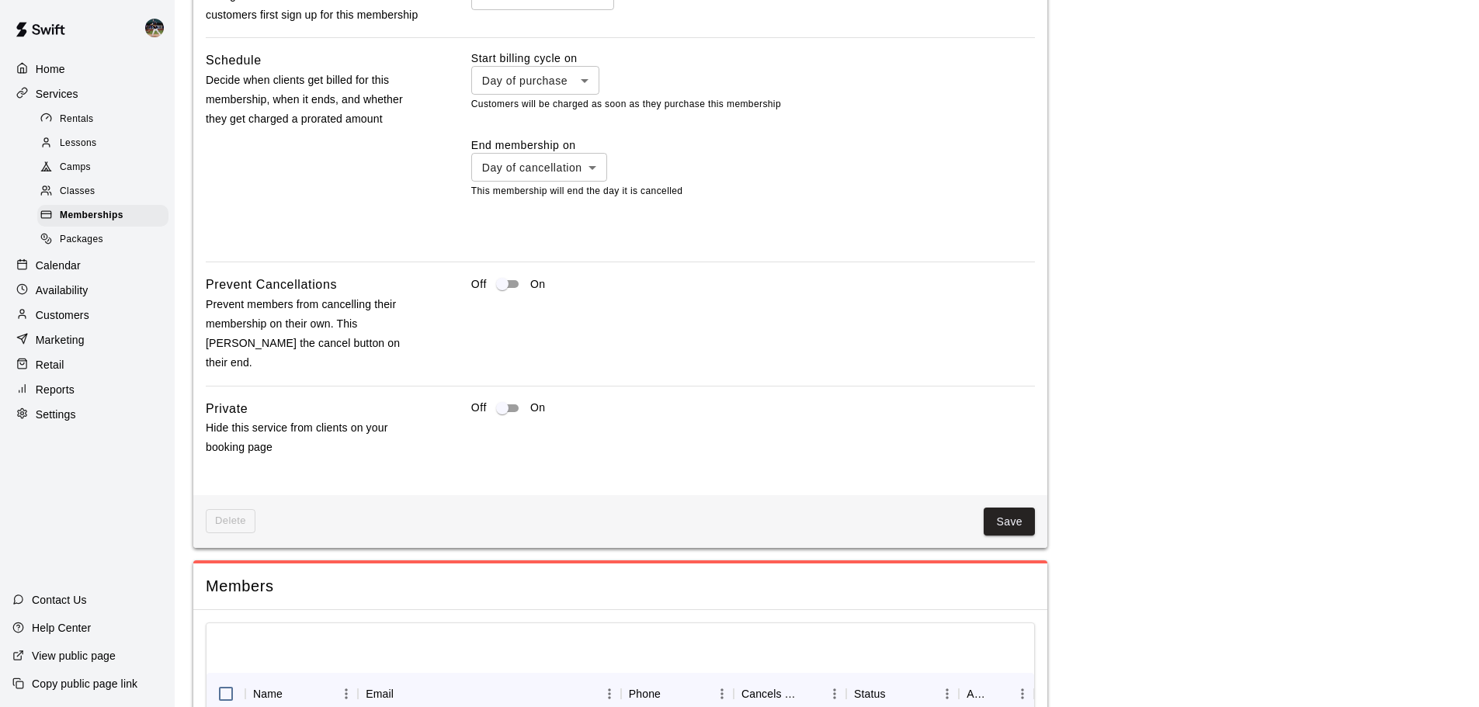
scroll to position [1495, 0]
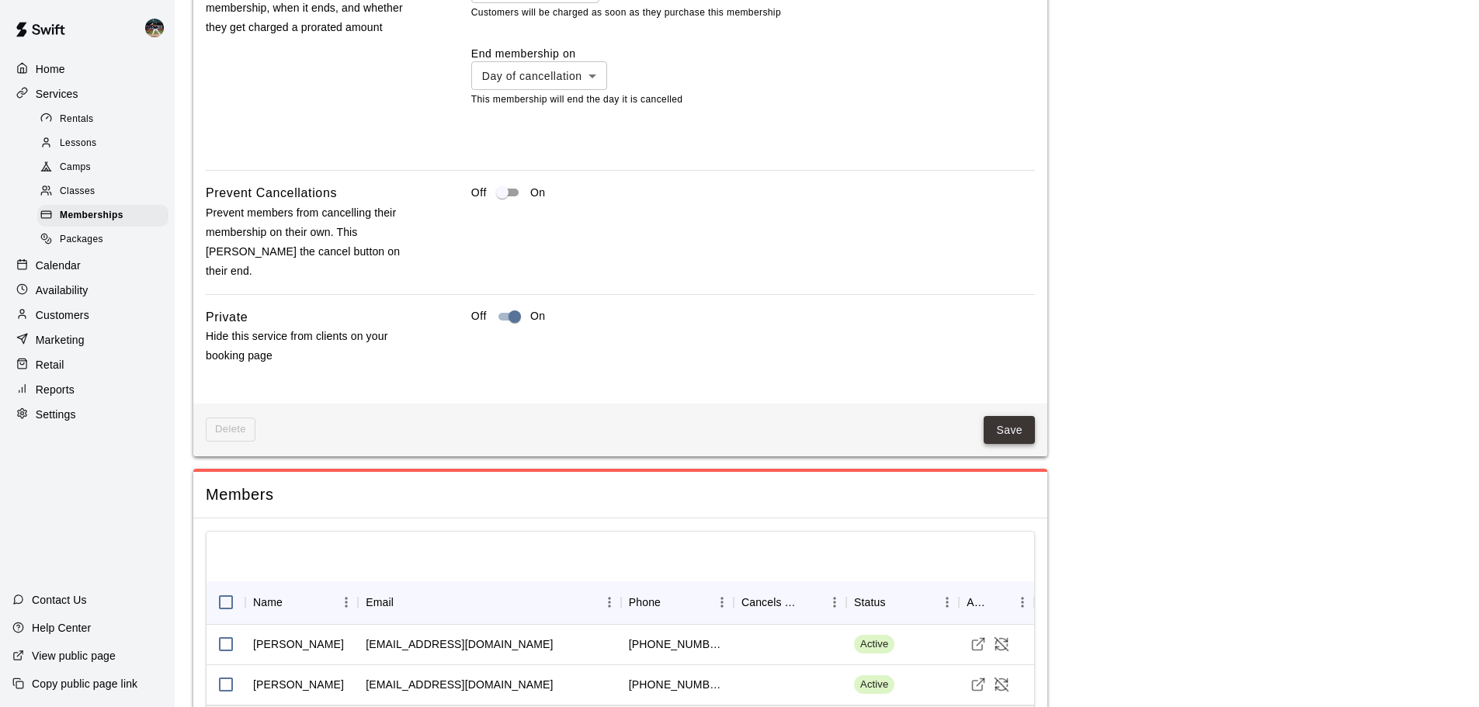
click at [993, 416] on button "Save" at bounding box center [1009, 430] width 51 height 29
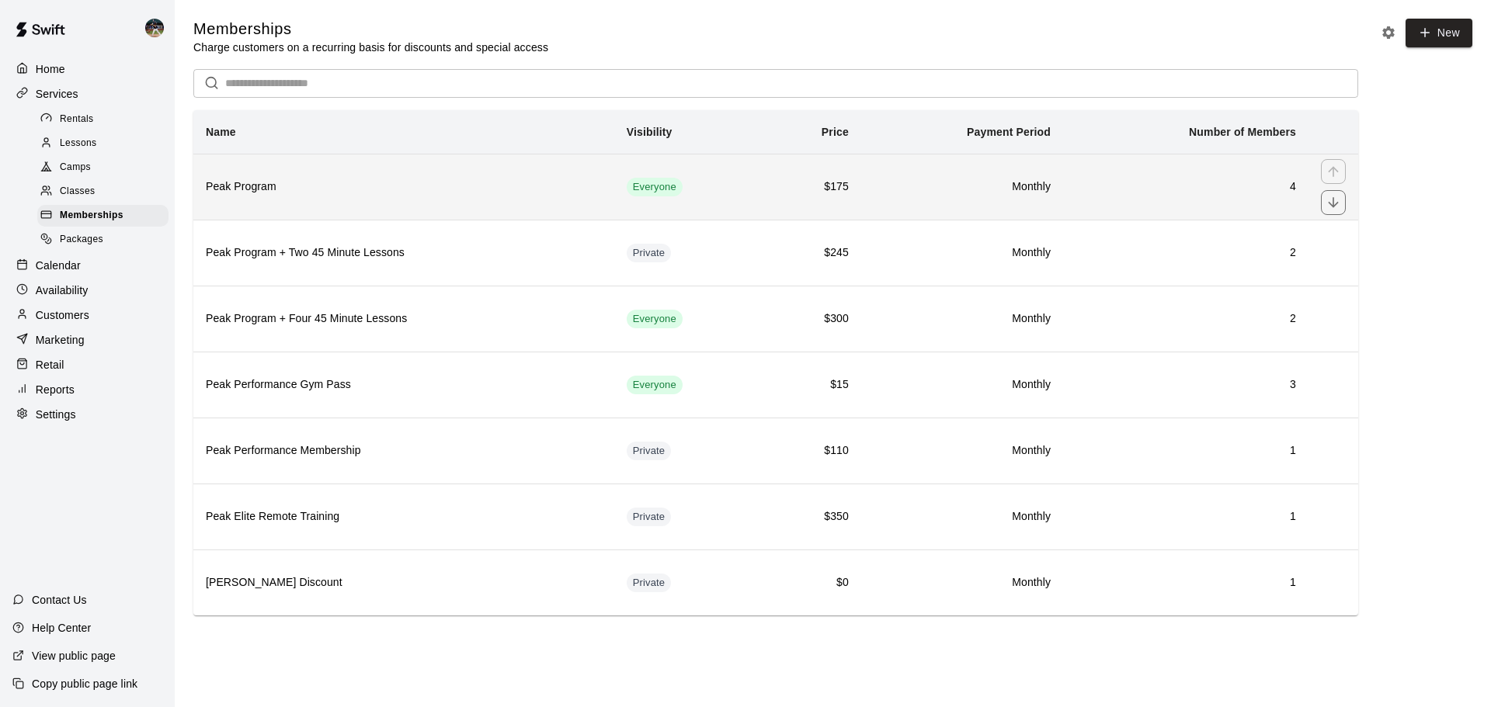
click at [349, 200] on th "Peak Program" at bounding box center [403, 187] width 421 height 66
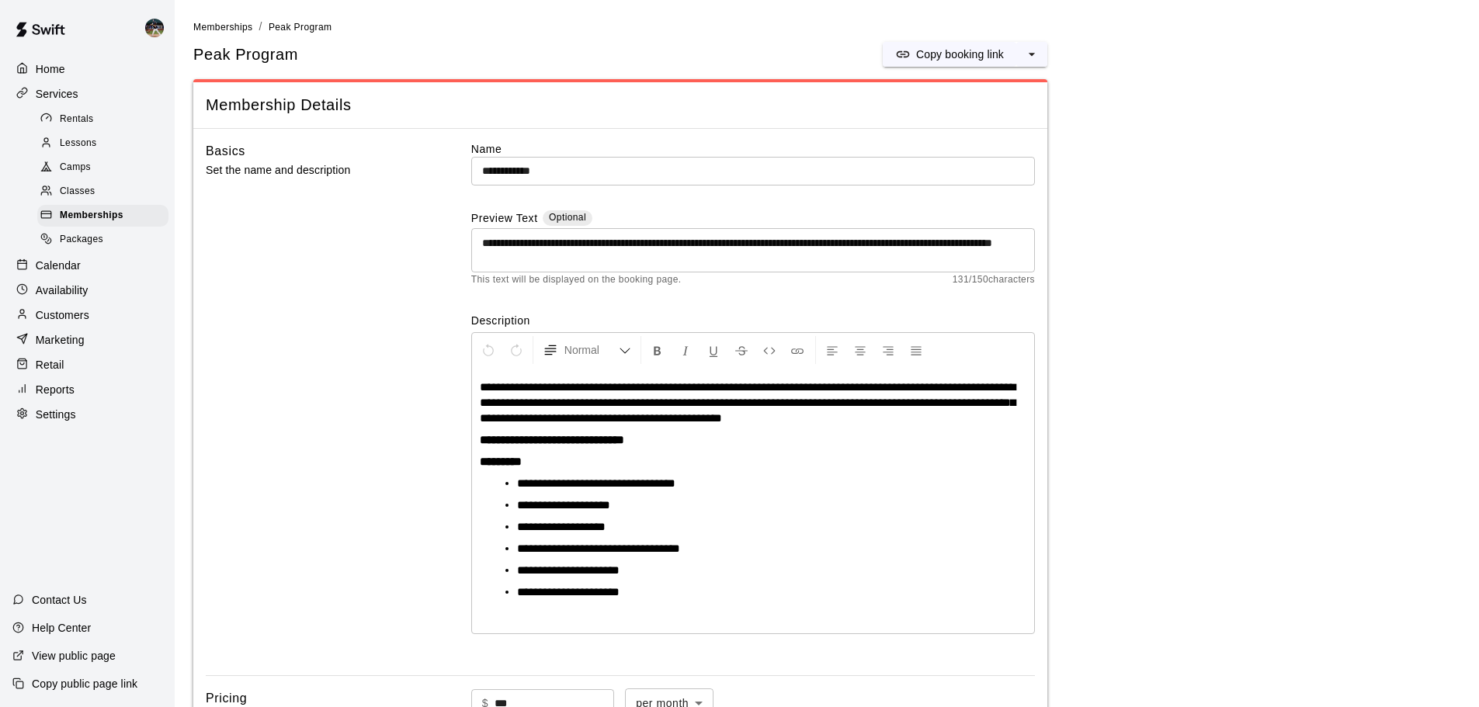
scroll to position [568, 0]
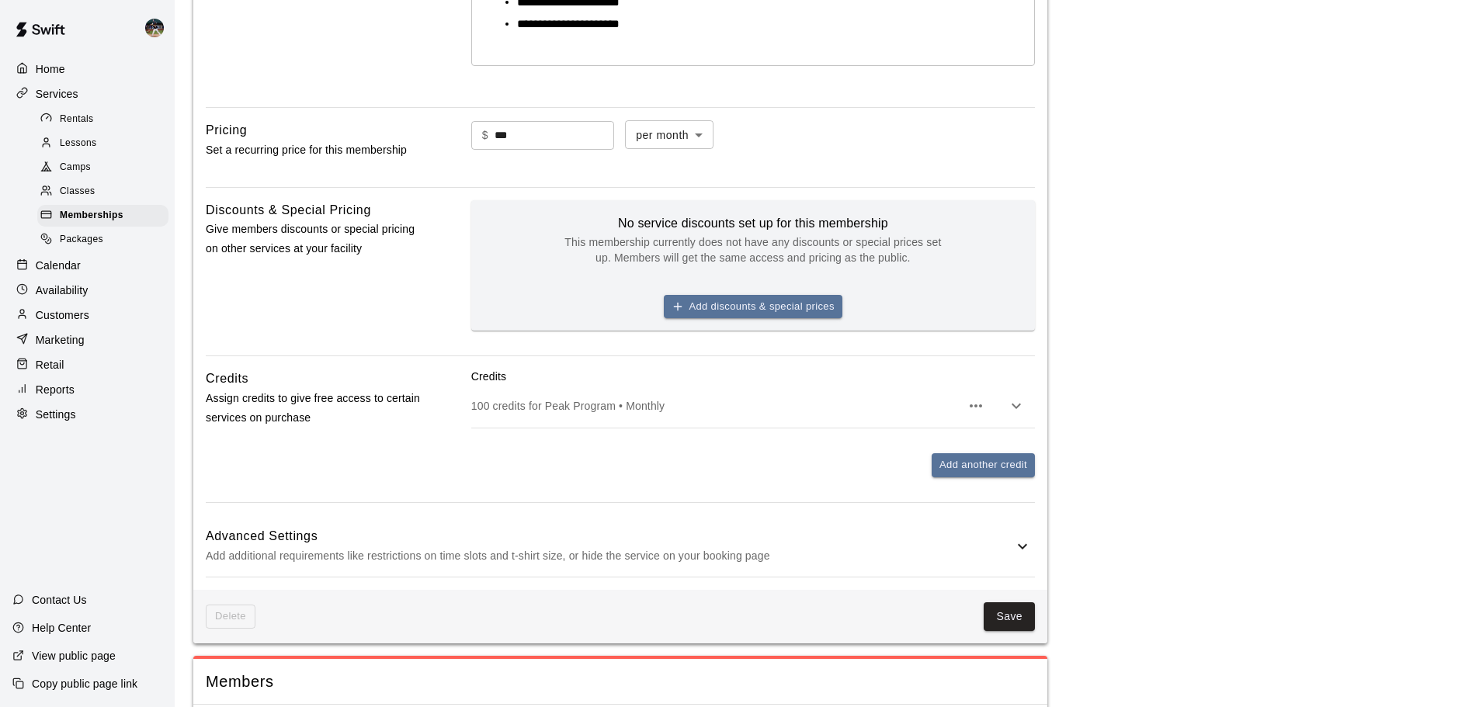
click at [447, 532] on h6 "Advanced Settings" at bounding box center [610, 537] width 808 height 20
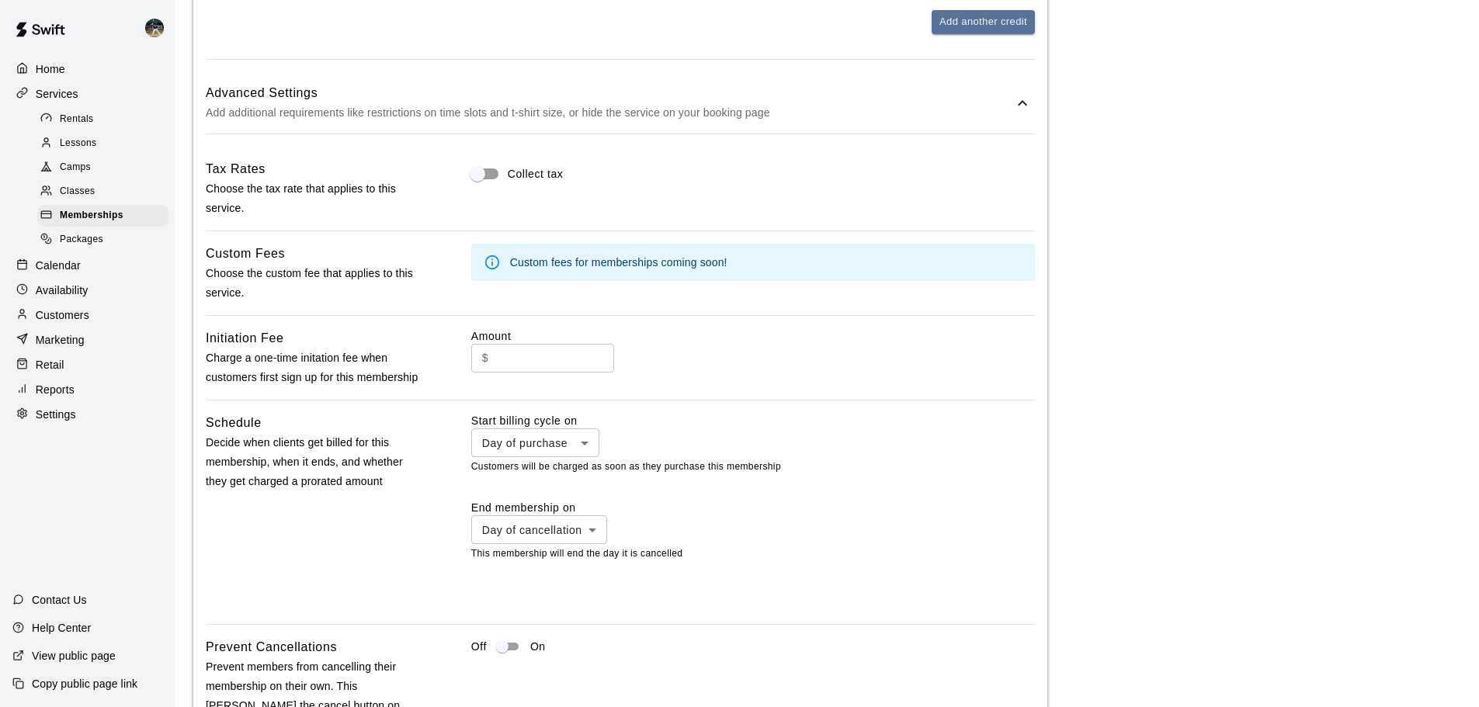
scroll to position [1267, 0]
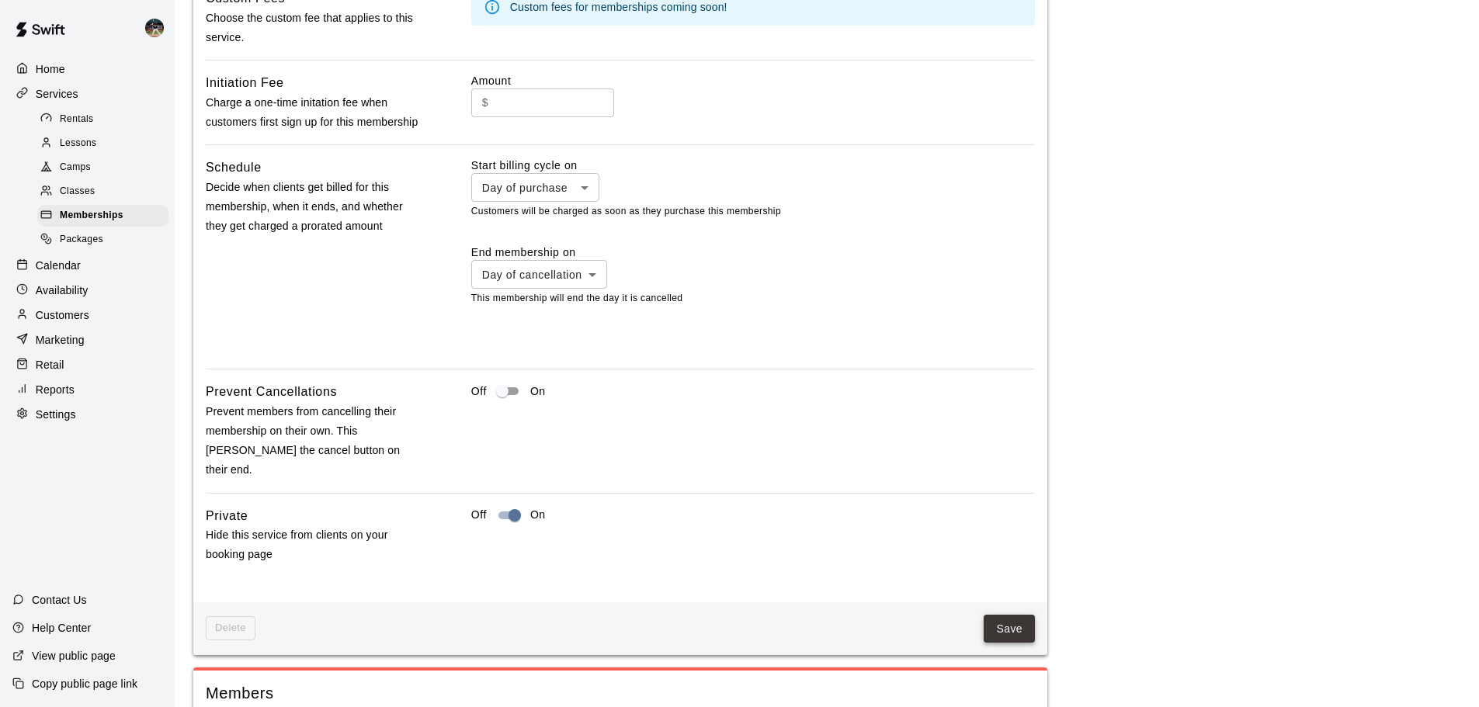
click at [1010, 615] on button "Save" at bounding box center [1009, 629] width 51 height 29
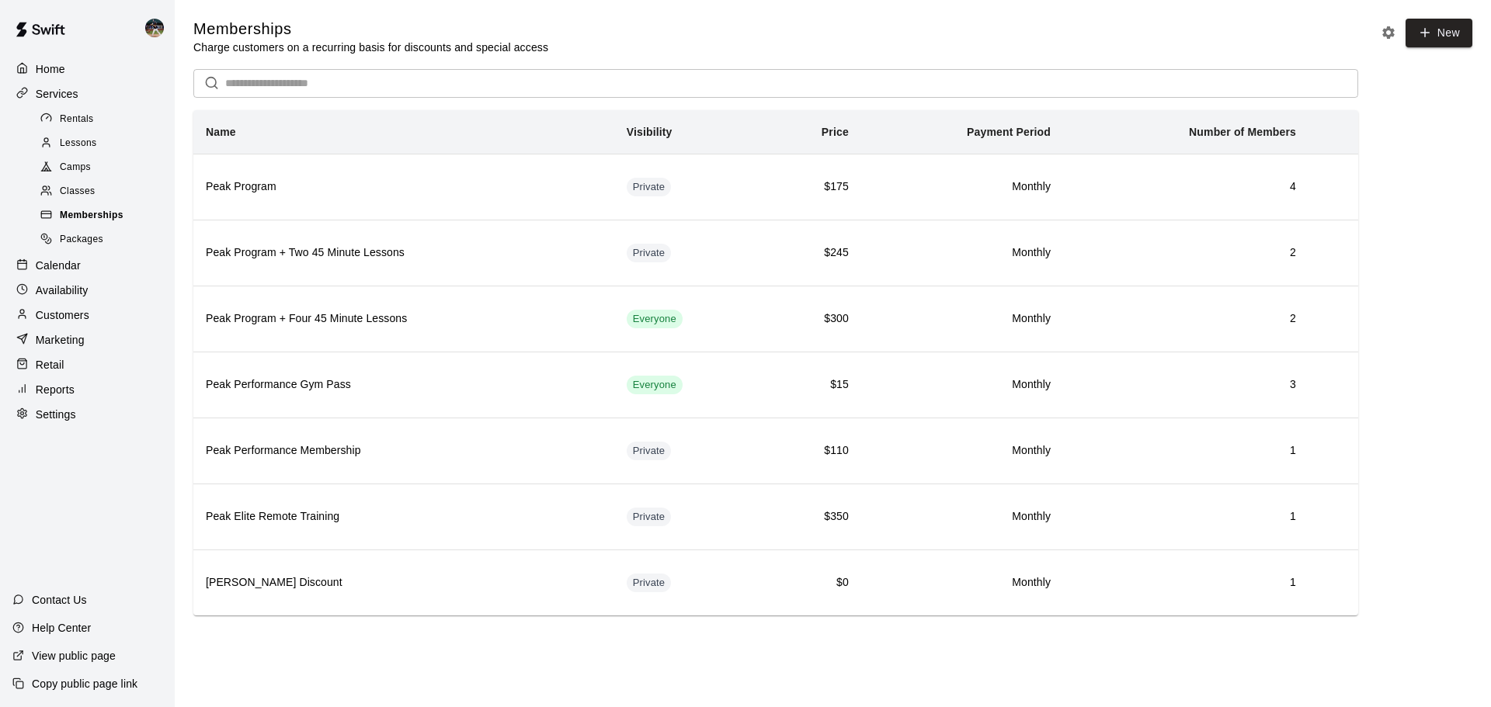
click at [98, 221] on span "Memberships" at bounding box center [92, 216] width 64 height 16
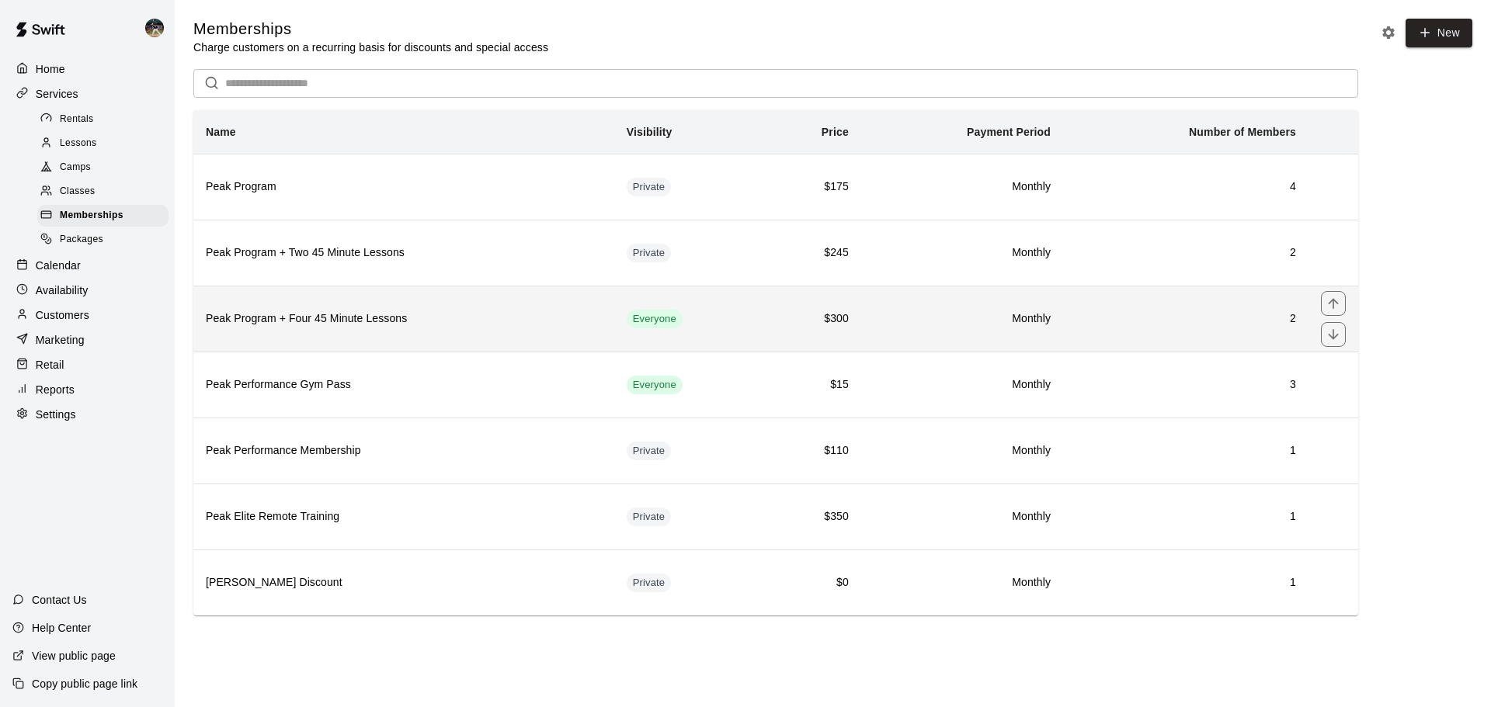
click at [318, 322] on h6 "Peak Program + Four 45 Minute Lessons" at bounding box center [404, 319] width 396 height 17
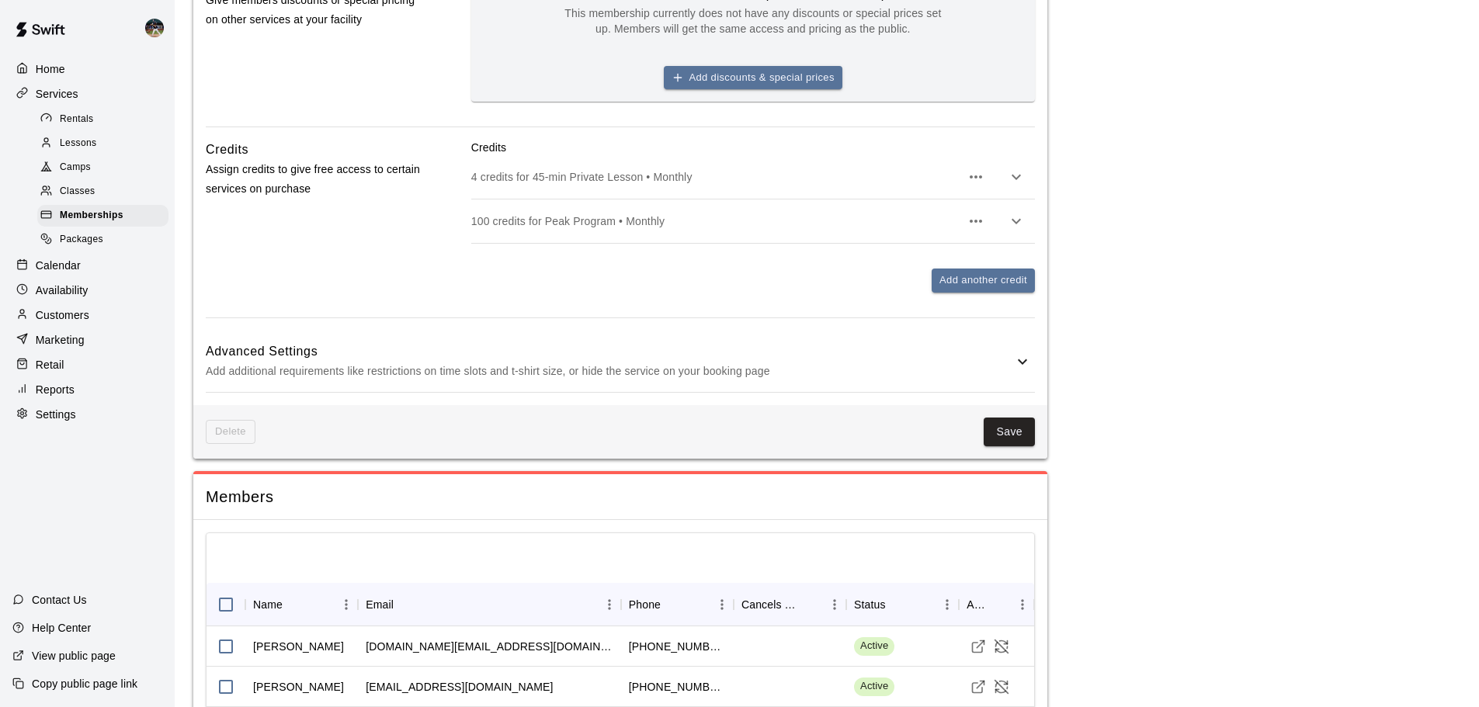
click at [353, 371] on p "Add additional requirements like restrictions on time slots and t-shirt size, o…" at bounding box center [610, 371] width 808 height 19
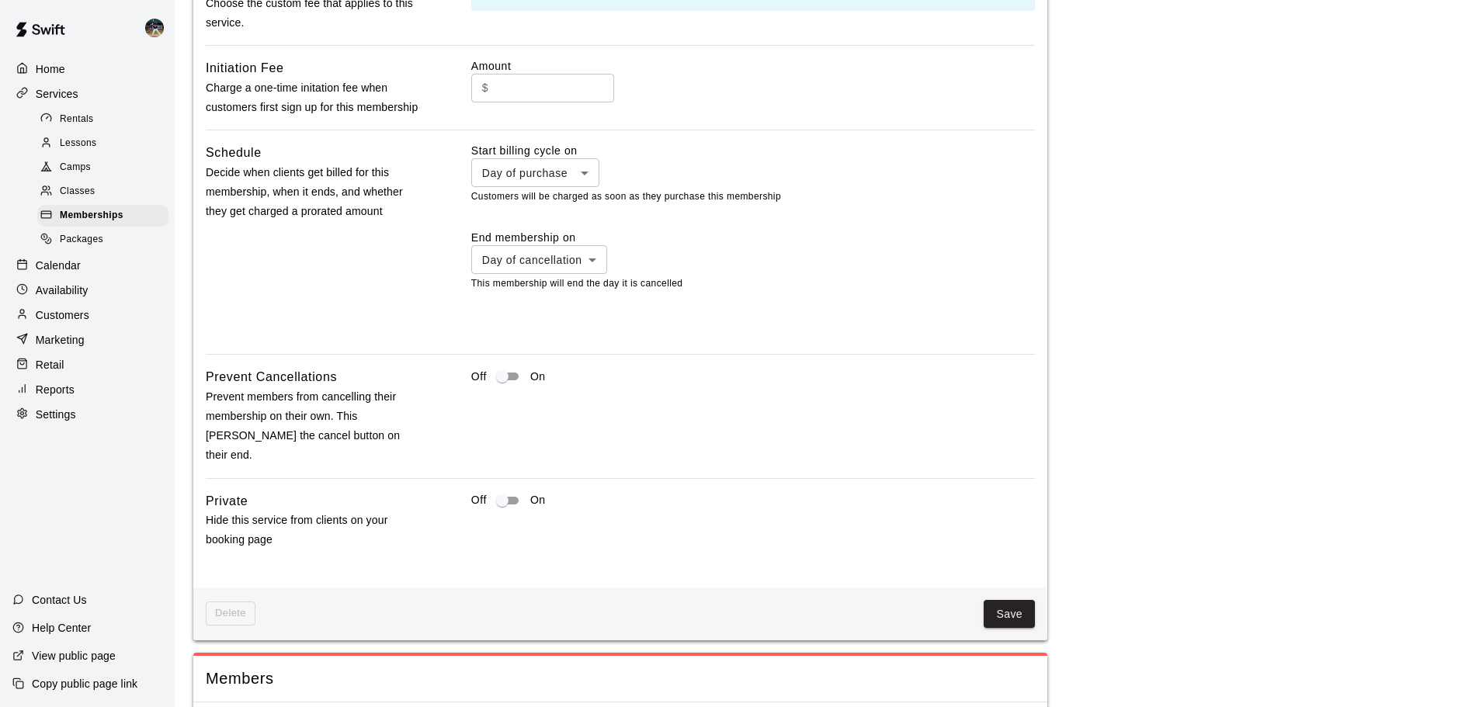
scroll to position [1326, 0]
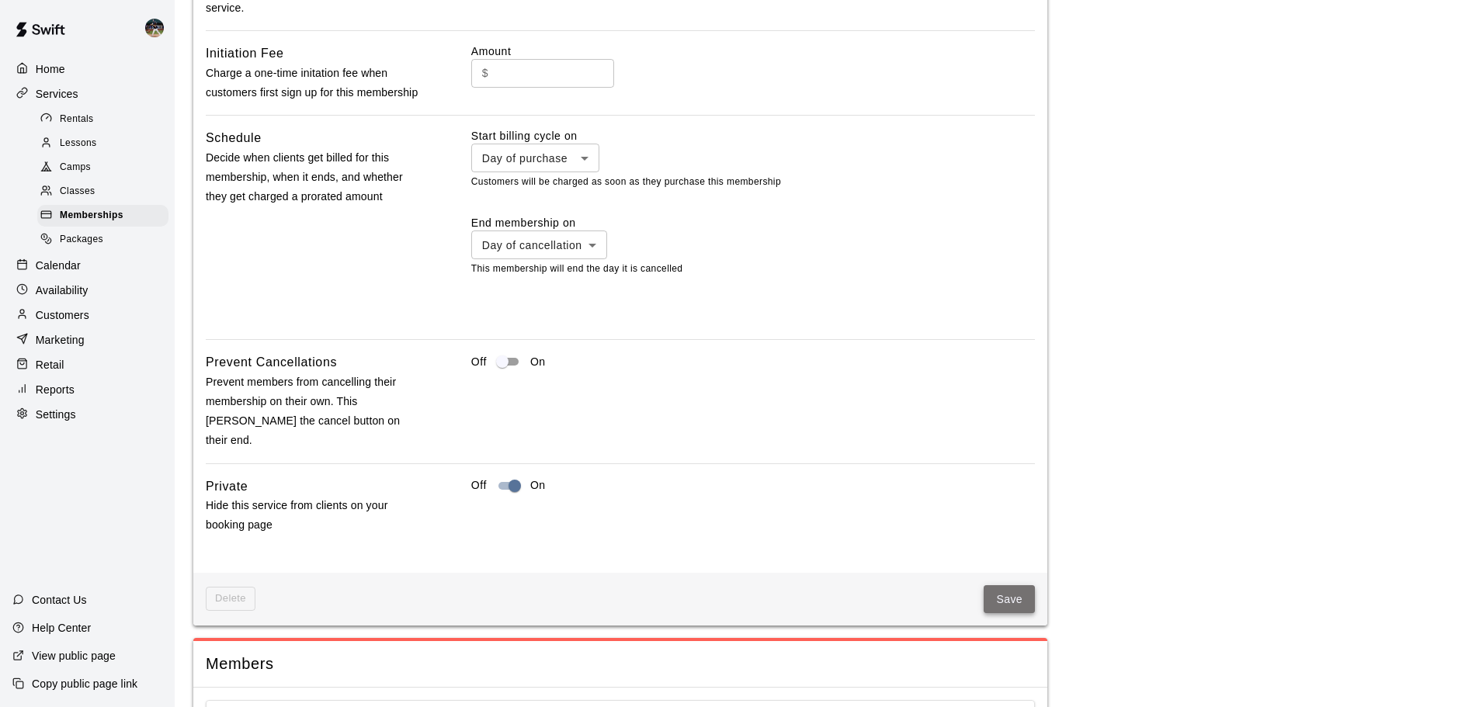
click at [1006, 586] on button "Save" at bounding box center [1009, 600] width 51 height 29
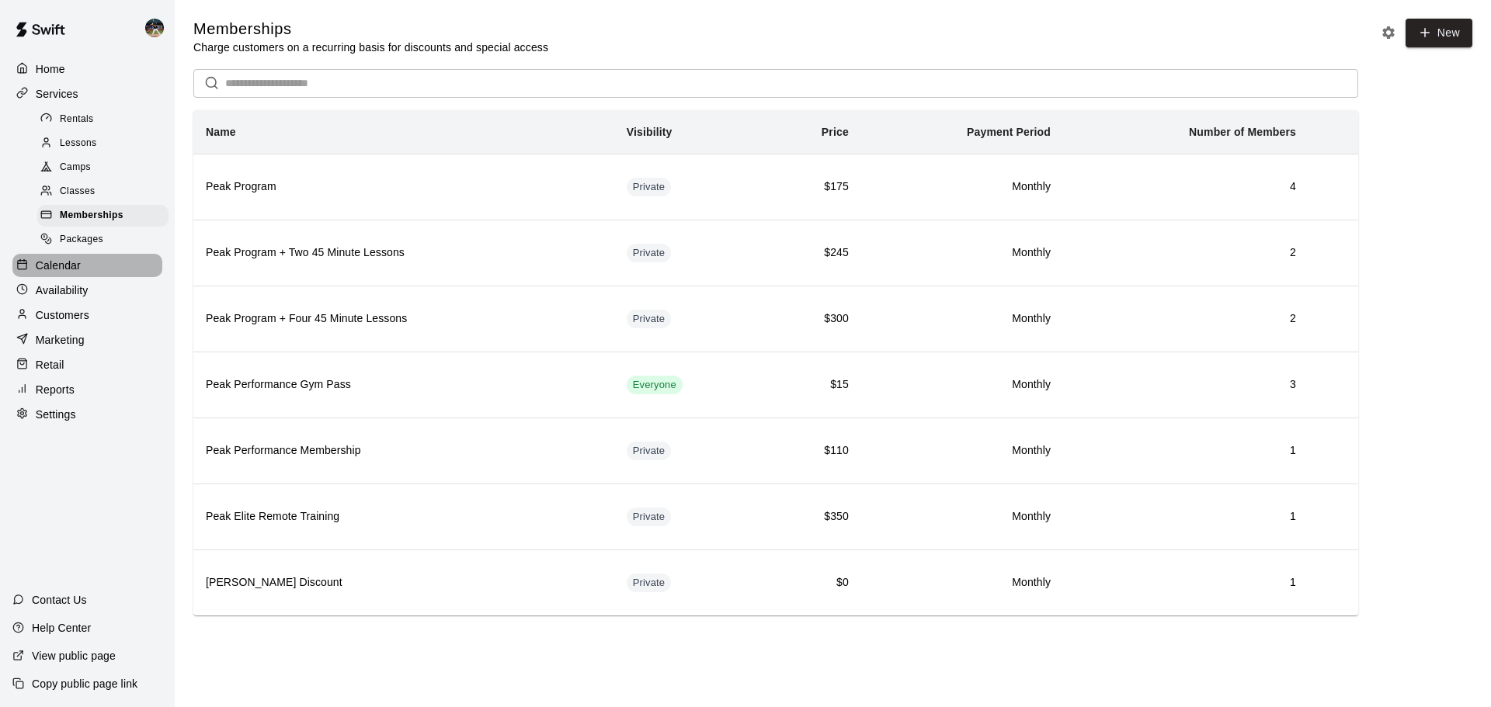
click at [79, 268] on p "Calendar" at bounding box center [58, 266] width 45 height 16
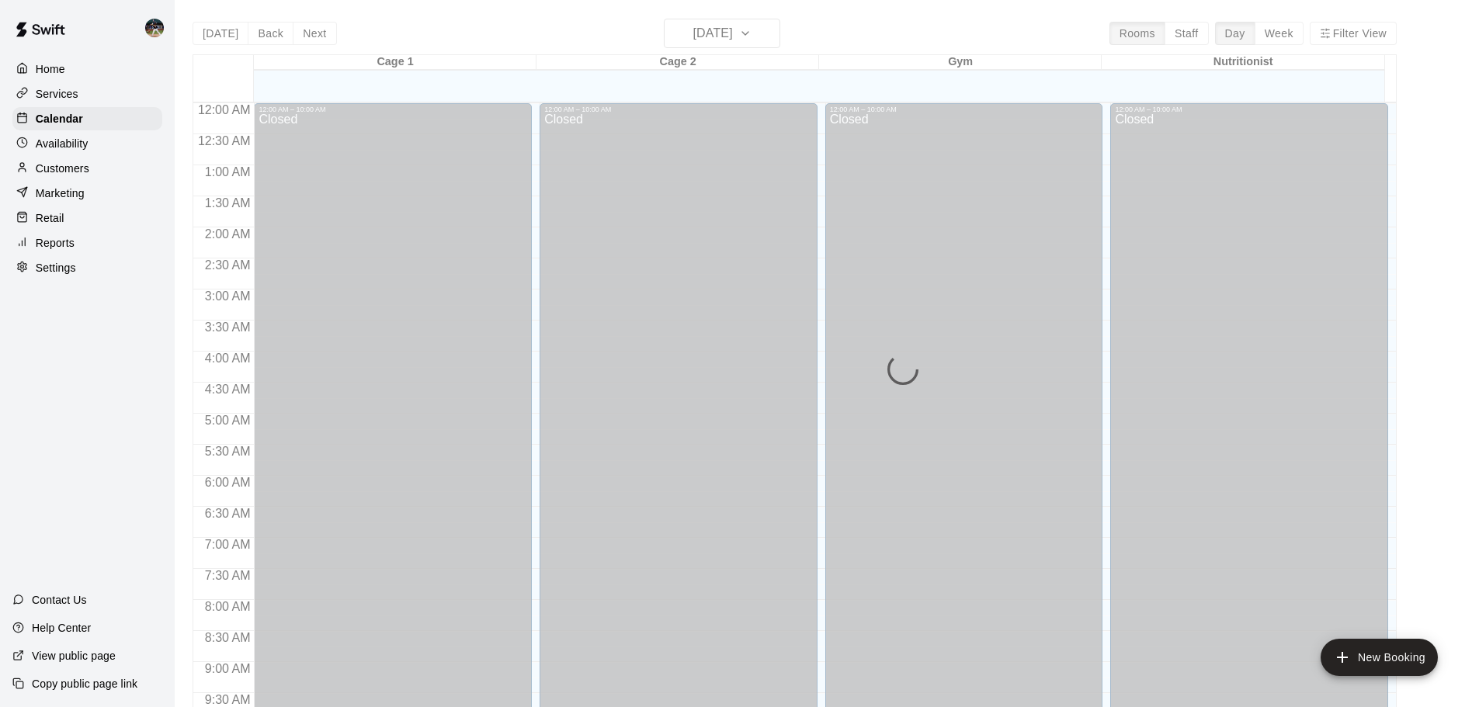
scroll to position [771, 0]
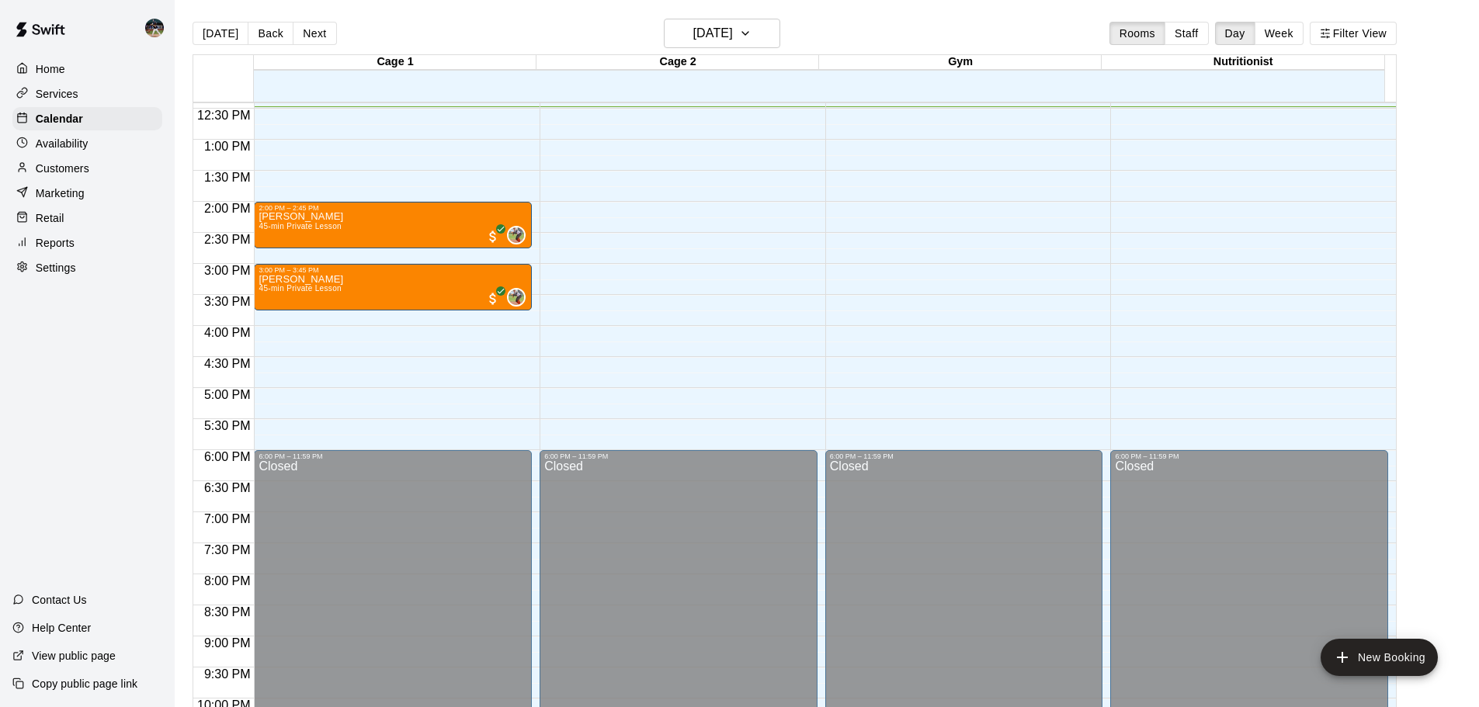
drag, startPoint x: 93, startPoint y: 175, endPoint x: 104, endPoint y: 170, distance: 11.8
click at [93, 175] on div "Customers" at bounding box center [87, 168] width 150 height 23
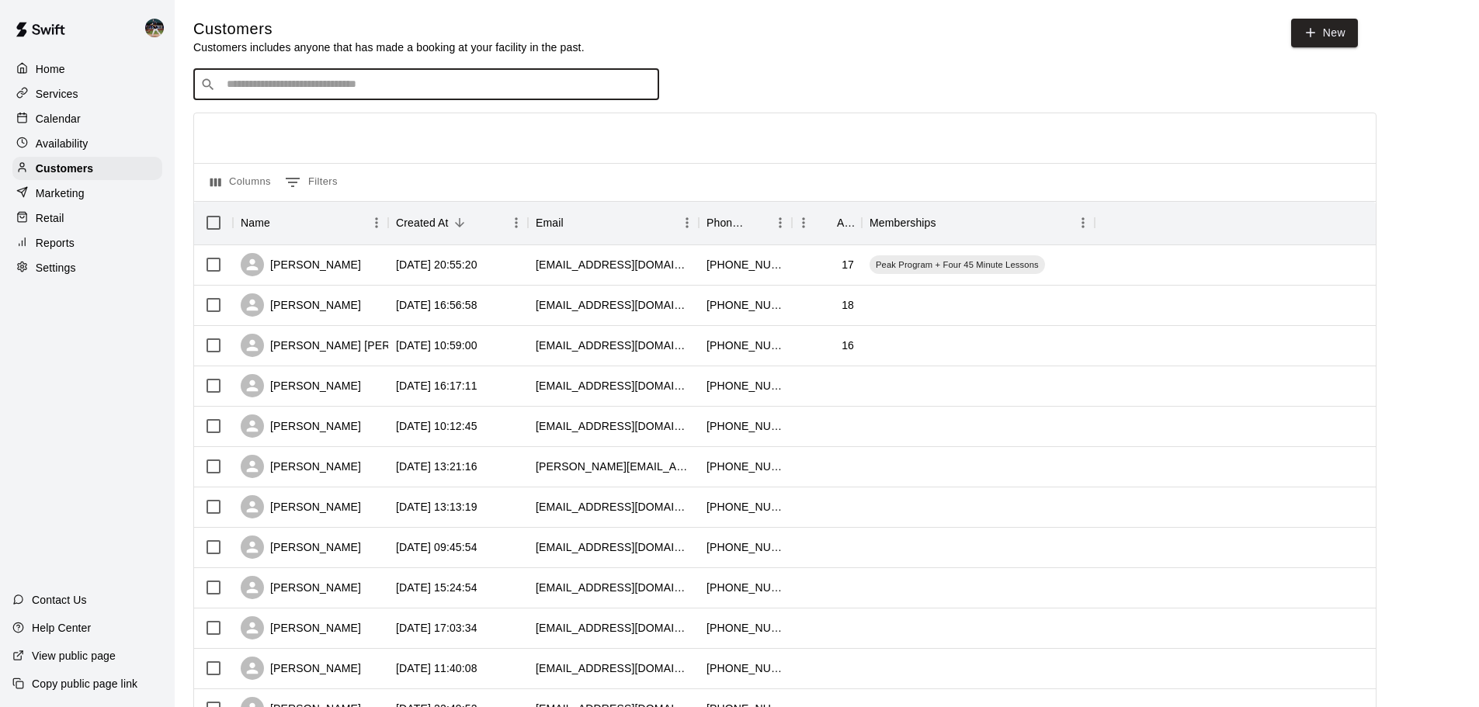
click at [309, 85] on input "Search customers by name or email" at bounding box center [437, 85] width 430 height 16
type input "*******"
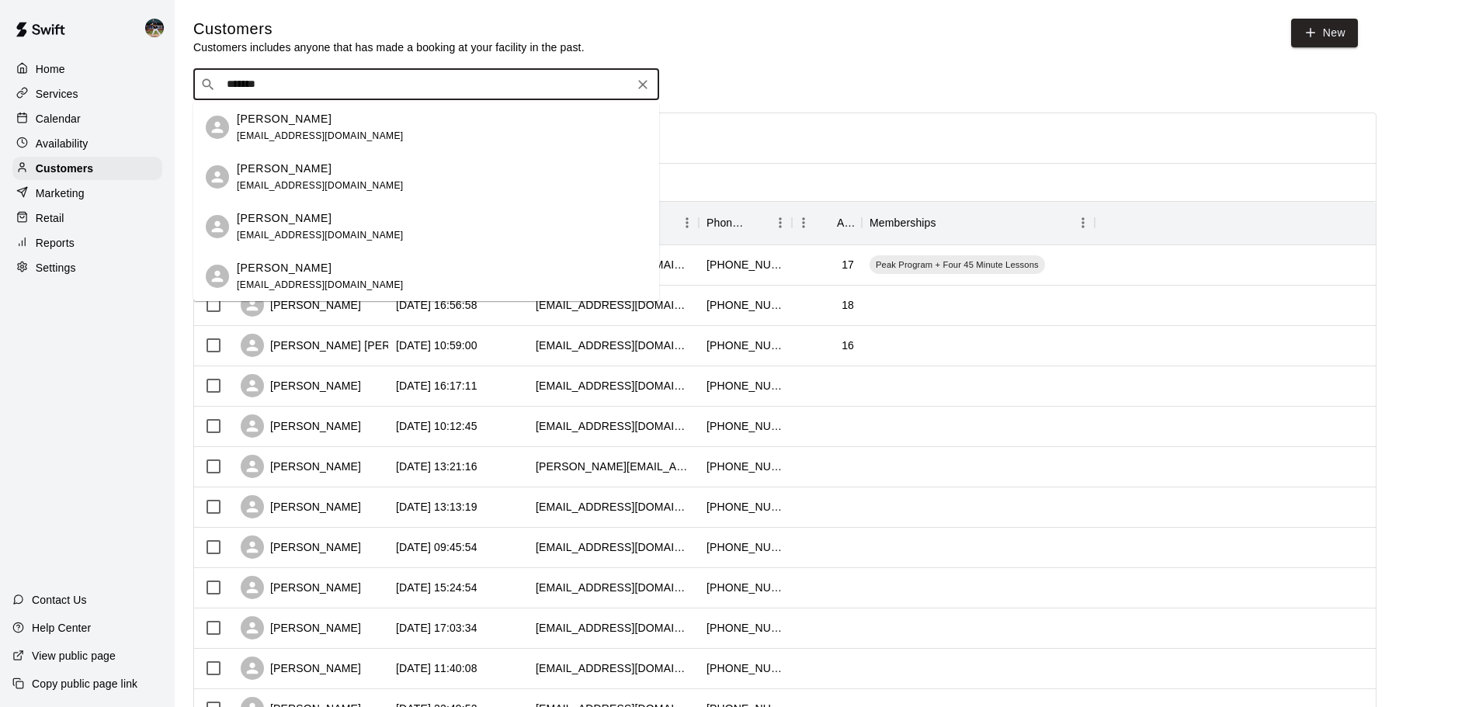
click at [337, 131] on div "[PERSON_NAME] [EMAIL_ADDRESS][DOMAIN_NAME]" at bounding box center [442, 127] width 410 height 33
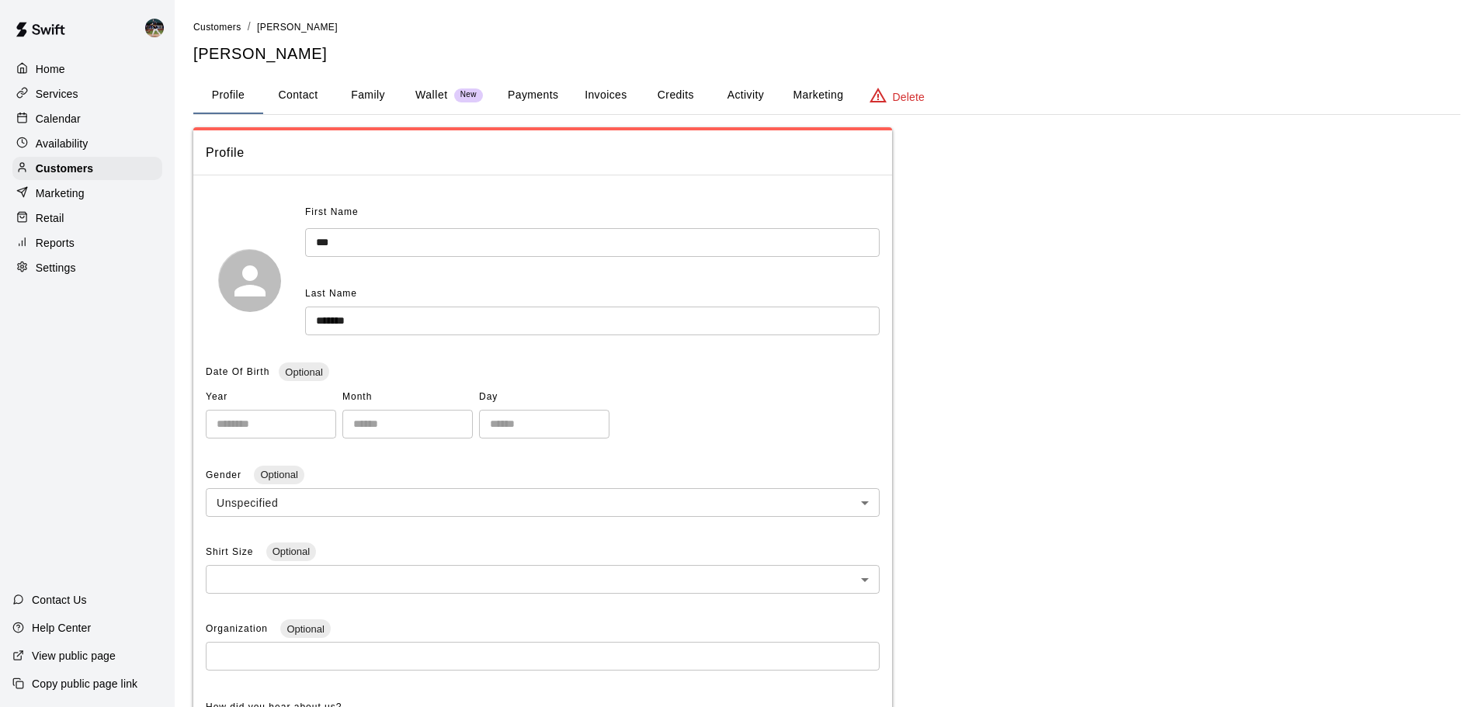
click at [740, 96] on button "Activity" at bounding box center [746, 95] width 70 height 37
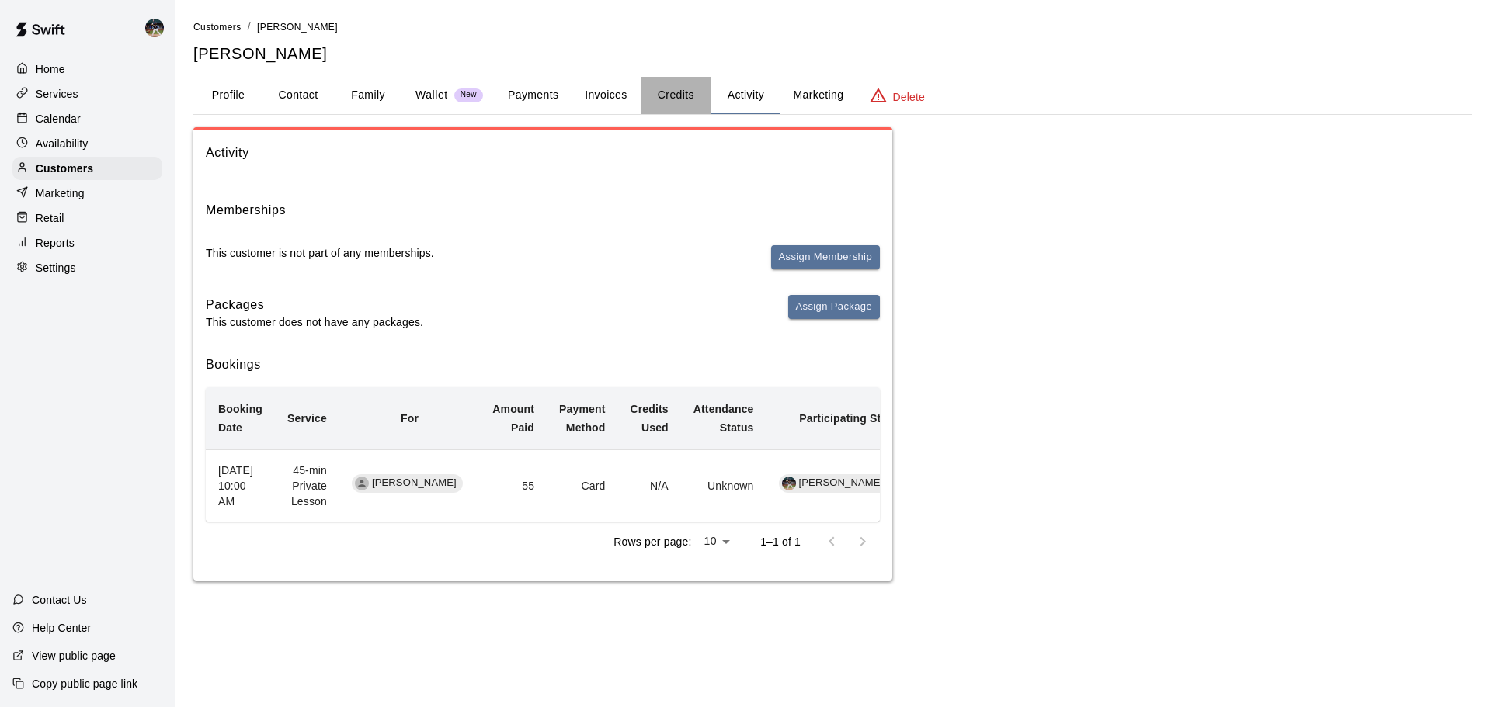
click at [679, 93] on button "Credits" at bounding box center [676, 95] width 70 height 37
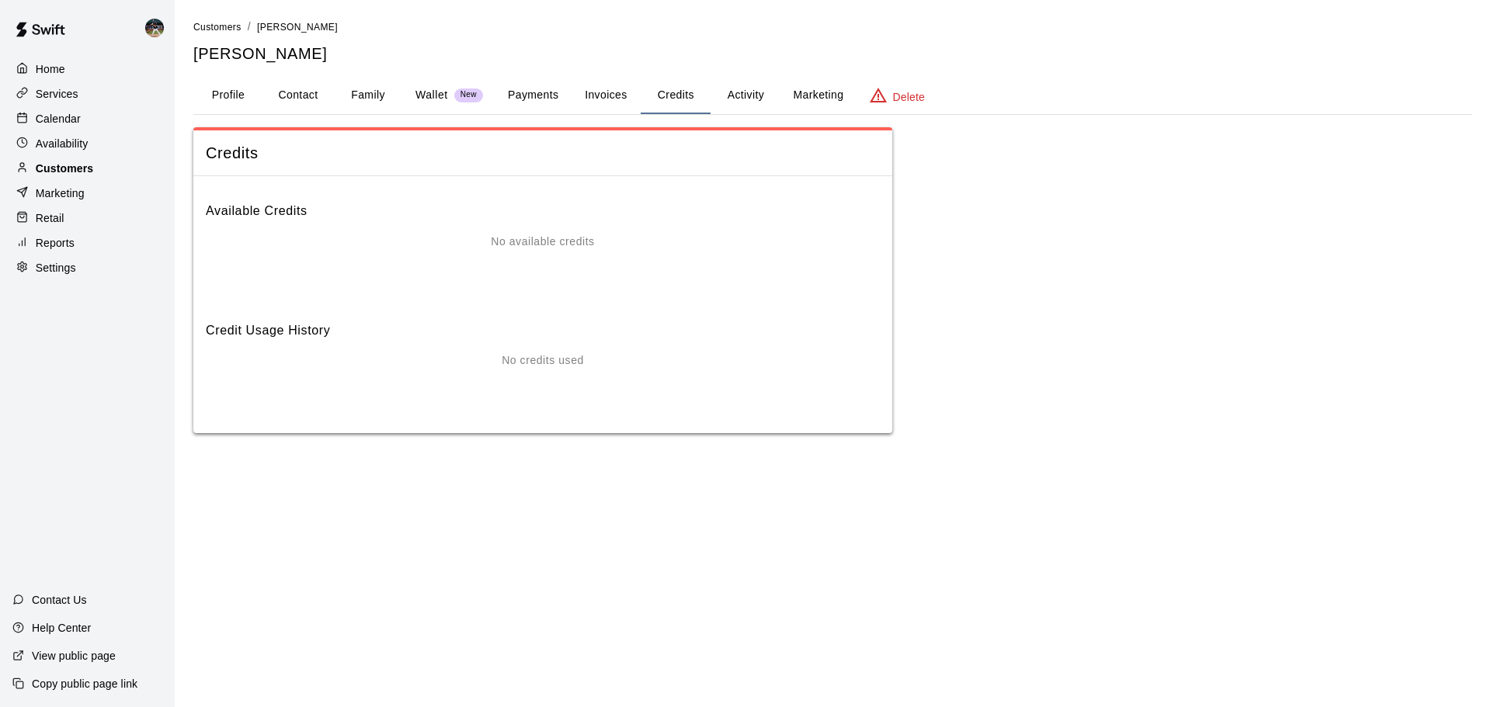
click at [116, 166] on div "Customers" at bounding box center [87, 168] width 150 height 23
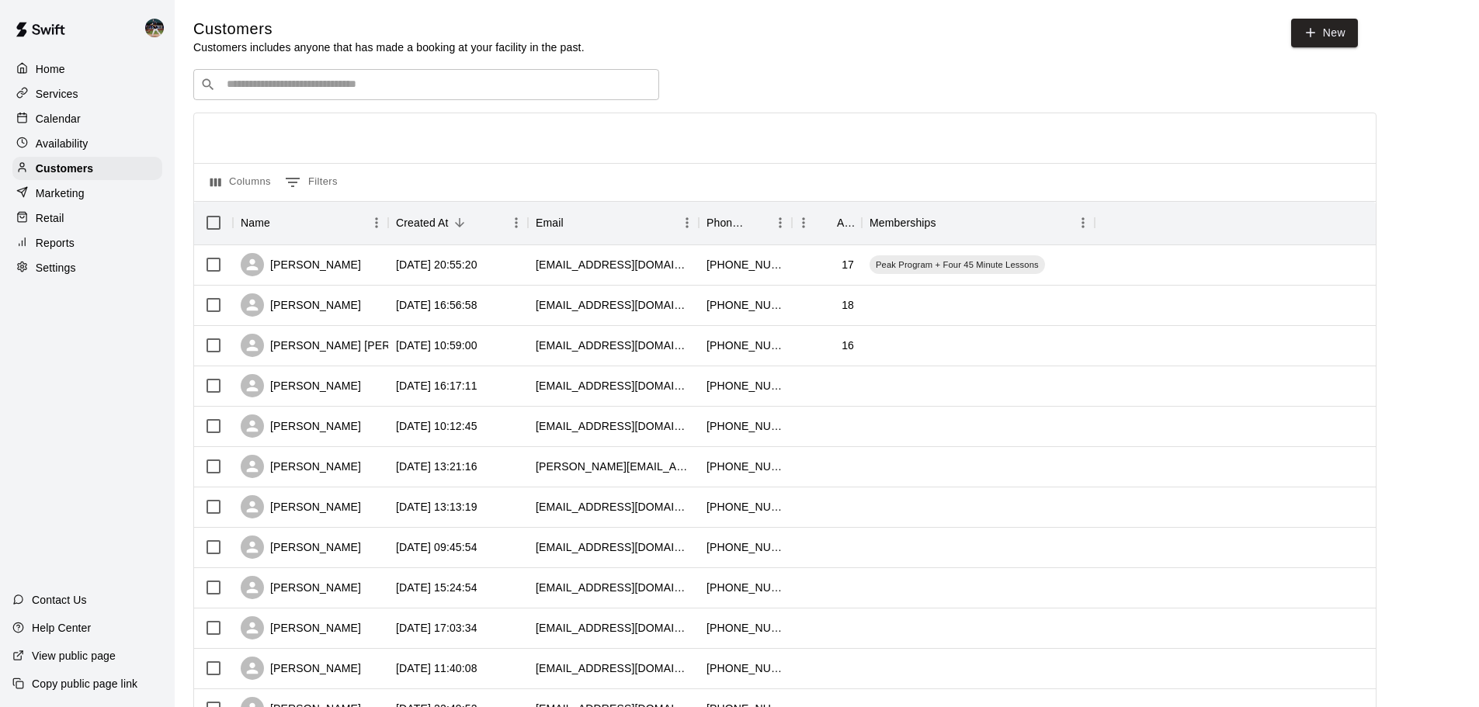
click at [390, 96] on div "​ ​" at bounding box center [426, 84] width 466 height 31
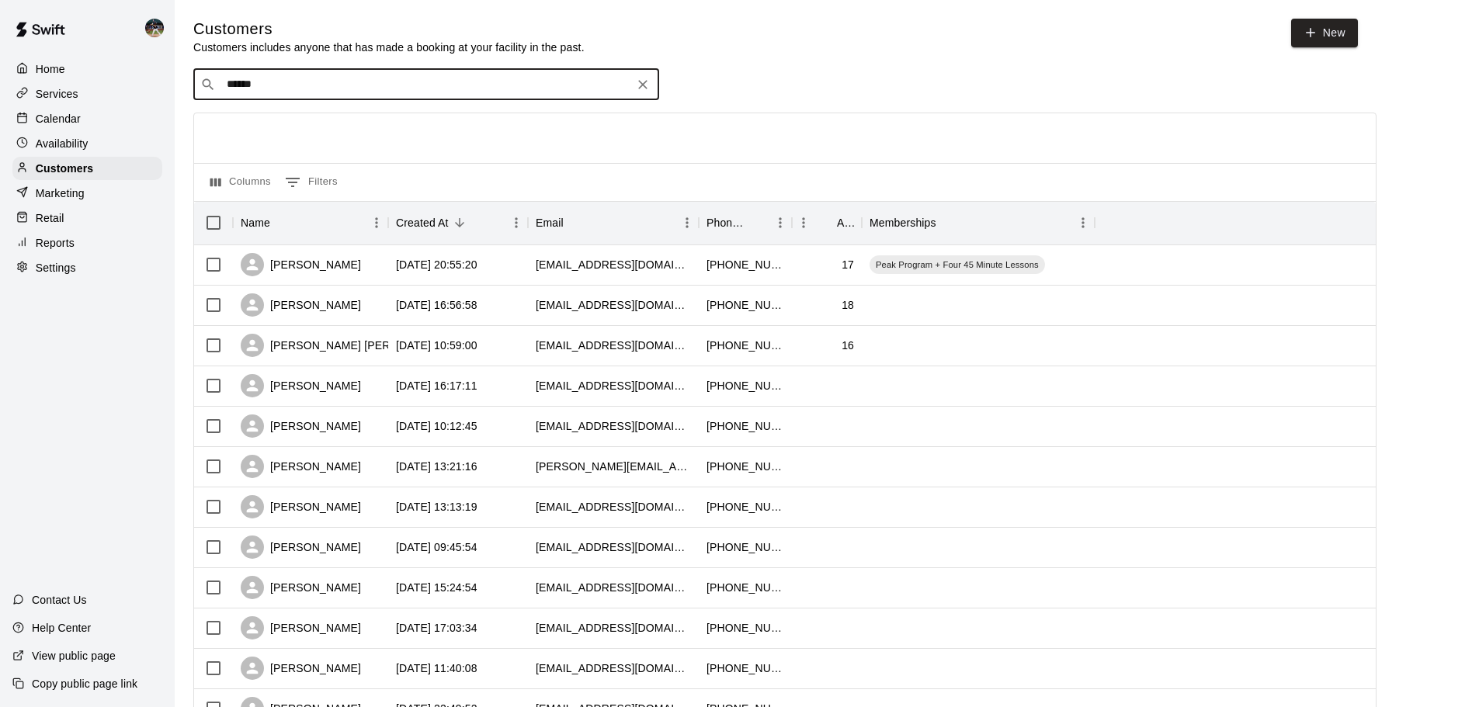
type input "*******"
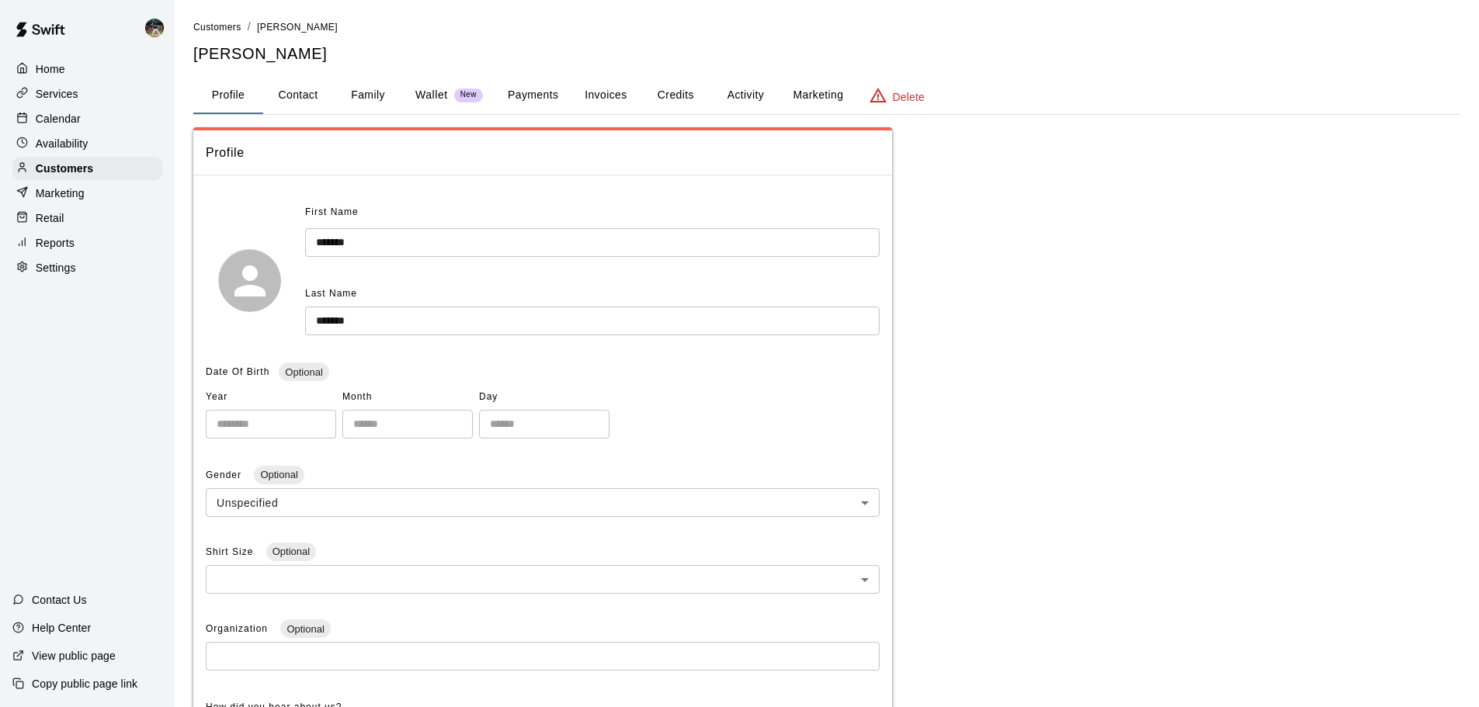
click at [704, 98] on button "Credits" at bounding box center [676, 95] width 70 height 37
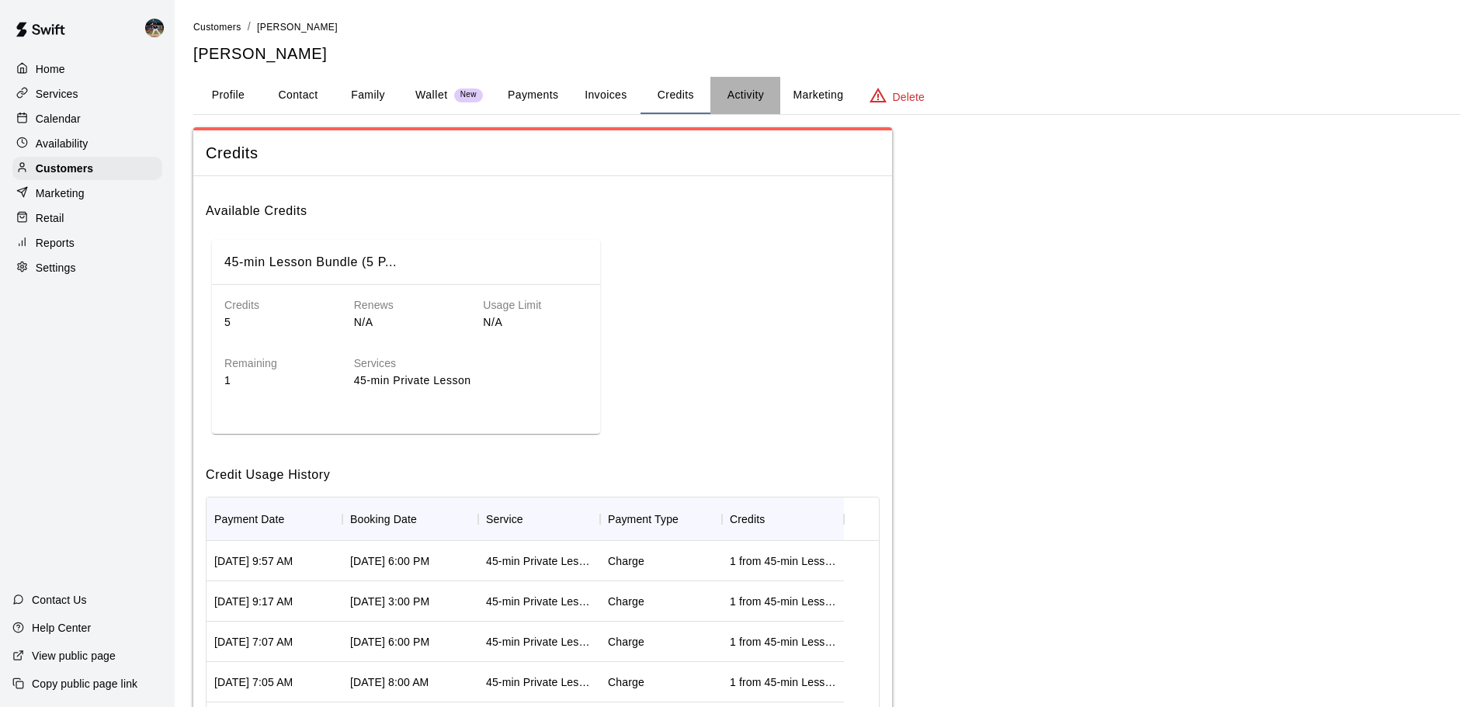
click at [740, 95] on button "Activity" at bounding box center [746, 95] width 70 height 37
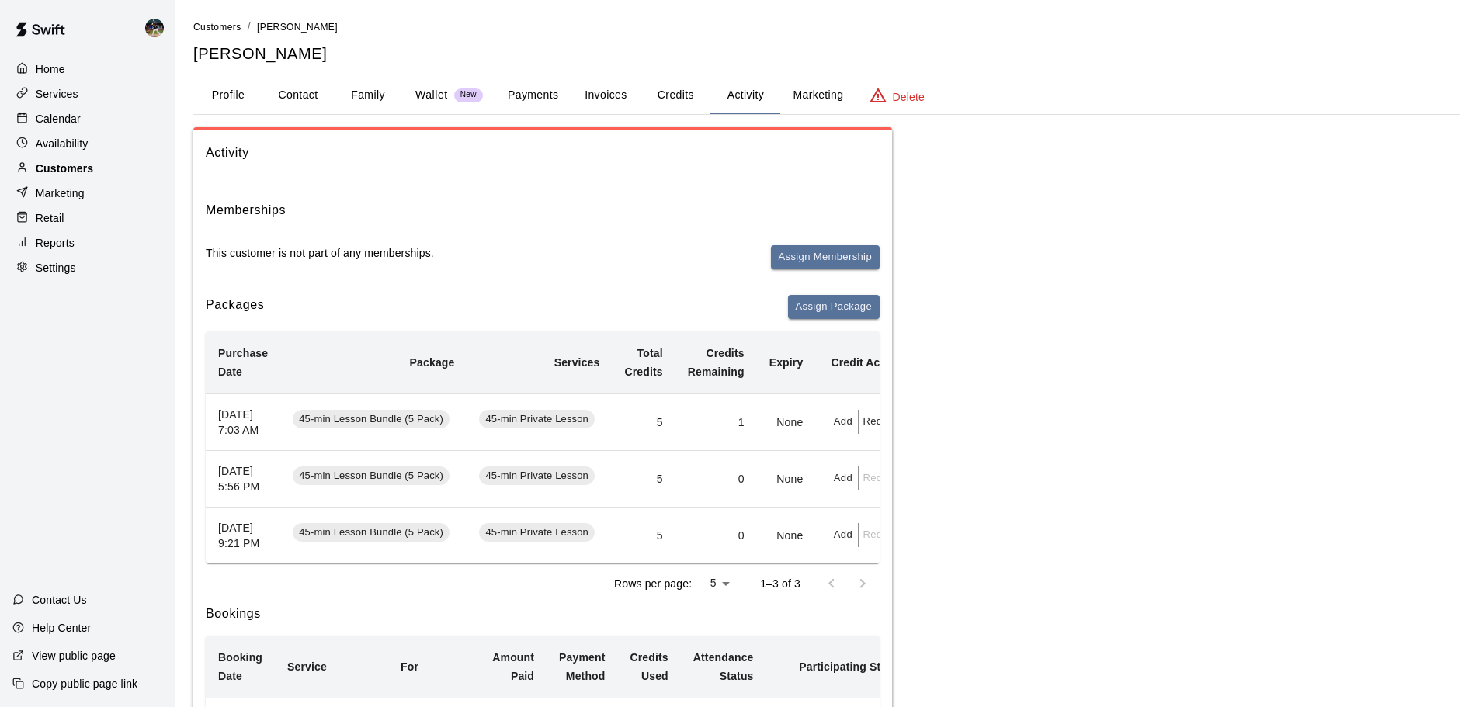
click at [86, 170] on p "Customers" at bounding box center [64, 169] width 57 height 16
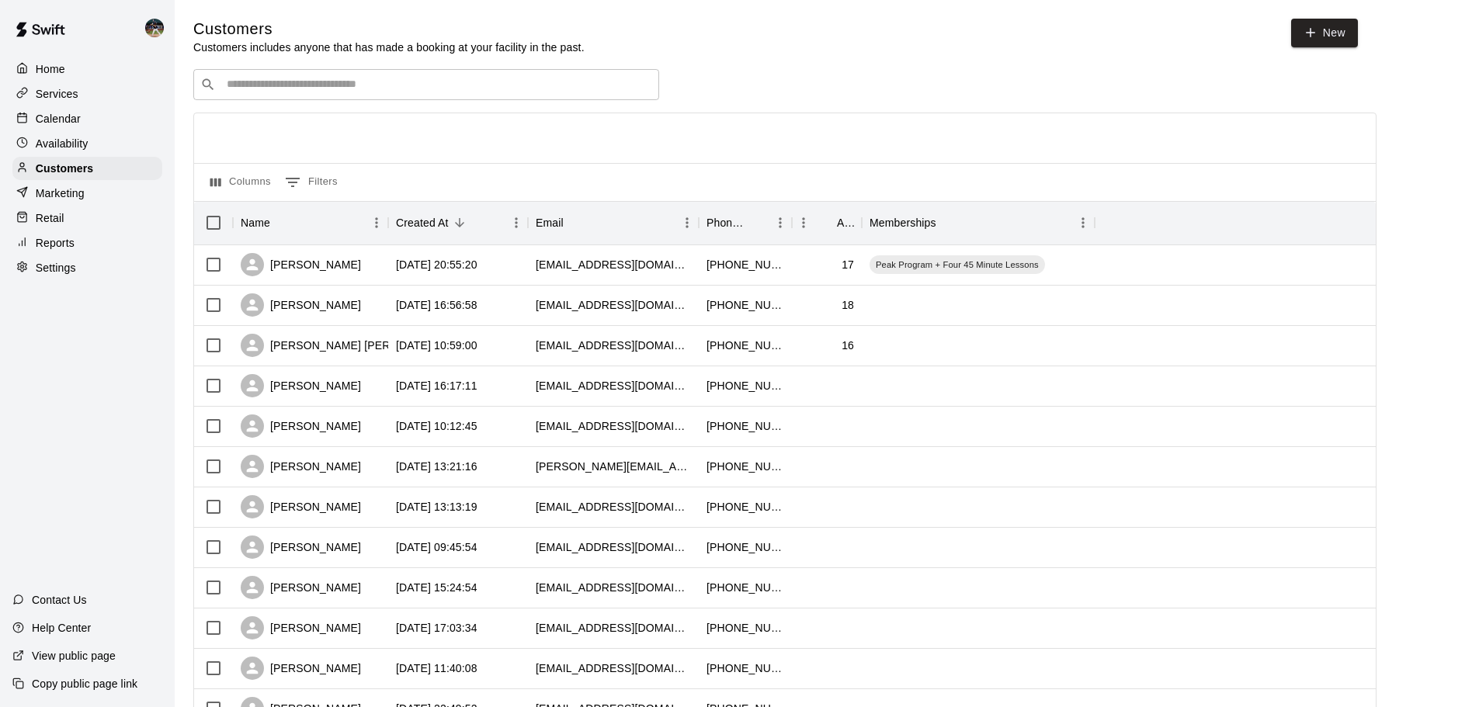
click at [356, 95] on div "​ ​" at bounding box center [426, 84] width 466 height 31
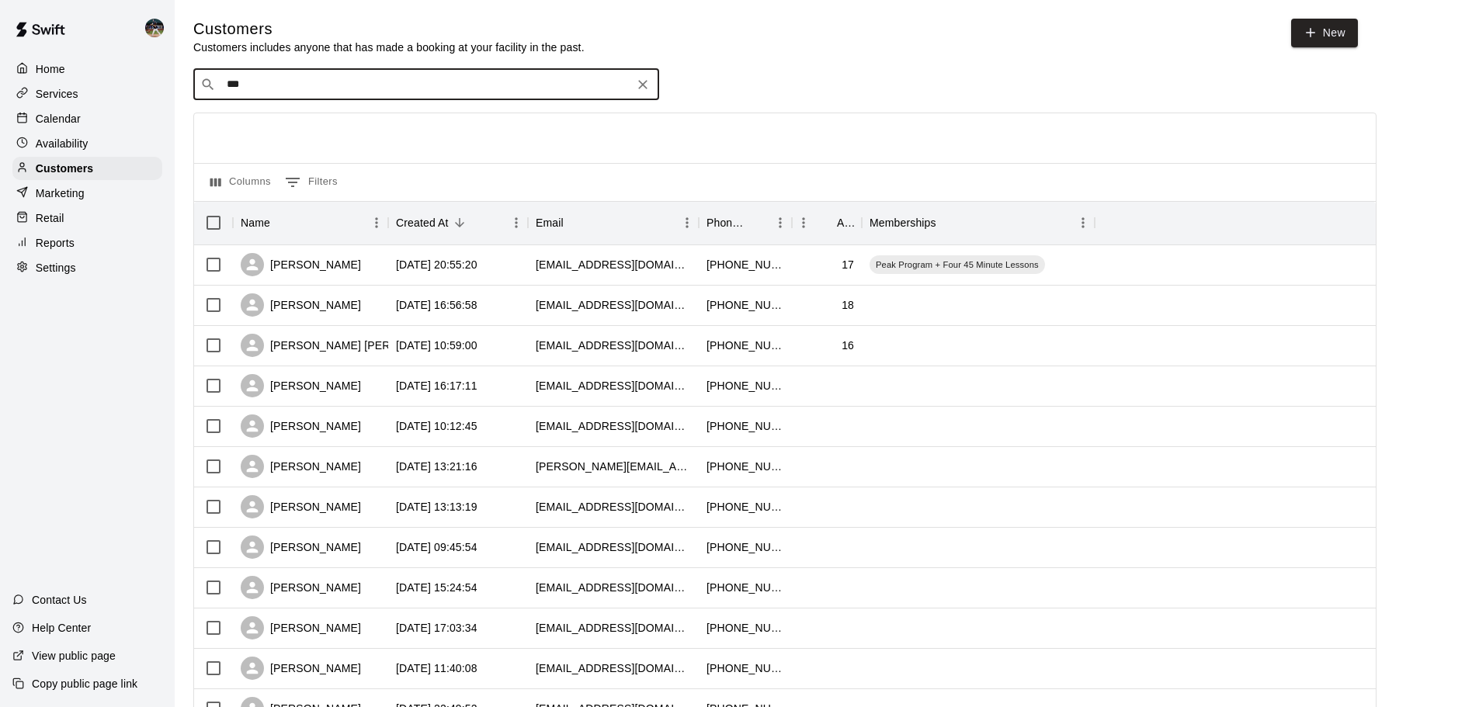
type input "****"
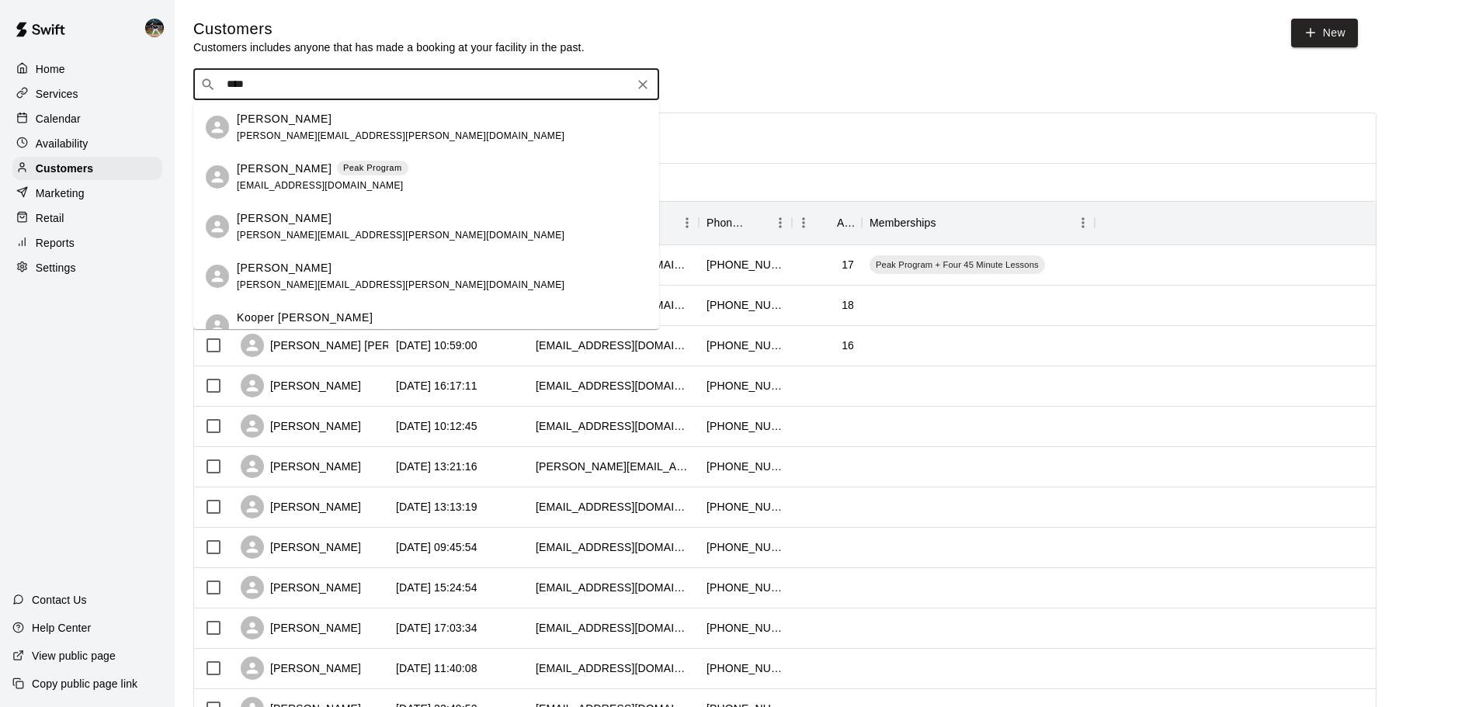
click at [317, 182] on span "[EMAIL_ADDRESS][DOMAIN_NAME]" at bounding box center [320, 185] width 167 height 11
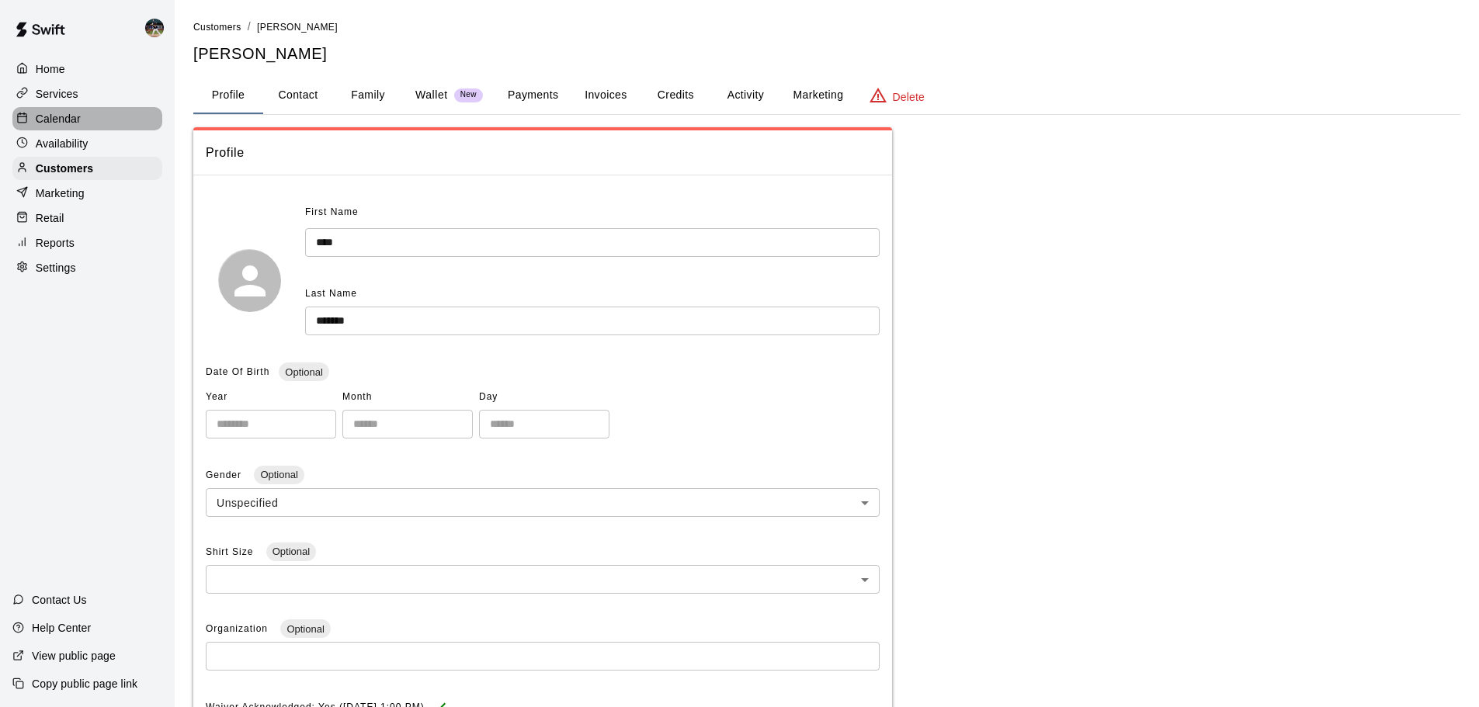
click at [56, 125] on p "Calendar" at bounding box center [58, 119] width 45 height 16
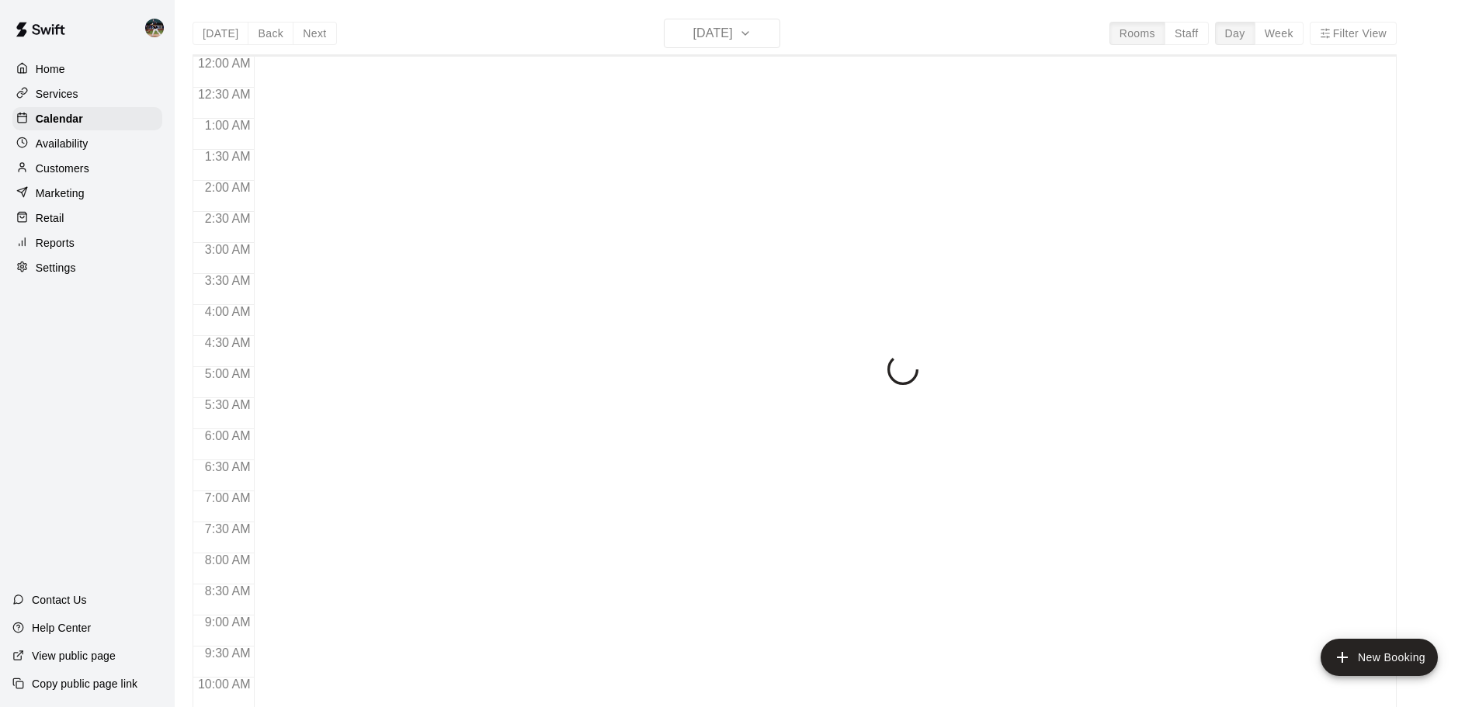
scroll to position [805, 0]
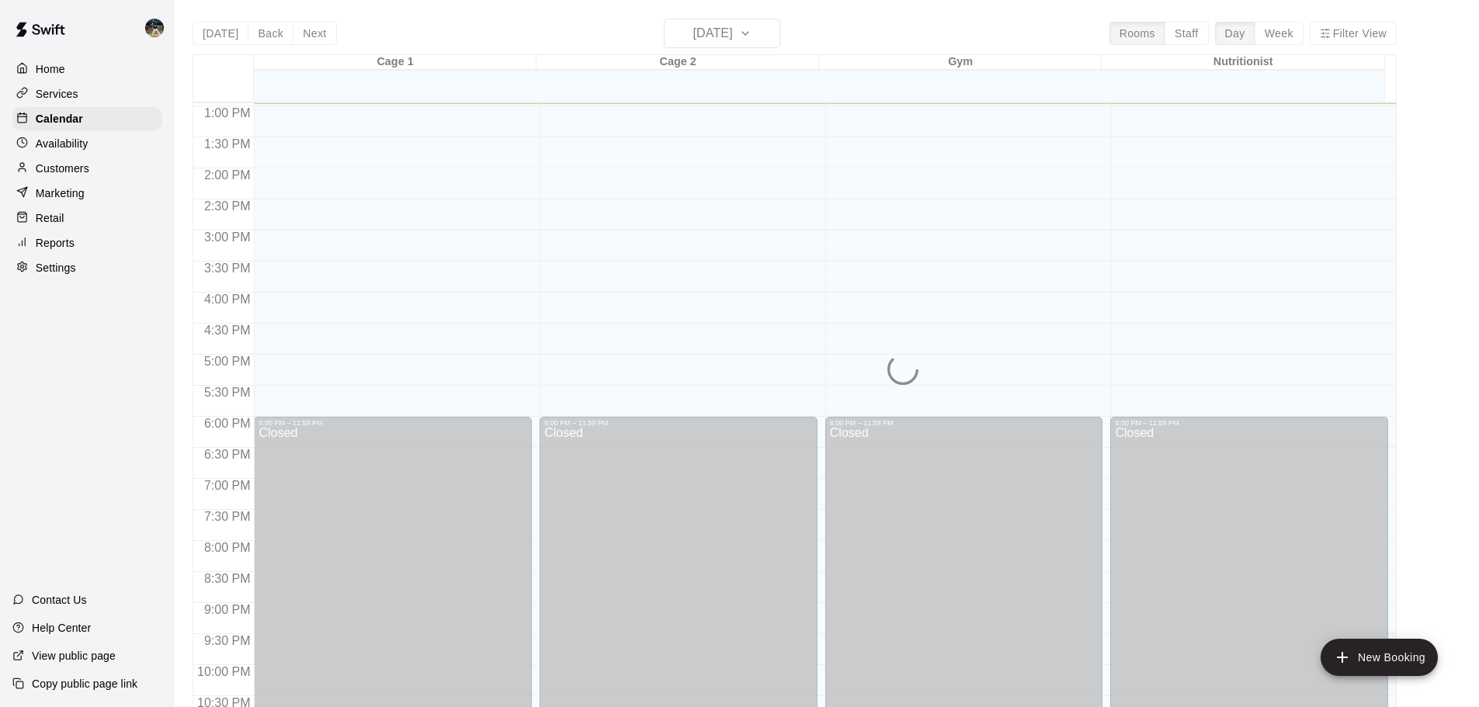
click at [308, 30] on div "[DATE] Back [DATE][DATE] Rooms Staff Day Week Filter View Cage 1 15 Fri Cage 2 …" at bounding box center [795, 372] width 1204 height 707
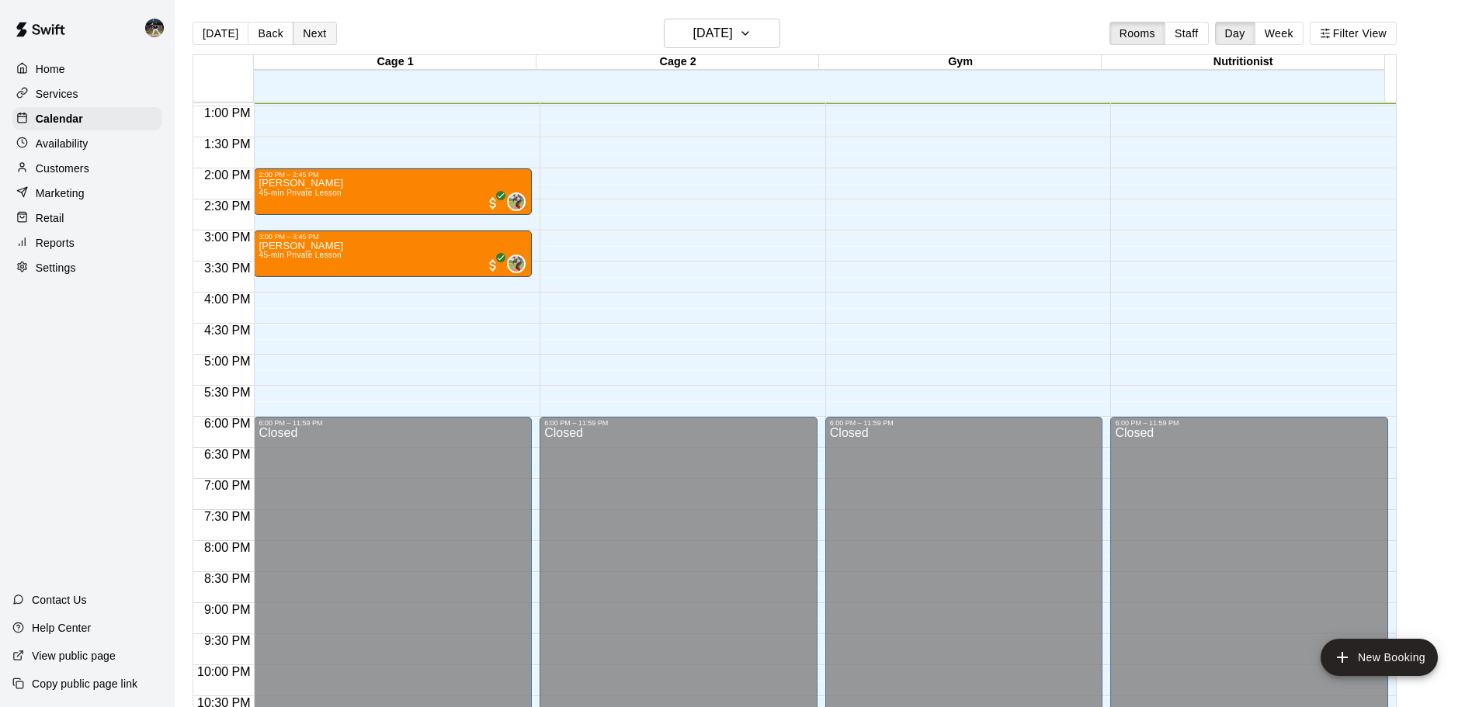
click at [319, 37] on button "Next" at bounding box center [314, 33] width 43 height 23
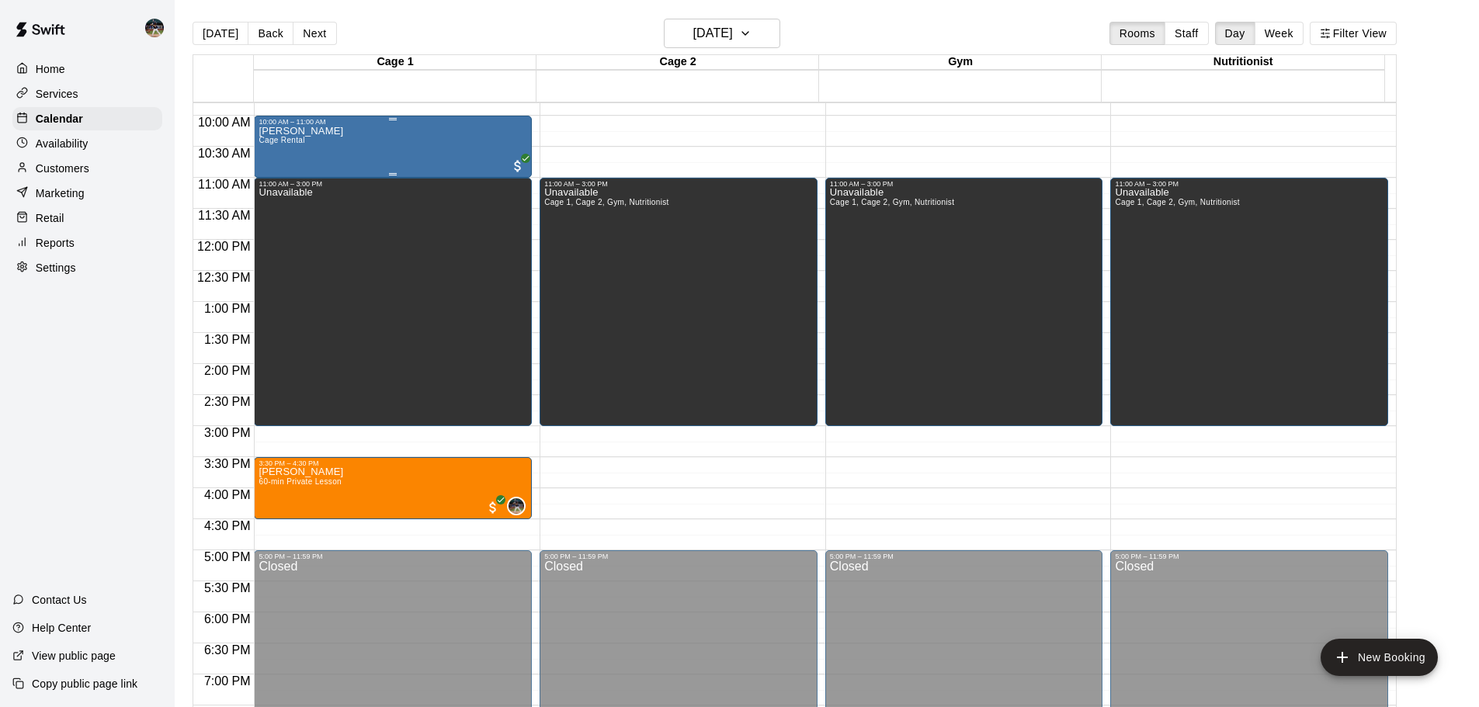
scroll to position [572, 0]
